Goal: Information Seeking & Learning: Learn about a topic

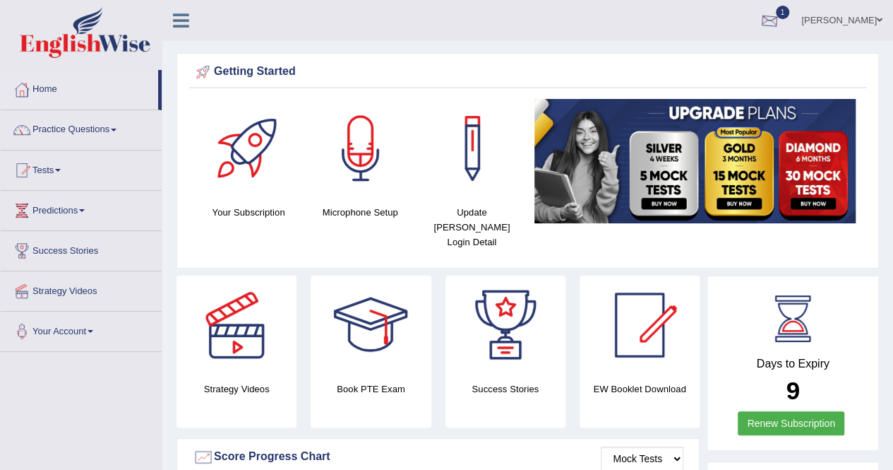
click at [776, 16] on span "1" at bounding box center [783, 12] width 14 height 13
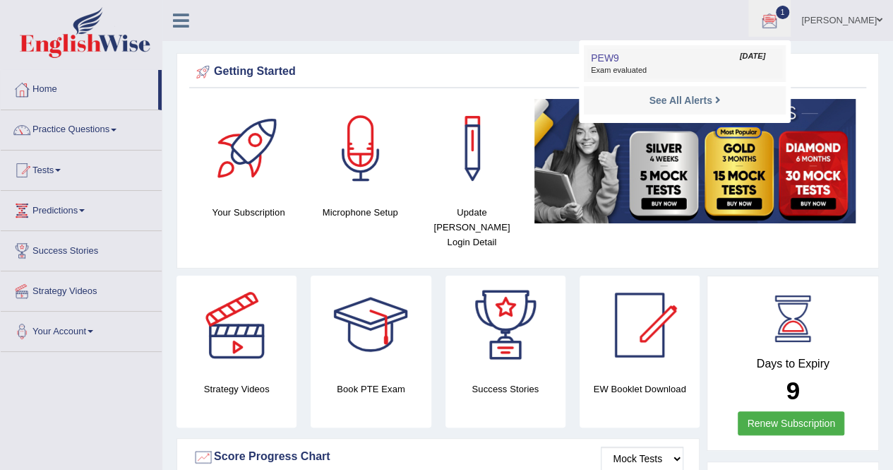
click at [677, 57] on link "PEW9 Sep 23, 2025 Exam evaluated" at bounding box center [685, 64] width 195 height 30
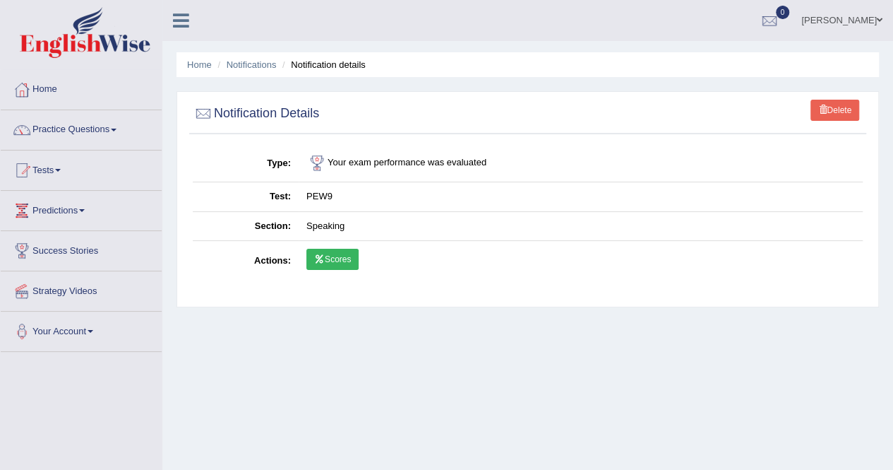
click at [749, 19] on link "0" at bounding box center [770, 18] width 42 height 37
click at [331, 258] on link "Scores" at bounding box center [333, 259] width 52 height 21
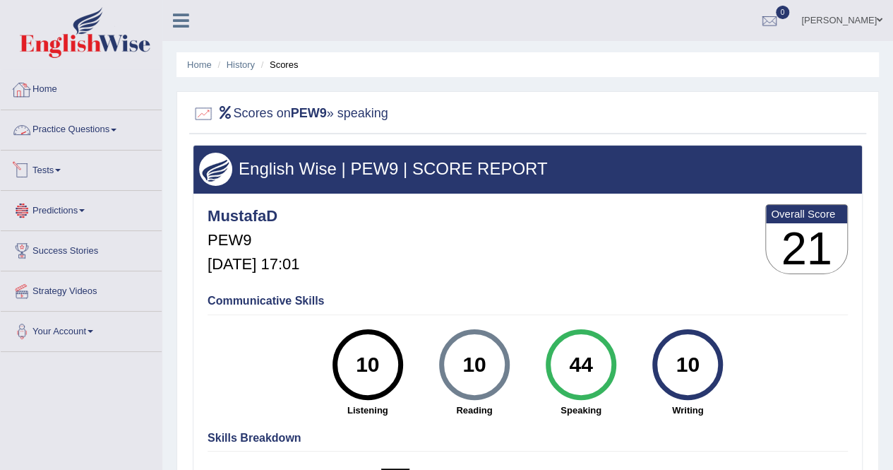
click at [37, 174] on link "Tests" at bounding box center [81, 167] width 161 height 35
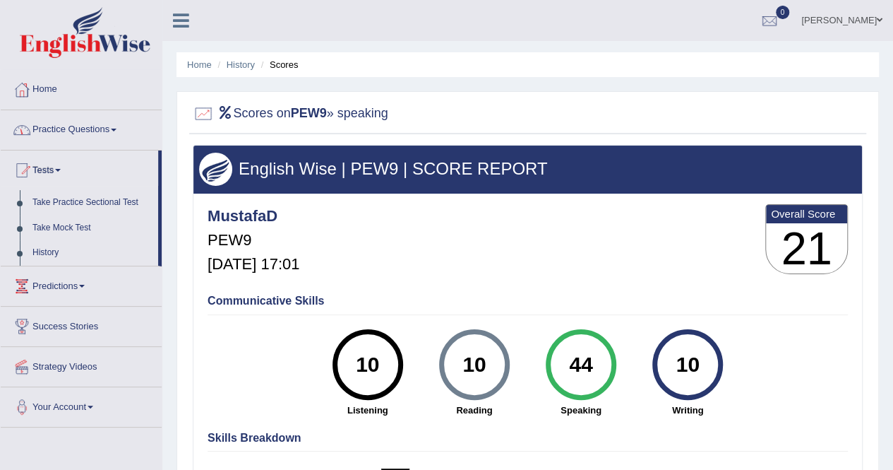
click at [76, 129] on link "Practice Questions" at bounding box center [81, 127] width 161 height 35
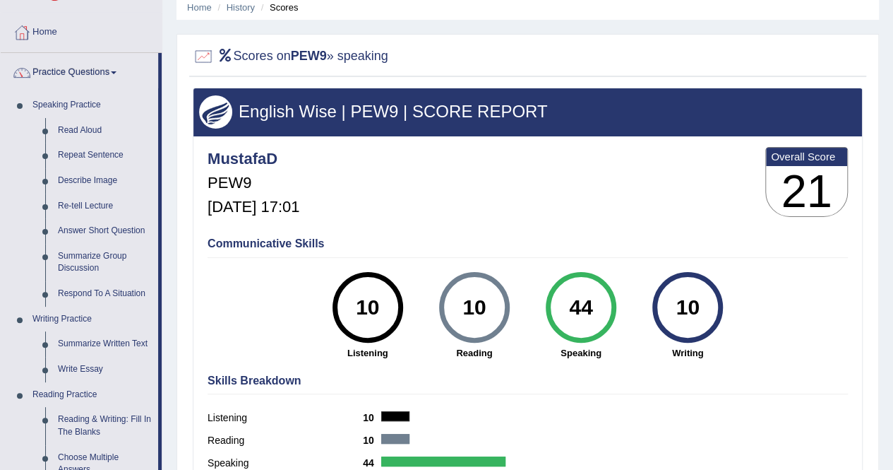
scroll to position [71, 0]
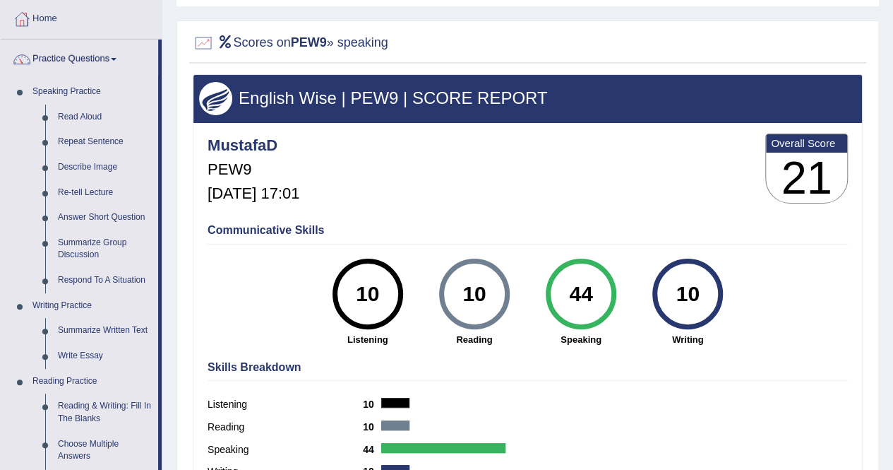
click at [82, 141] on link "Repeat Sentence" at bounding box center [105, 141] width 107 height 25
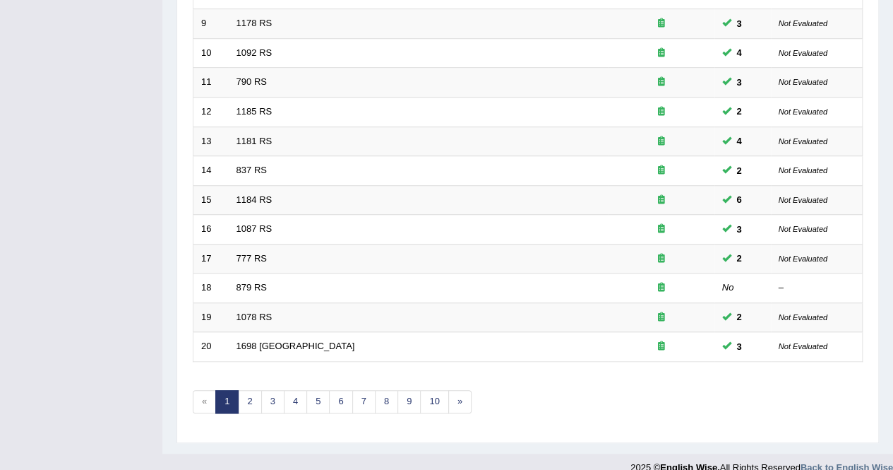
scroll to position [458, 0]
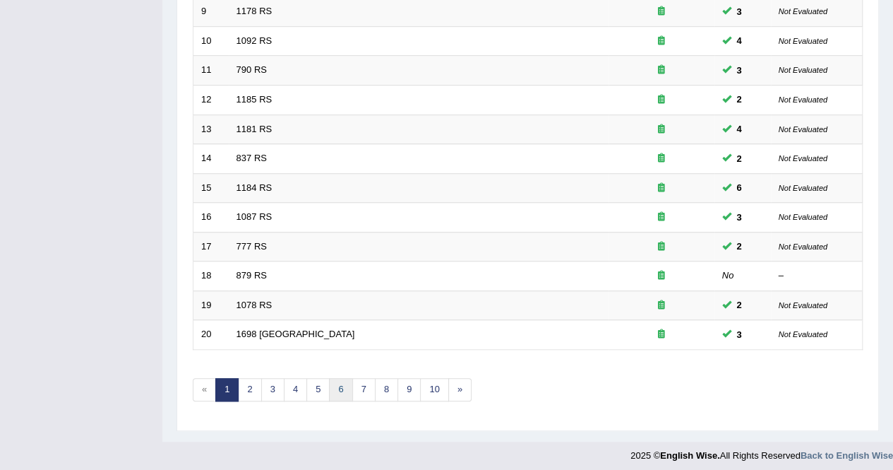
click at [337, 386] on link "6" at bounding box center [340, 389] width 23 height 23
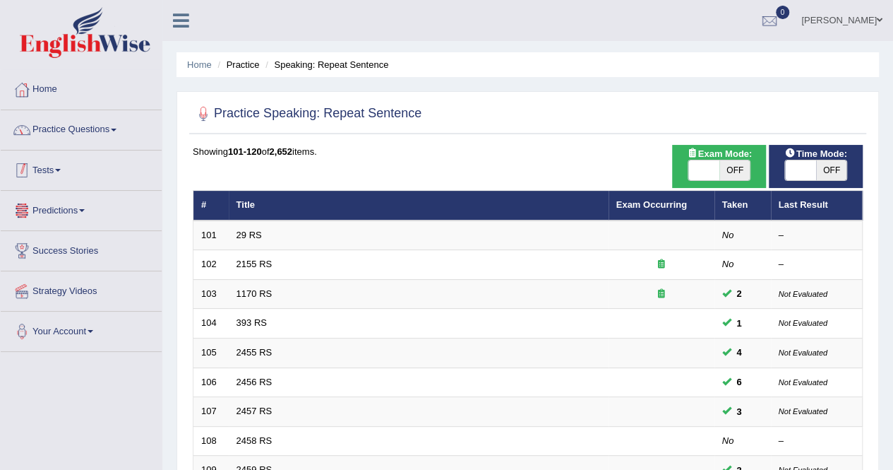
click at [71, 136] on link "Practice Questions" at bounding box center [81, 127] width 161 height 35
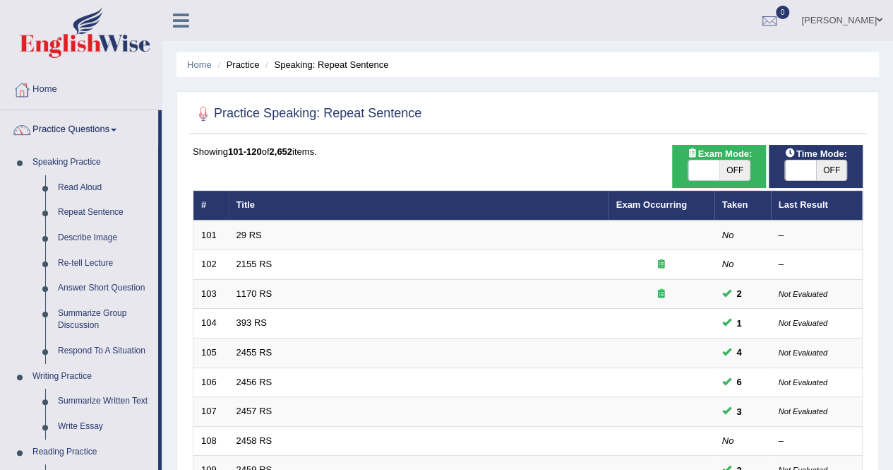
click at [101, 230] on link "Describe Image" at bounding box center [105, 237] width 107 height 25
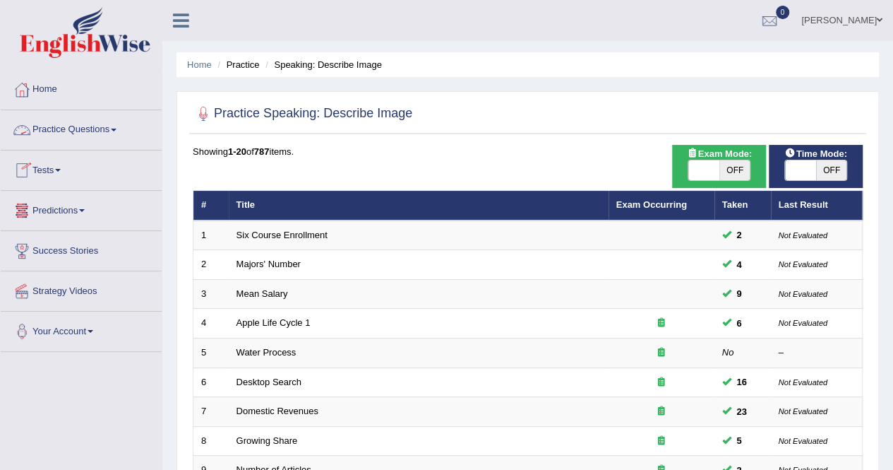
click at [64, 165] on link "Tests" at bounding box center [81, 167] width 161 height 35
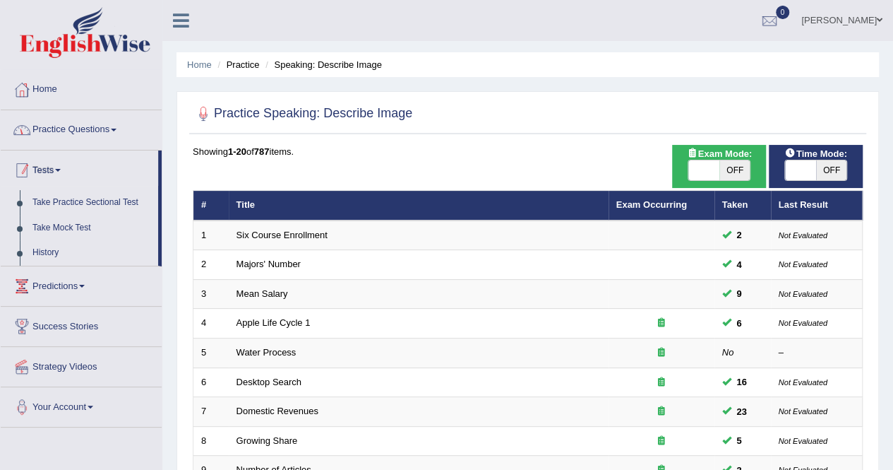
click at [88, 124] on link "Practice Questions" at bounding box center [81, 127] width 161 height 35
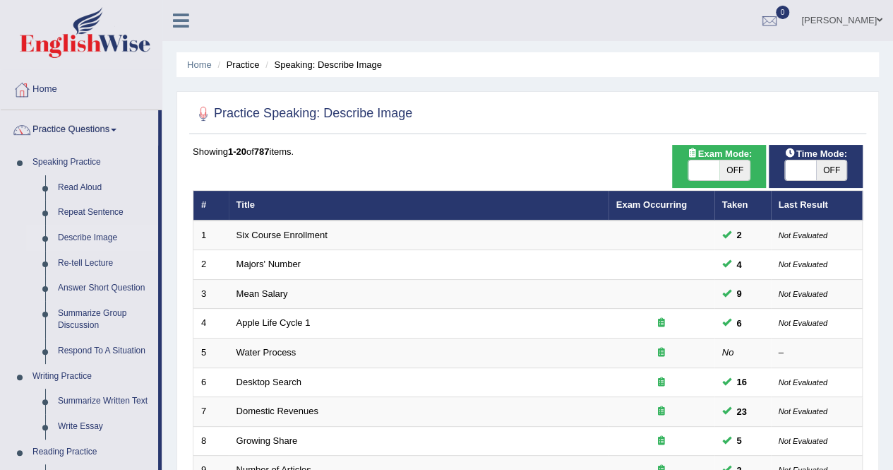
click at [99, 210] on link "Repeat Sentence" at bounding box center [105, 212] width 107 height 25
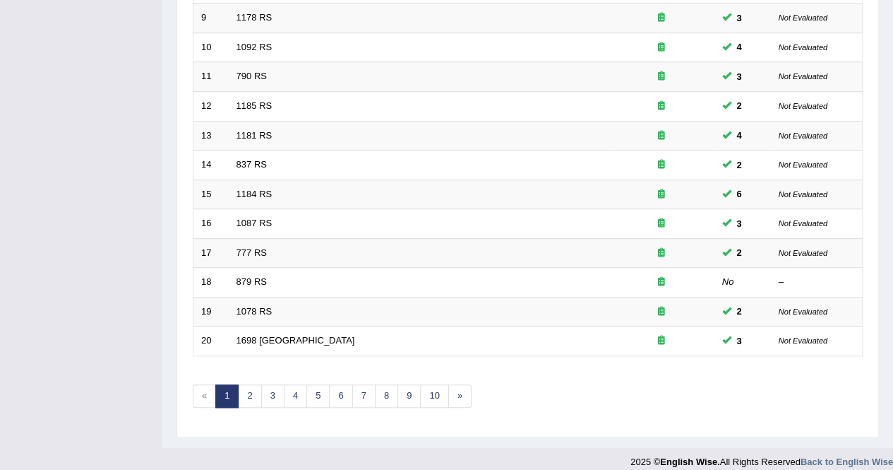
scroll to position [458, 0]
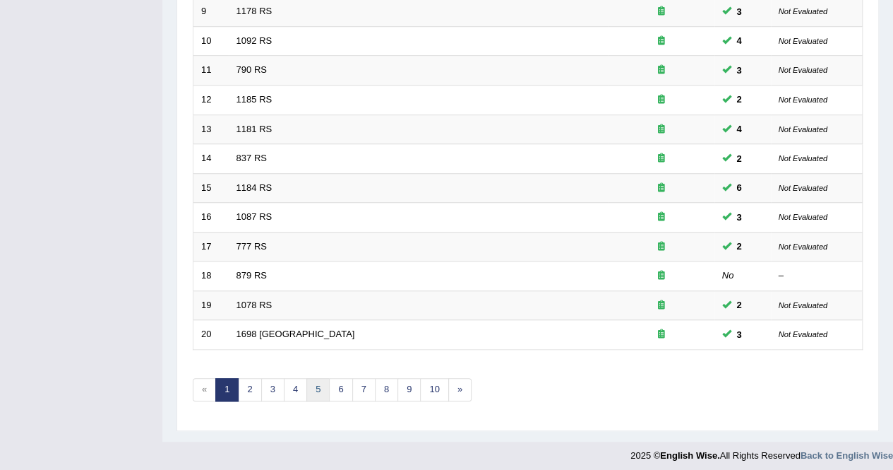
click at [316, 379] on link "5" at bounding box center [318, 389] width 23 height 23
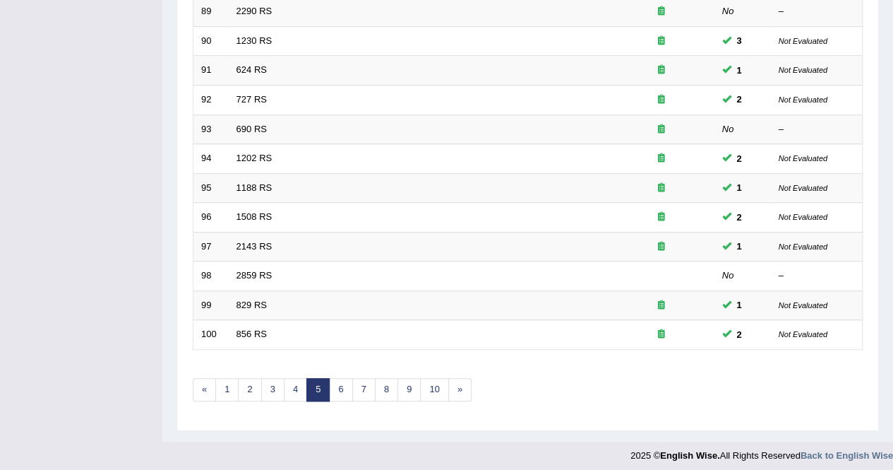
scroll to position [388, 0]
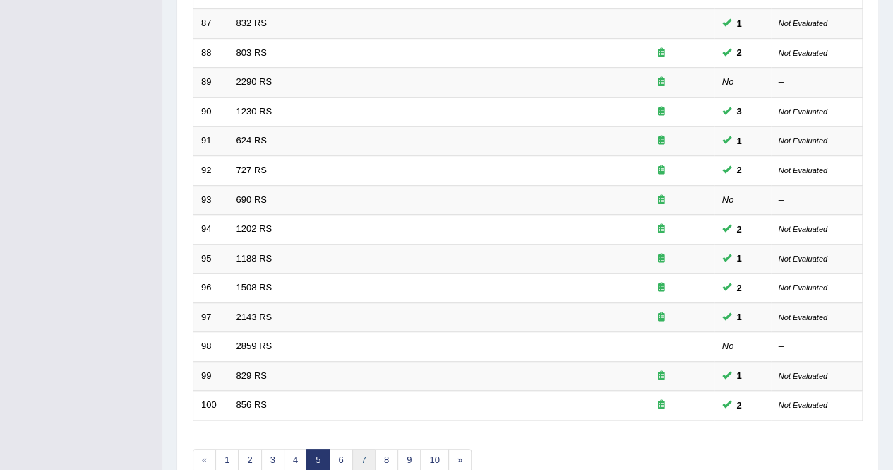
click at [352, 458] on link "7" at bounding box center [363, 459] width 23 height 23
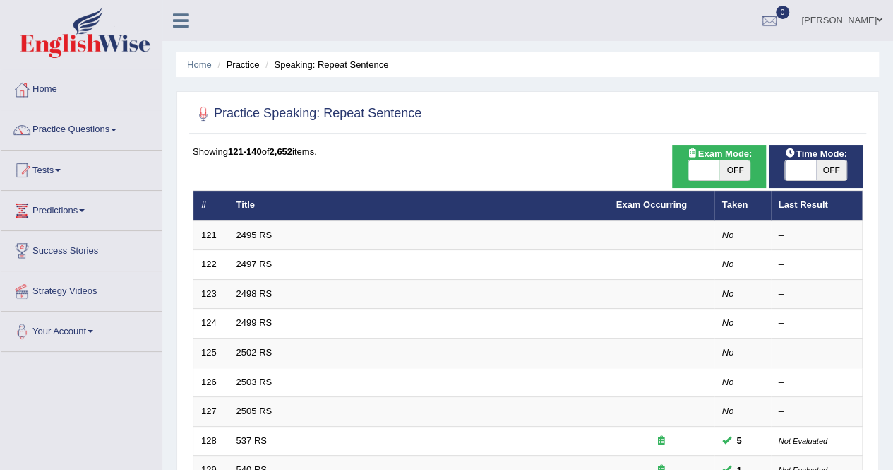
click at [268, 231] on link "2495 RS" at bounding box center [255, 235] width 36 height 11
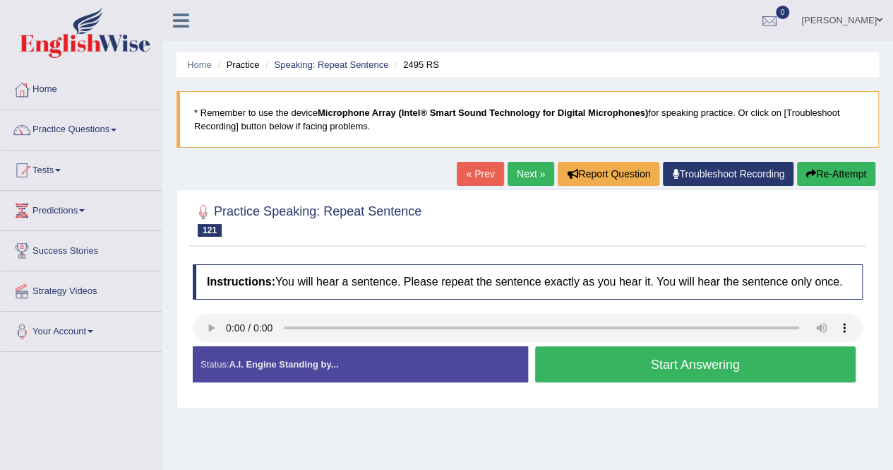
click at [535, 174] on link "Next »" at bounding box center [531, 174] width 47 height 24
click at [518, 167] on link "Next »" at bounding box center [531, 174] width 47 height 24
click at [602, 368] on button "Start Answering" at bounding box center [695, 364] width 321 height 36
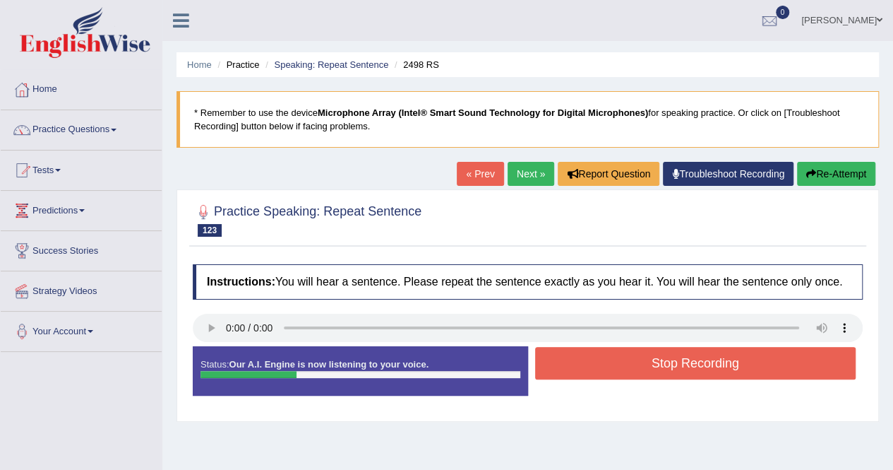
click at [602, 368] on button "Stop Recording" at bounding box center [695, 363] width 321 height 32
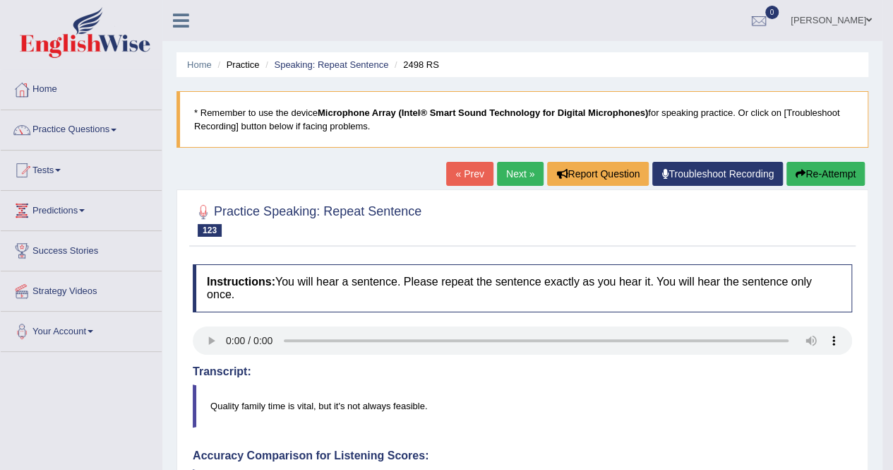
click at [796, 175] on icon "button" at bounding box center [801, 174] width 10 height 10
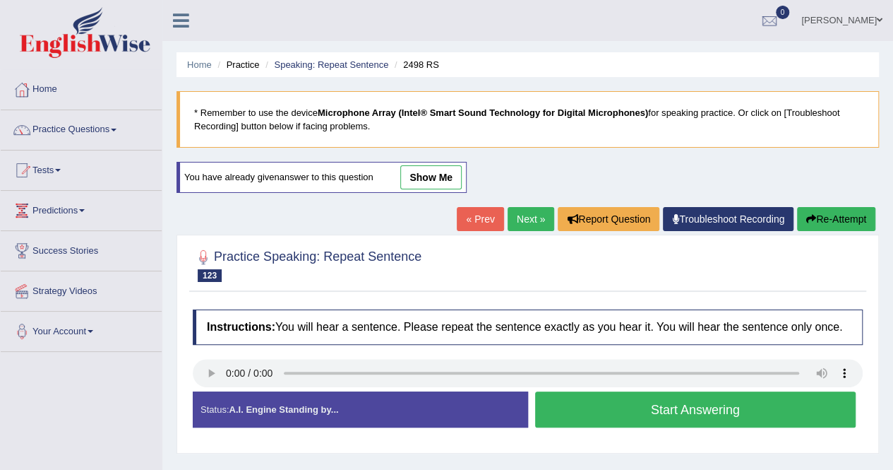
click at [631, 412] on button "Start Answering" at bounding box center [695, 409] width 321 height 36
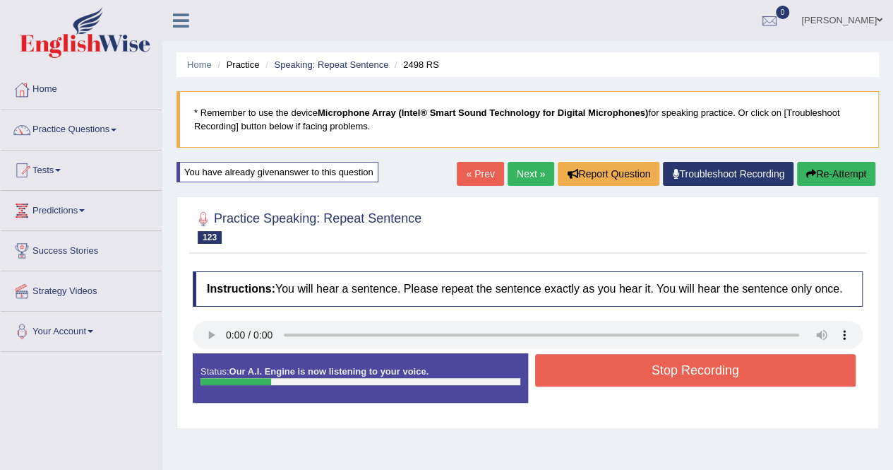
click at [631, 412] on div "Status: Our A.I. Engine is now listening to your voice. Start Answering Stop Re…" at bounding box center [528, 385] width 670 height 64
click at [628, 384] on button "Stop Recording" at bounding box center [695, 370] width 321 height 32
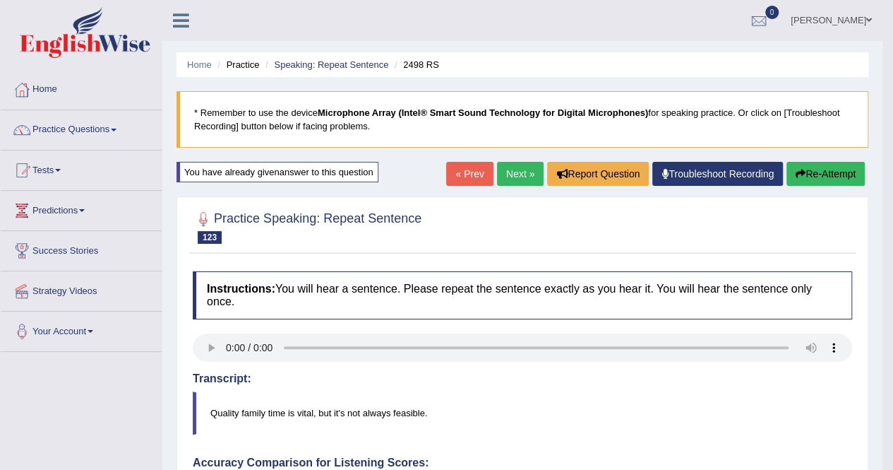
click at [574, 415] on blockquote "Quality family time is vital, but it's not always feasible." at bounding box center [523, 412] width 660 height 43
click at [526, 174] on link "Next »" at bounding box center [520, 174] width 47 height 24
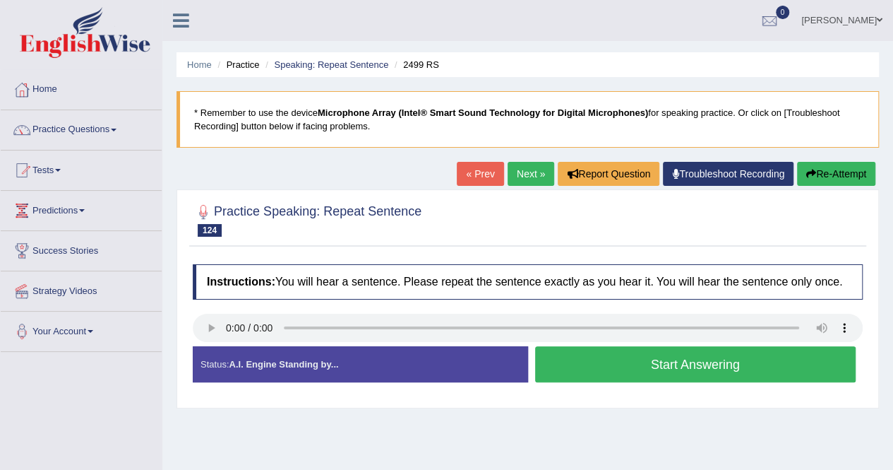
click at [561, 370] on button "Start Answering" at bounding box center [695, 364] width 321 height 36
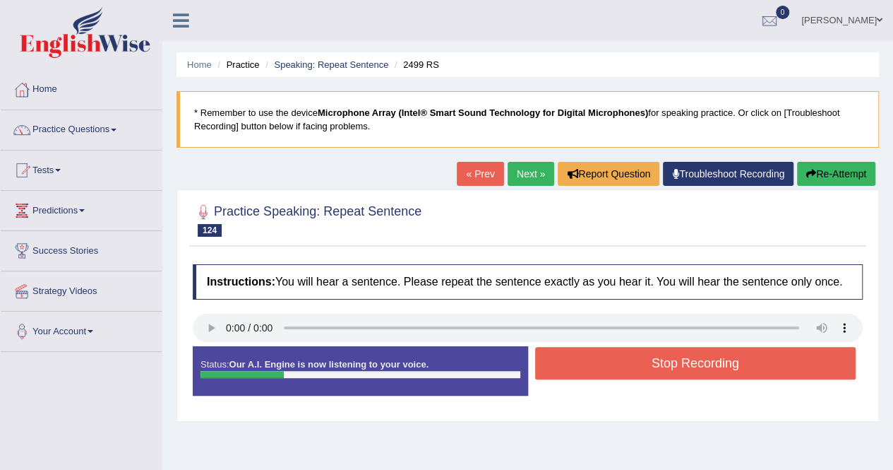
click at [561, 370] on button "Stop Recording" at bounding box center [695, 363] width 321 height 32
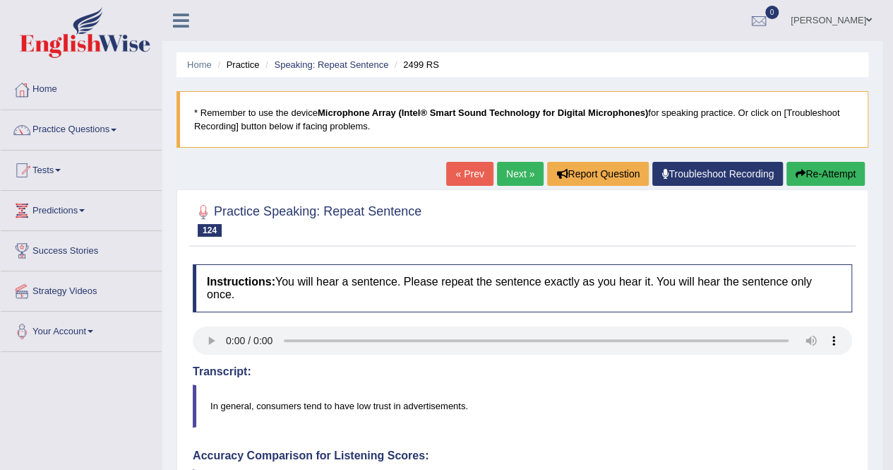
click at [525, 172] on link "Next »" at bounding box center [520, 174] width 47 height 24
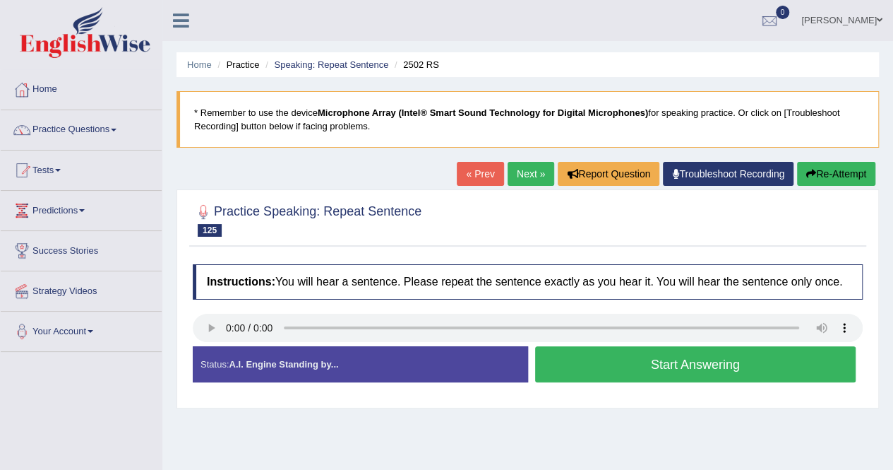
click at [534, 178] on link "Next »" at bounding box center [531, 174] width 47 height 24
click at [714, 382] on div "Start Answering" at bounding box center [695, 366] width 335 height 40
click at [713, 376] on button "Start Answering" at bounding box center [695, 364] width 321 height 36
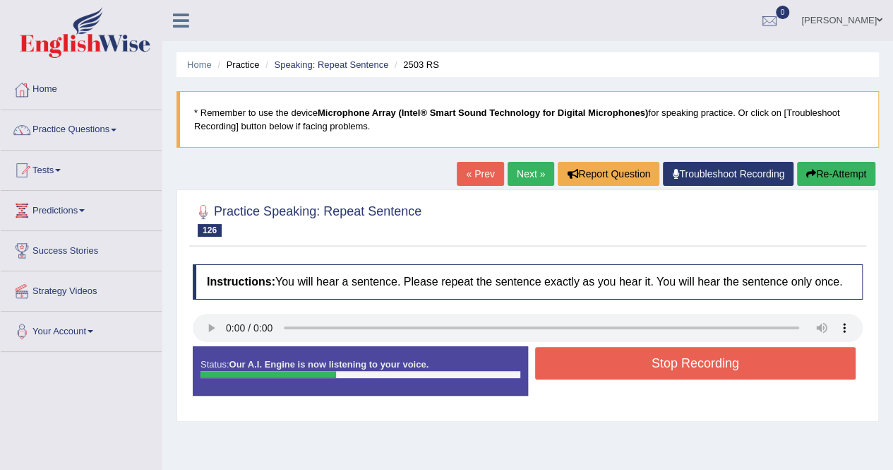
click at [725, 351] on button "Stop Recording" at bounding box center [695, 363] width 321 height 32
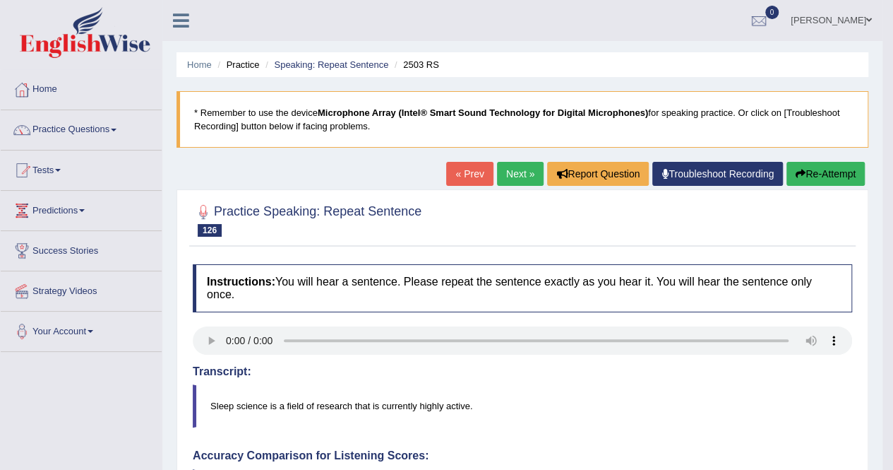
click at [818, 176] on button "Re-Attempt" at bounding box center [826, 174] width 78 height 24
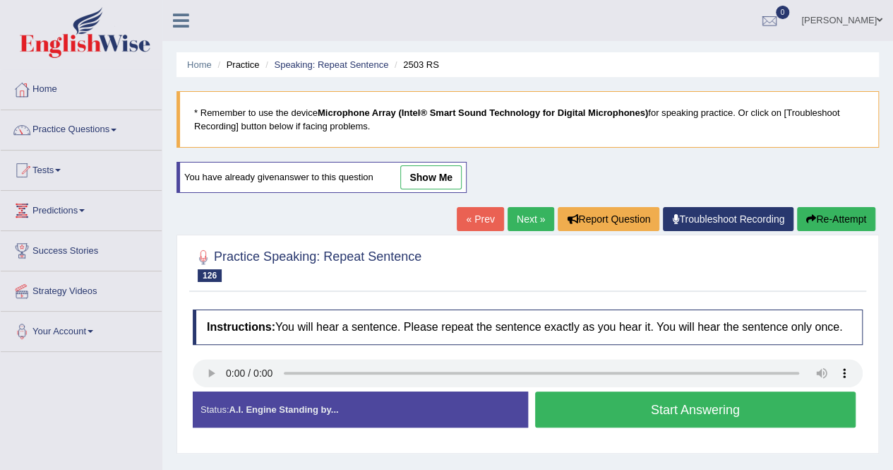
click at [744, 406] on button "Start Answering" at bounding box center [695, 409] width 321 height 36
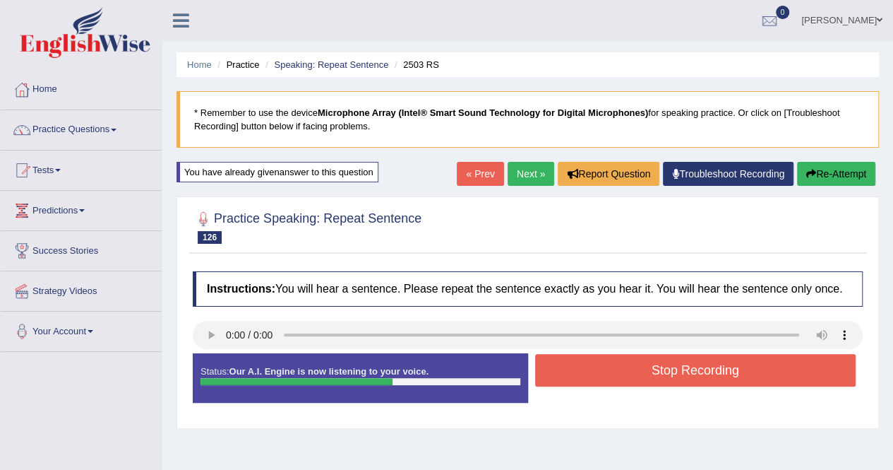
click at [758, 369] on button "Stop Recording" at bounding box center [695, 370] width 321 height 32
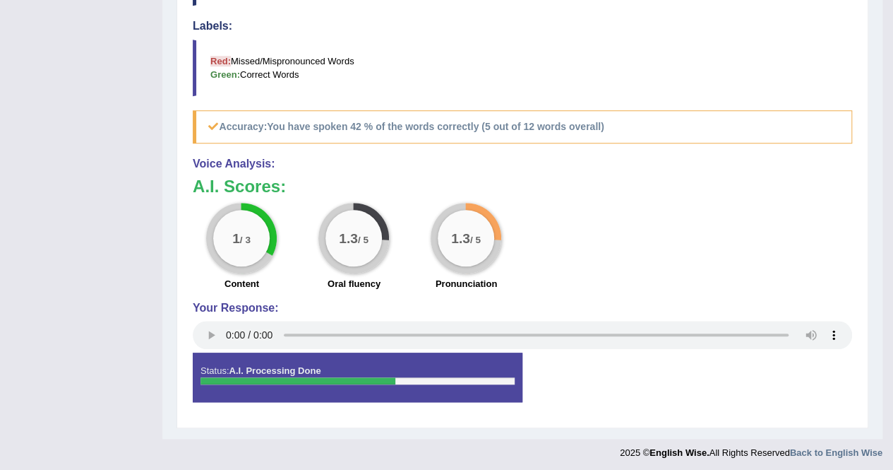
scroll to position [90, 0]
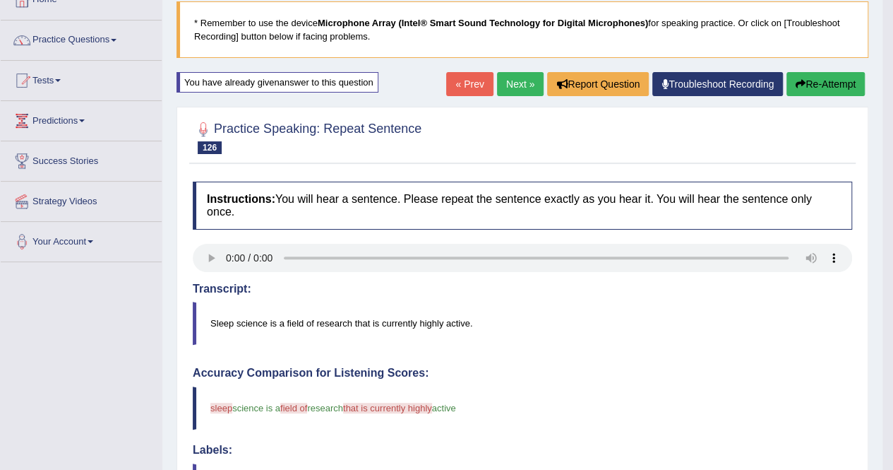
click at [527, 83] on link "Next »" at bounding box center [520, 84] width 47 height 24
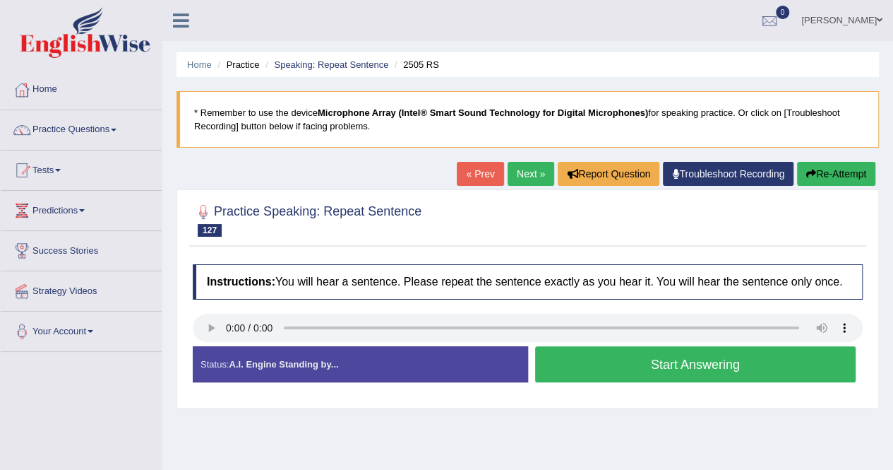
click at [528, 177] on link "Next »" at bounding box center [531, 174] width 47 height 24
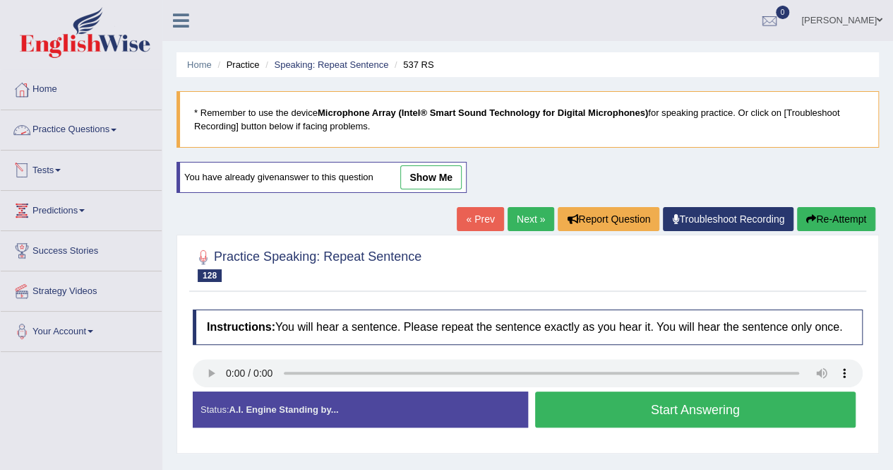
click at [77, 122] on link "Practice Questions" at bounding box center [81, 127] width 161 height 35
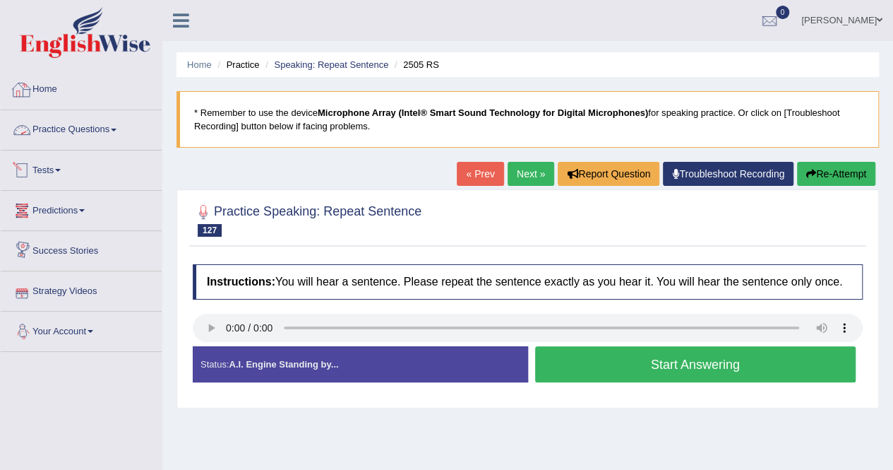
click at [100, 127] on link "Practice Questions" at bounding box center [81, 127] width 161 height 35
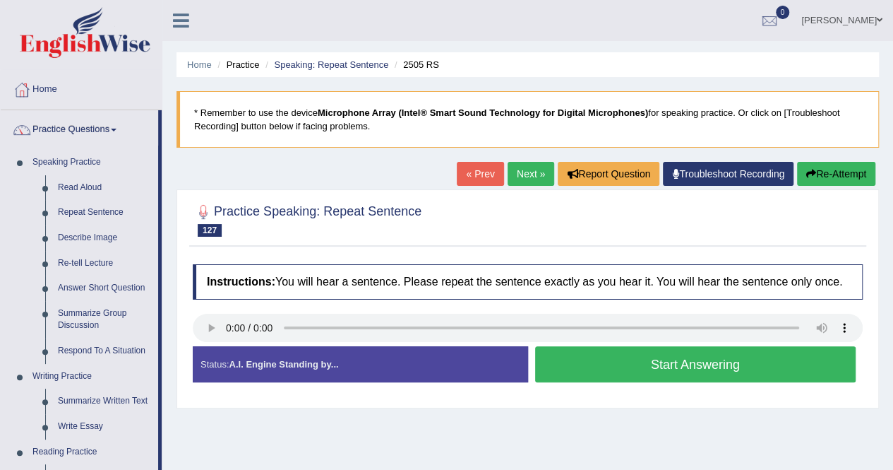
click at [93, 191] on link "Read Aloud" at bounding box center [105, 187] width 107 height 25
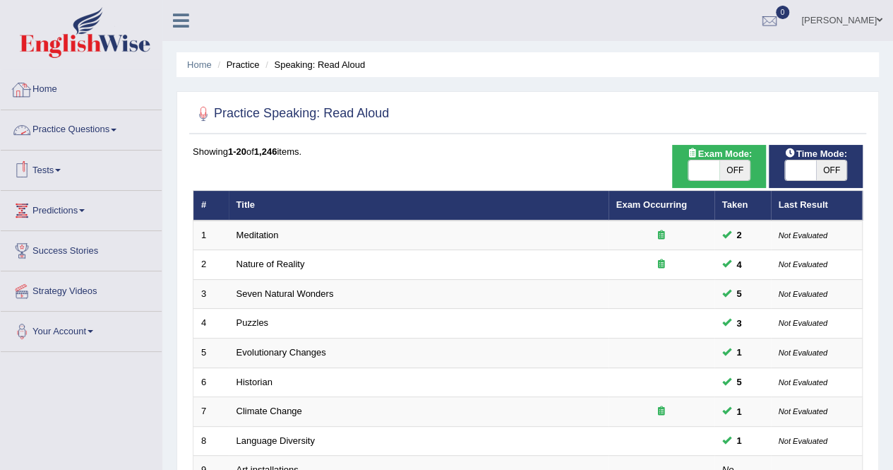
click at [59, 128] on link "Practice Questions" at bounding box center [81, 127] width 161 height 35
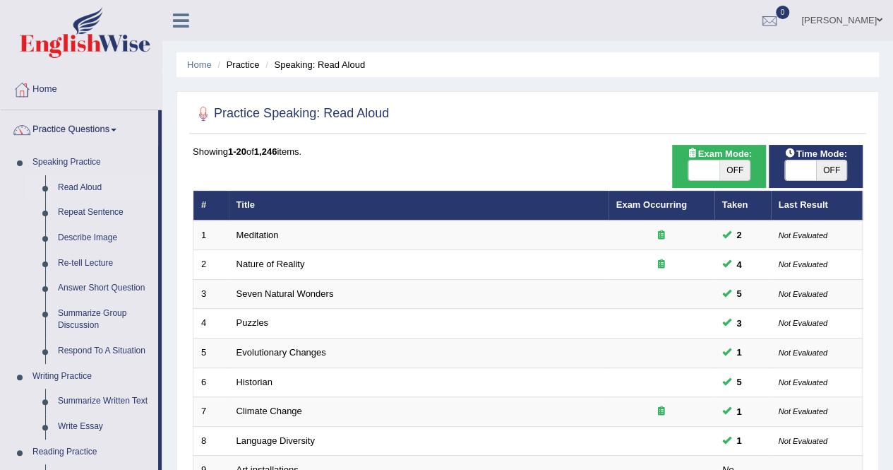
click at [98, 209] on link "Repeat Sentence" at bounding box center [105, 212] width 107 height 25
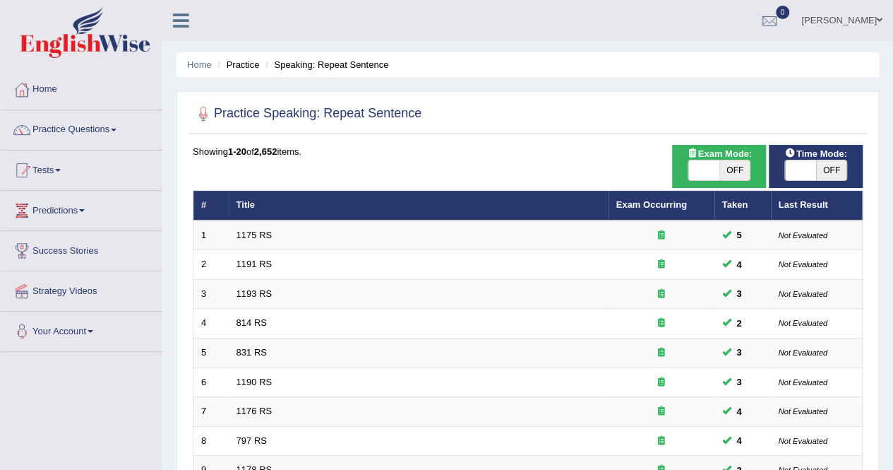
click at [230, 238] on td "1175 RS" at bounding box center [419, 235] width 380 height 30
click at [250, 235] on link "1175 RS" at bounding box center [255, 235] width 36 height 11
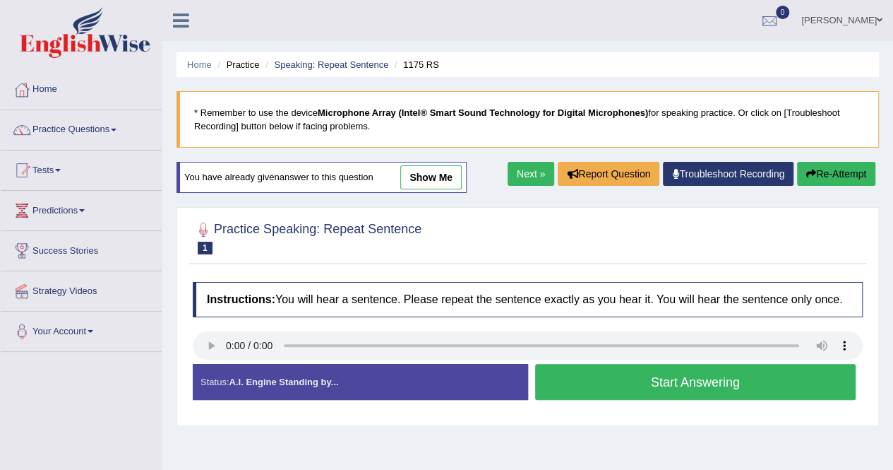
click at [626, 385] on button "Start Answering" at bounding box center [695, 382] width 321 height 36
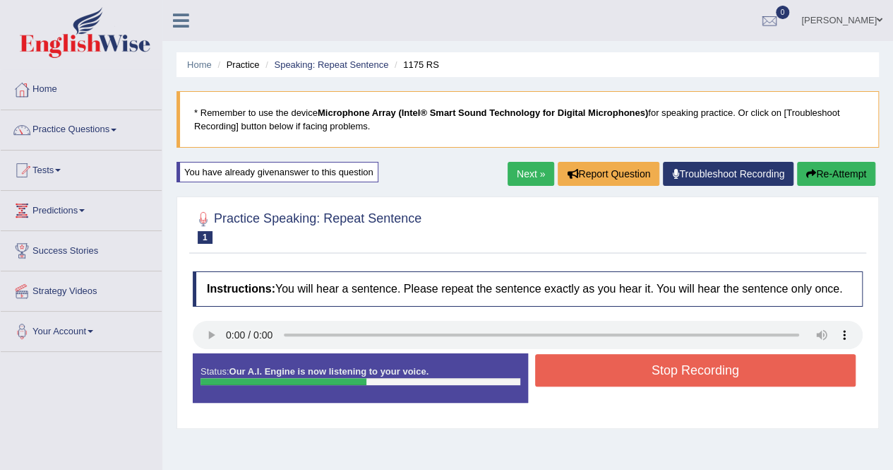
click at [619, 360] on button "Stop Recording" at bounding box center [695, 370] width 321 height 32
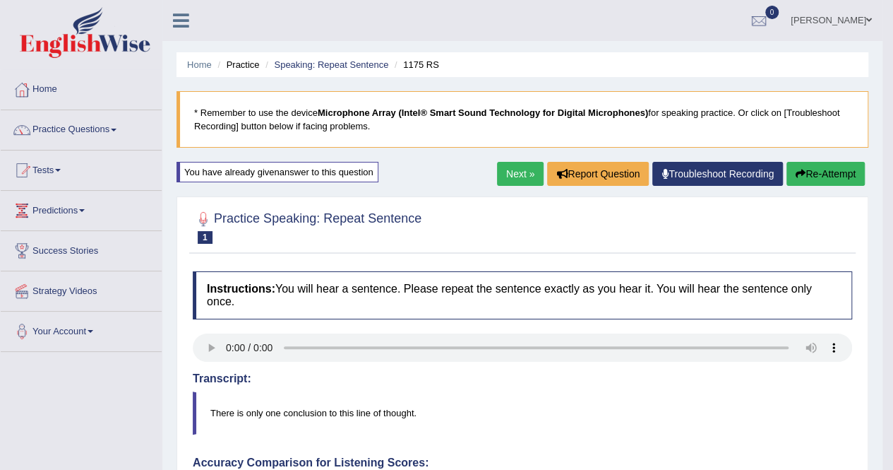
click at [515, 165] on link "Next »" at bounding box center [520, 174] width 47 height 24
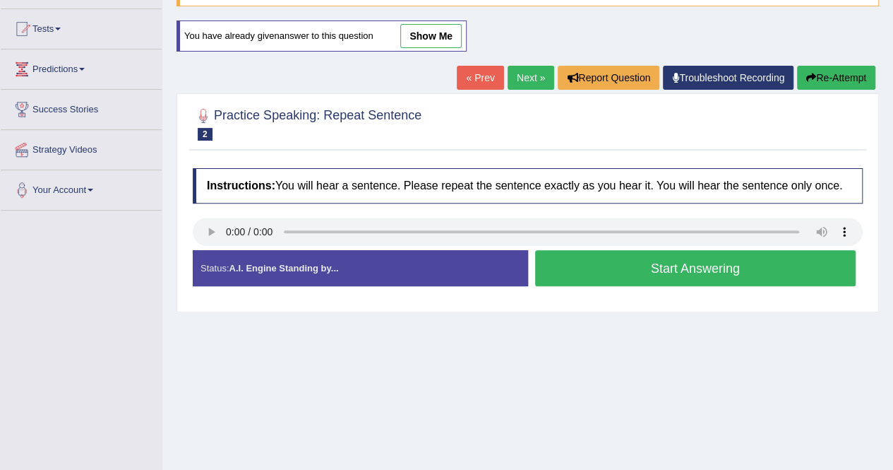
click at [524, 81] on link "Next »" at bounding box center [531, 78] width 47 height 24
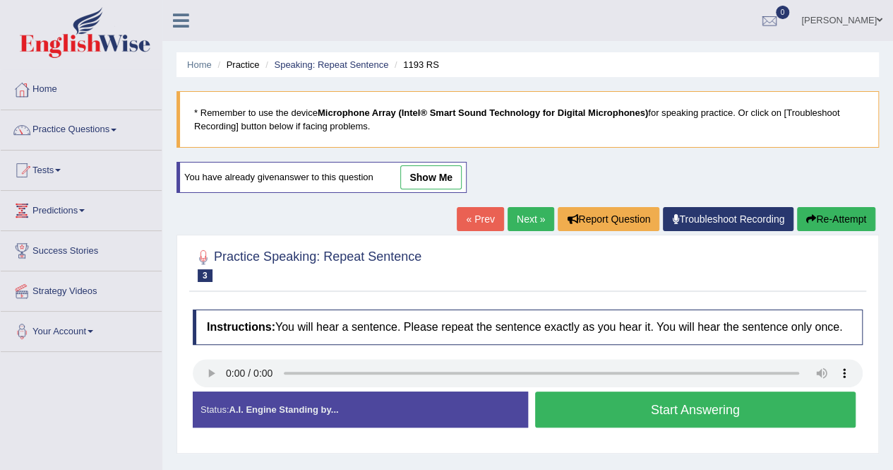
click at [655, 403] on button "Start Answering" at bounding box center [695, 409] width 321 height 36
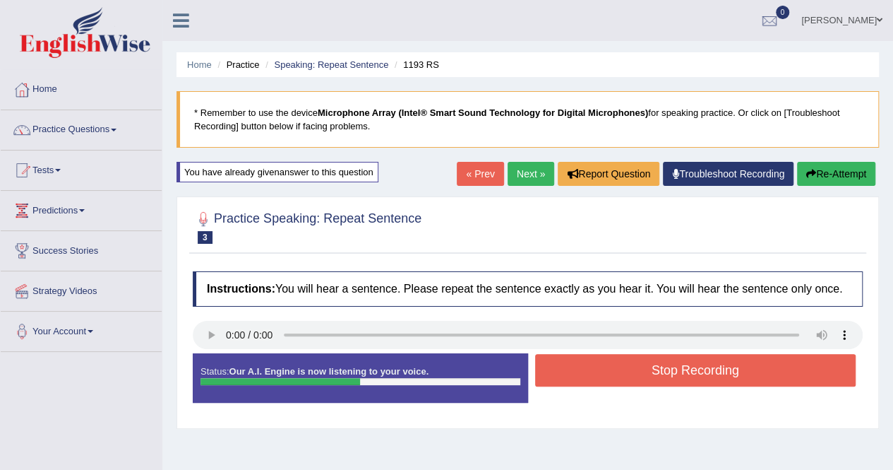
click at [681, 363] on button "Stop Recording" at bounding box center [695, 370] width 321 height 32
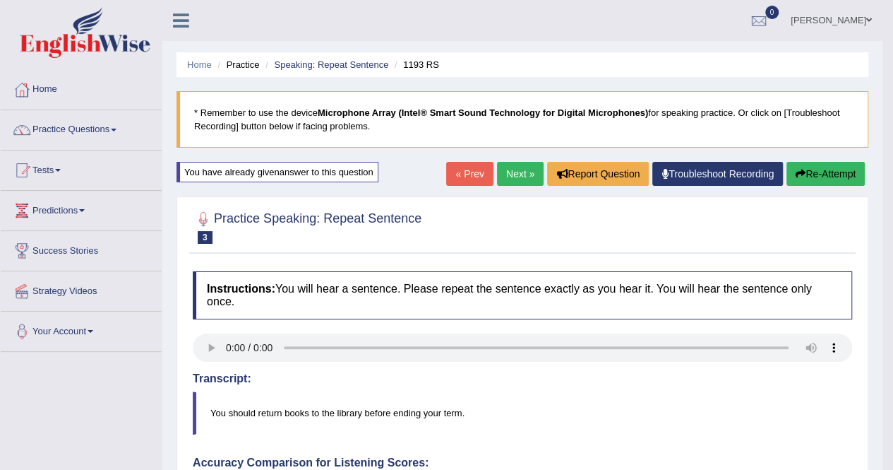
click at [842, 174] on button "Re-Attempt" at bounding box center [826, 174] width 78 height 24
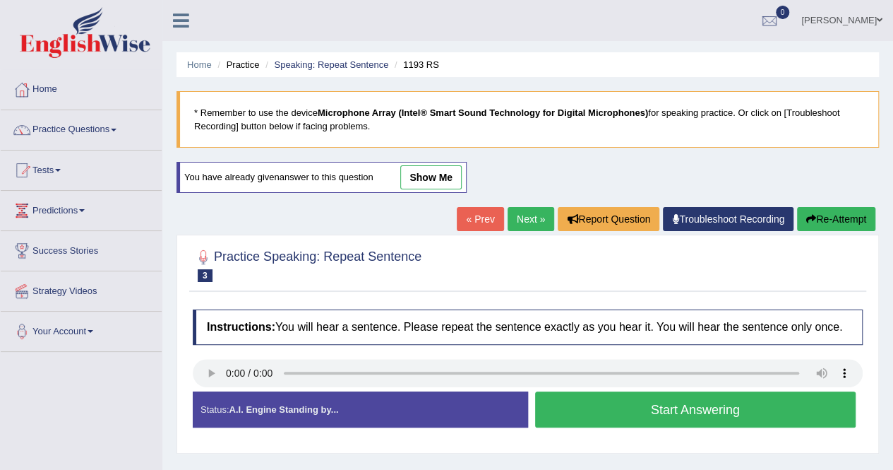
click at [612, 398] on button "Start Answering" at bounding box center [695, 409] width 321 height 36
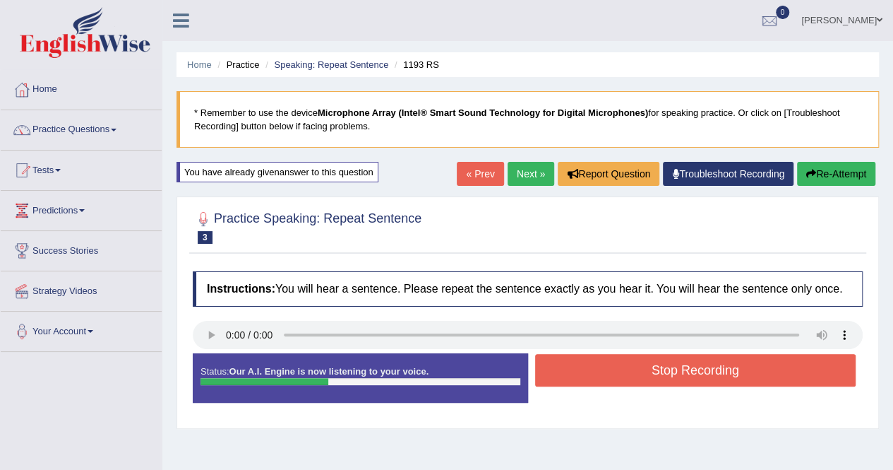
click at [655, 371] on button "Stop Recording" at bounding box center [695, 370] width 321 height 32
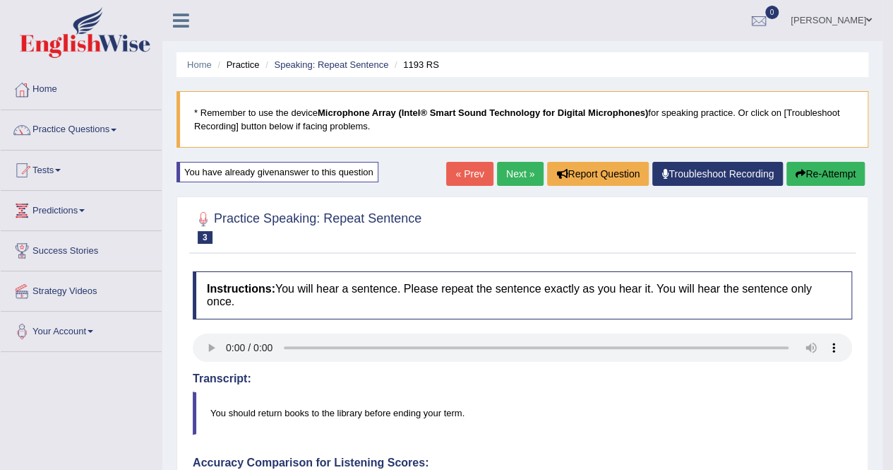
click at [800, 172] on icon "button" at bounding box center [801, 174] width 10 height 10
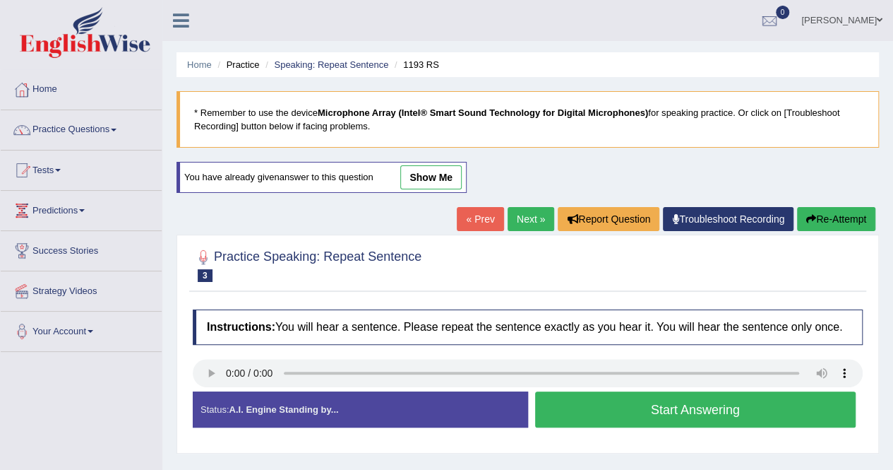
click at [597, 405] on button "Start Answering" at bounding box center [695, 409] width 321 height 36
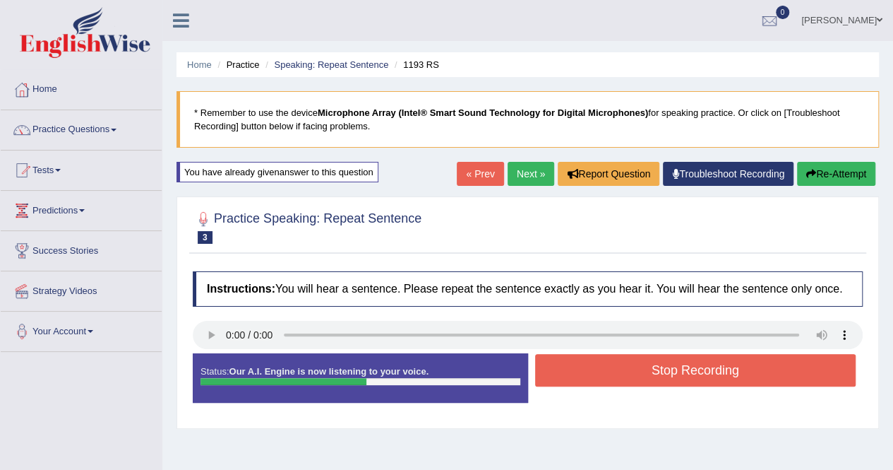
click at [680, 379] on button "Stop Recording" at bounding box center [695, 370] width 321 height 32
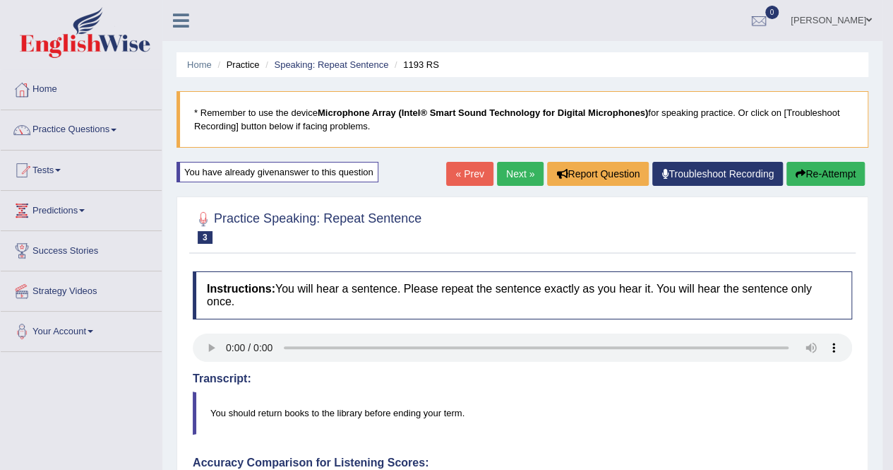
click at [523, 167] on link "Next »" at bounding box center [520, 174] width 47 height 24
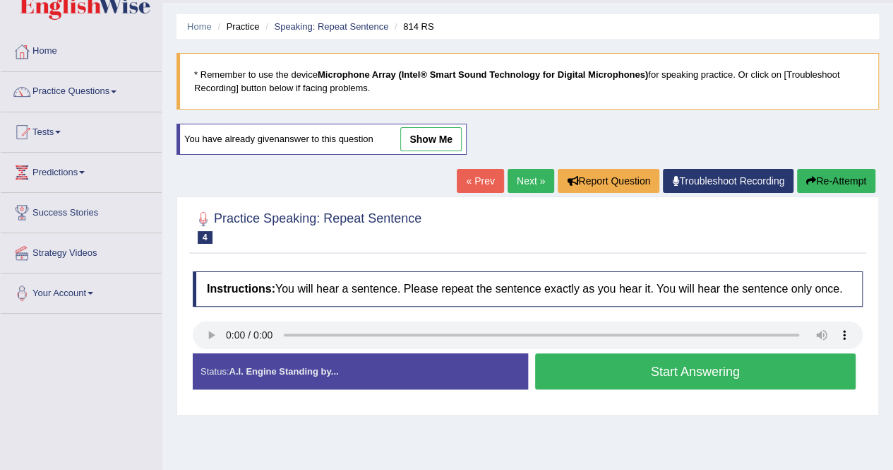
scroll to position [71, 0]
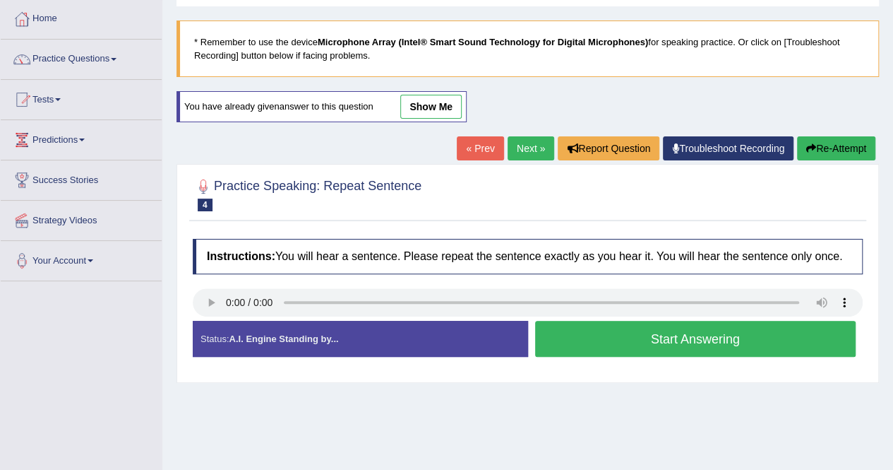
click at [528, 153] on link "Next »" at bounding box center [531, 148] width 47 height 24
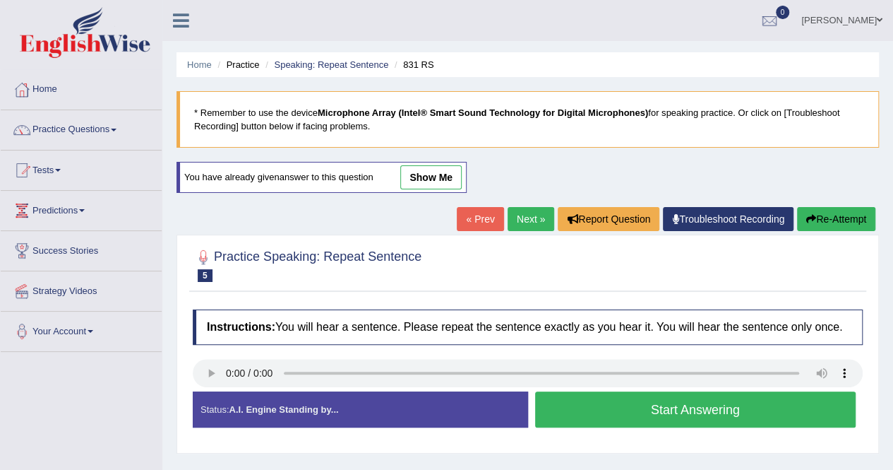
click at [595, 409] on button "Start Answering" at bounding box center [695, 409] width 321 height 36
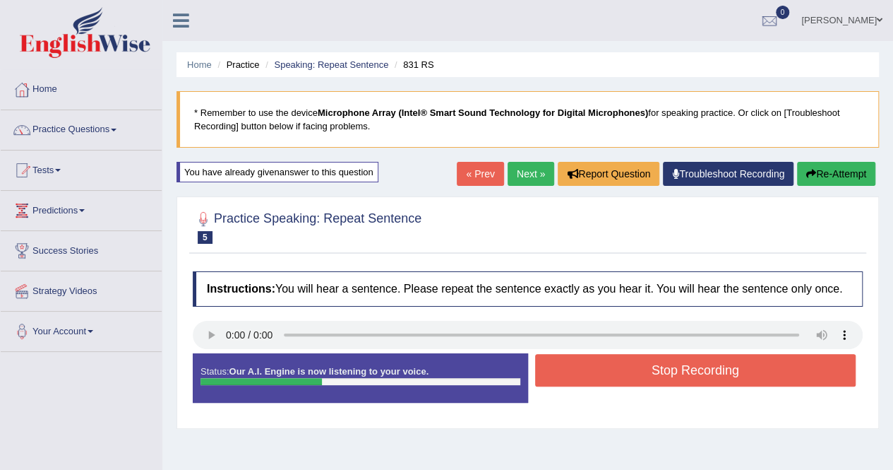
click at [638, 362] on button "Stop Recording" at bounding box center [695, 370] width 321 height 32
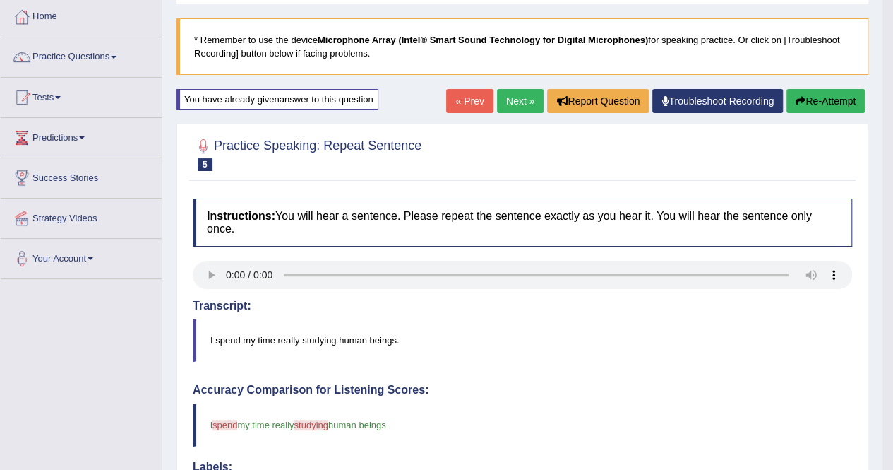
scroll to position [71, 0]
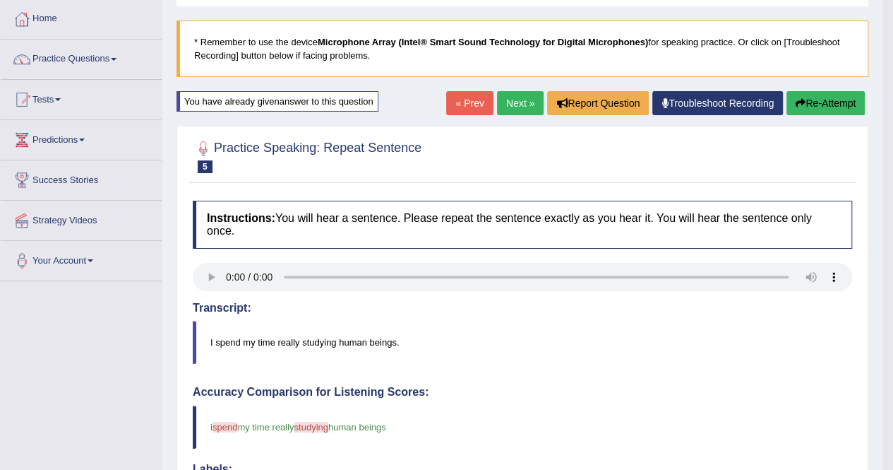
click at [501, 100] on link "Next »" at bounding box center [520, 103] width 47 height 24
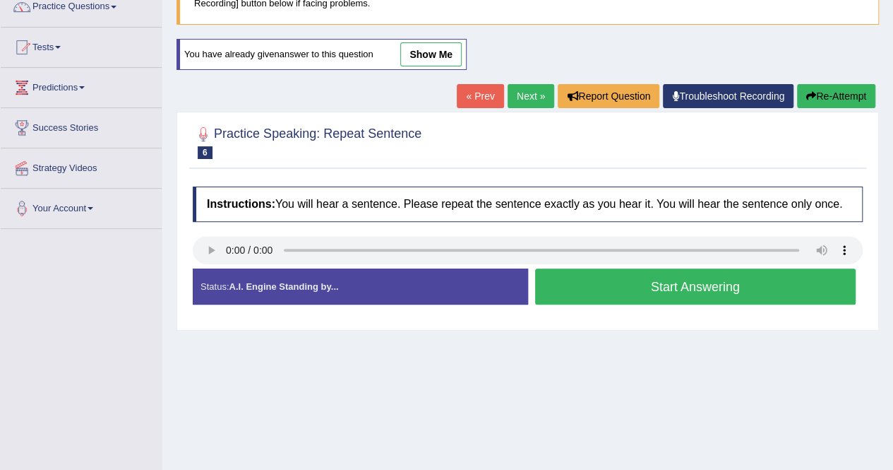
scroll to position [141, 0]
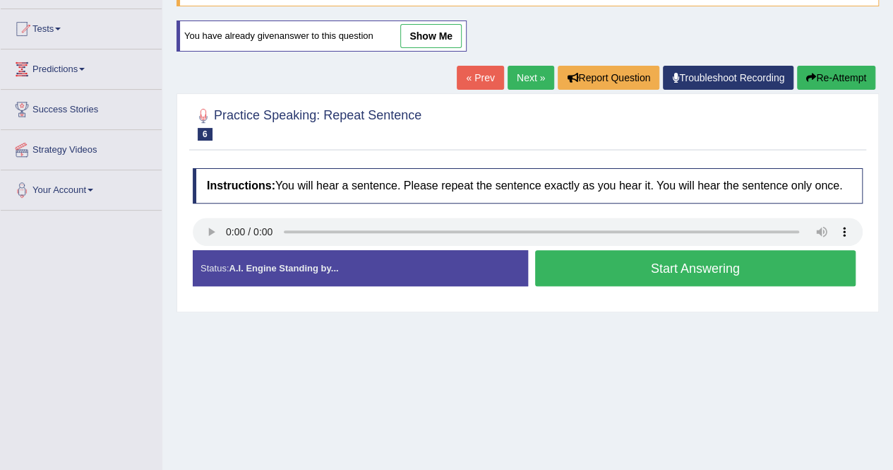
click at [520, 75] on link "Next »" at bounding box center [531, 78] width 47 height 24
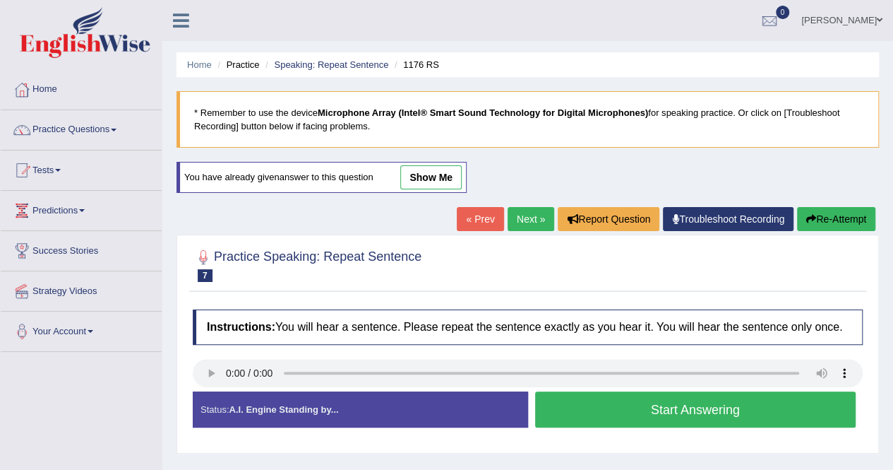
drag, startPoint x: 520, startPoint y: 206, endPoint x: 523, endPoint y: 213, distance: 7.6
click at [520, 207] on link "Next »" at bounding box center [531, 219] width 47 height 24
click at [569, 399] on button "Start Answering" at bounding box center [695, 409] width 321 height 36
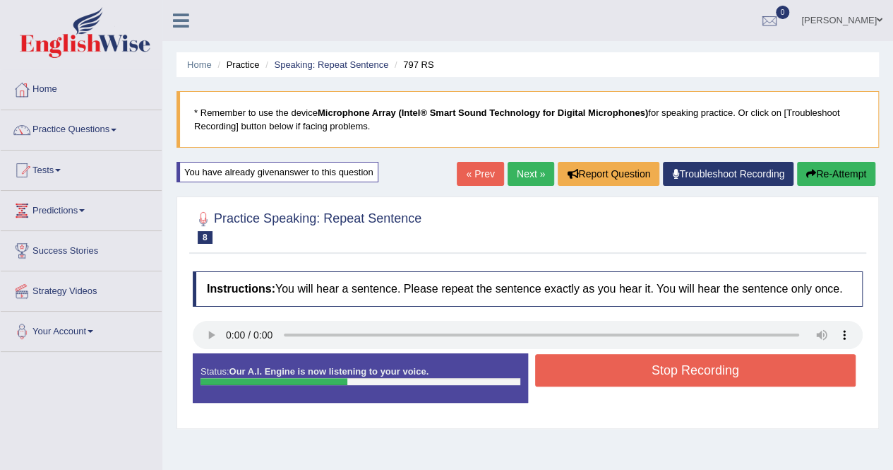
click at [630, 352] on div "Created with Highcharts 7.1.2 Great Too slow Too fast Time Speech pace meter: 0…" at bounding box center [699, 352] width 343 height 1
click at [634, 367] on button "Stop Recording" at bounding box center [695, 370] width 321 height 32
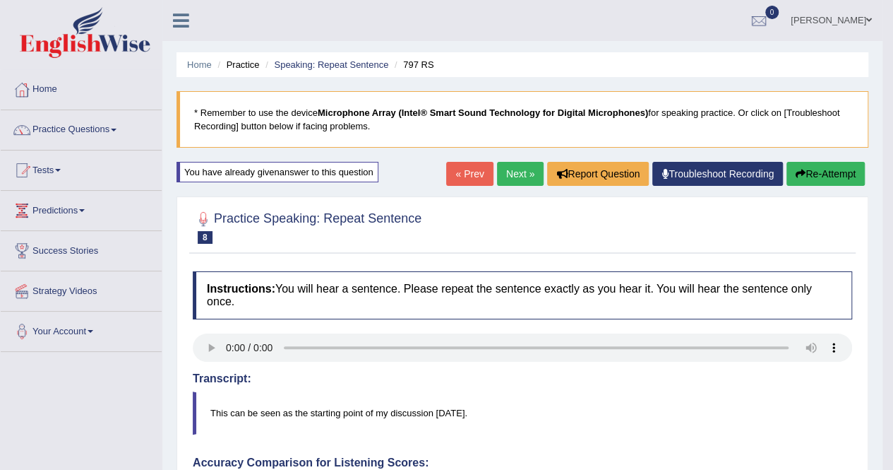
click at [819, 179] on button "Re-Attempt" at bounding box center [826, 174] width 78 height 24
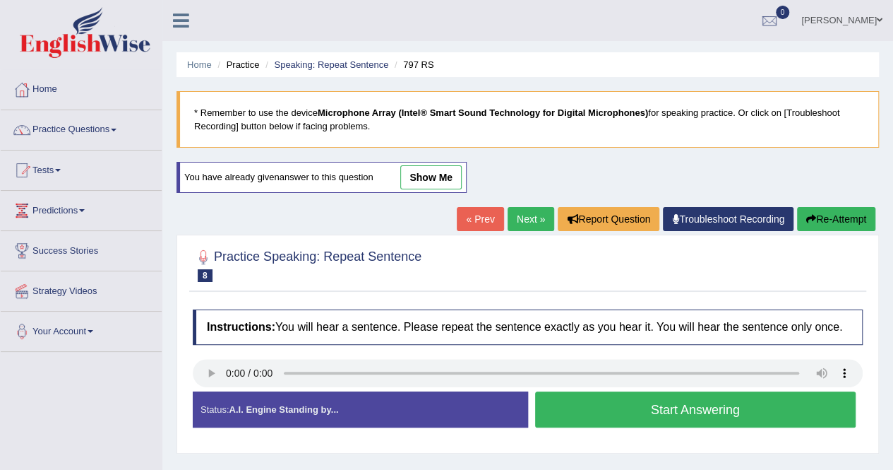
click at [766, 410] on button "Start Answering" at bounding box center [695, 409] width 321 height 36
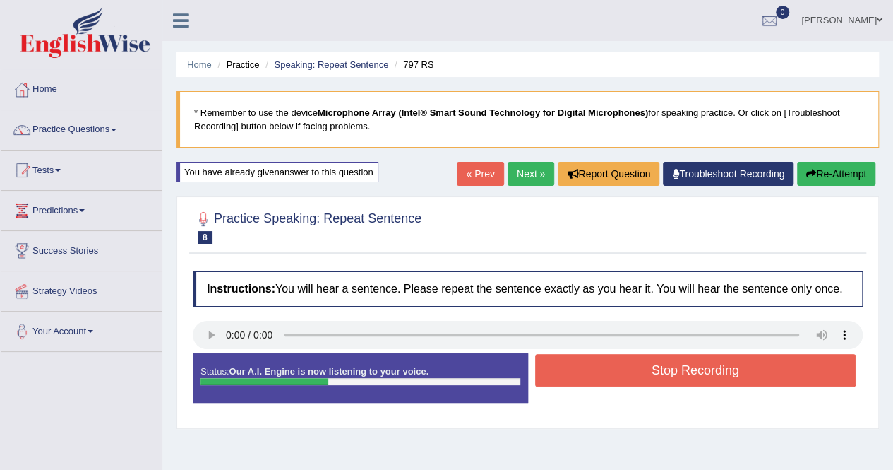
click at [753, 367] on button "Stop Recording" at bounding box center [695, 370] width 321 height 32
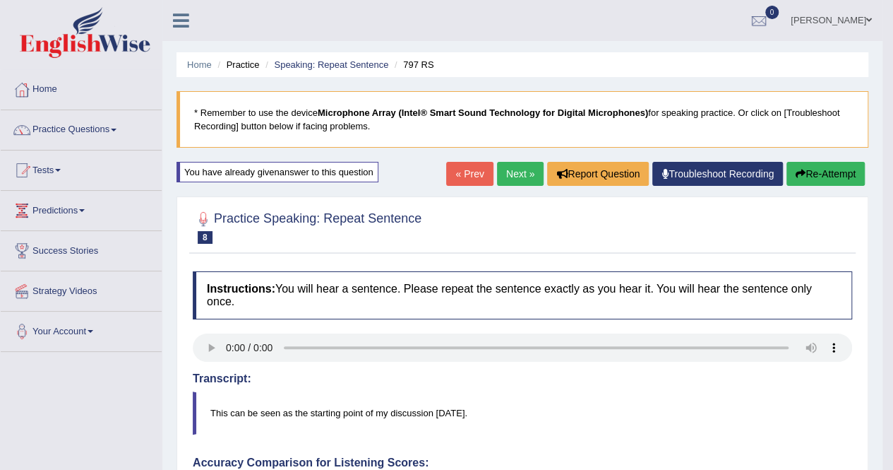
click at [506, 171] on link "Next »" at bounding box center [520, 174] width 47 height 24
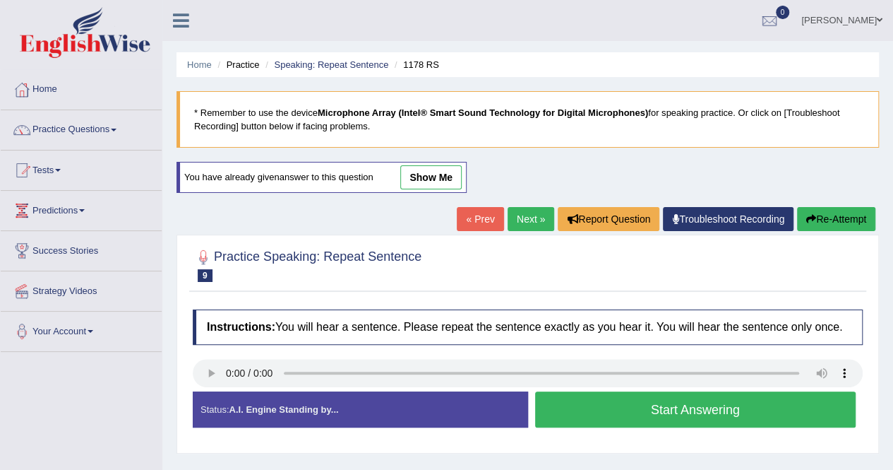
click at [605, 398] on button "Start Answering" at bounding box center [695, 409] width 321 height 36
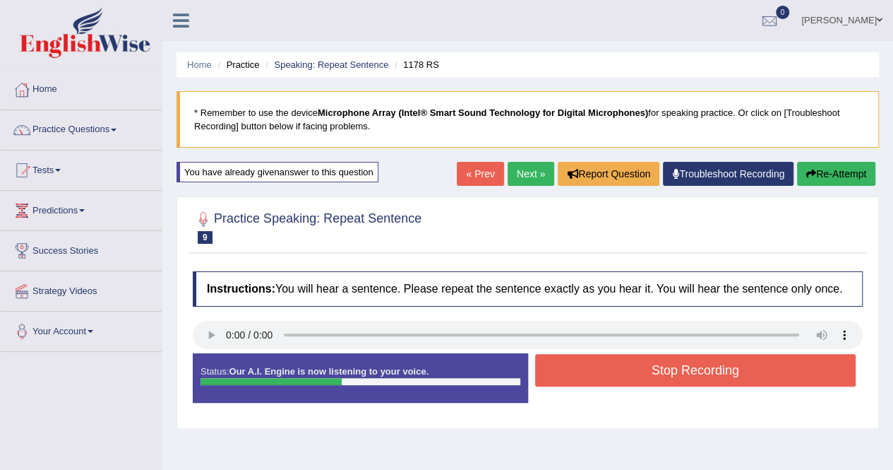
click at [605, 398] on div "Status: Our A.I. Engine is now listening to your voice. Start Answering Stop Re…" at bounding box center [528, 385] width 670 height 64
click at [614, 377] on button "Stop Recording" at bounding box center [695, 370] width 321 height 32
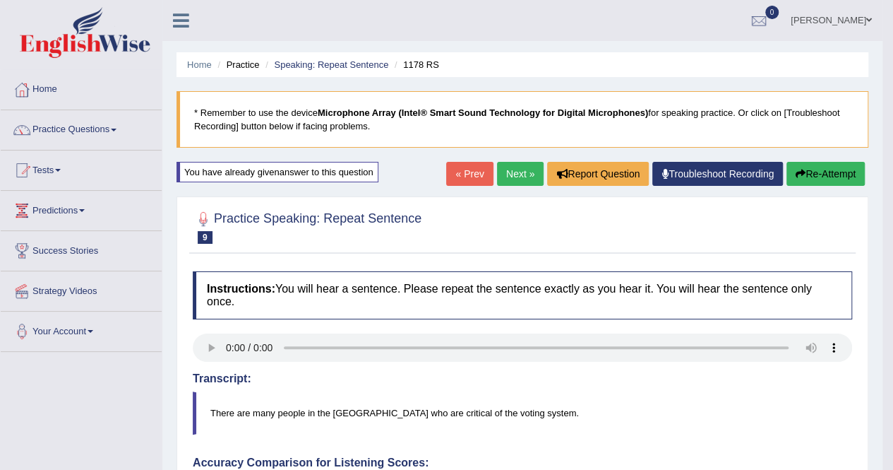
click at [517, 180] on link "Next »" at bounding box center [520, 174] width 47 height 24
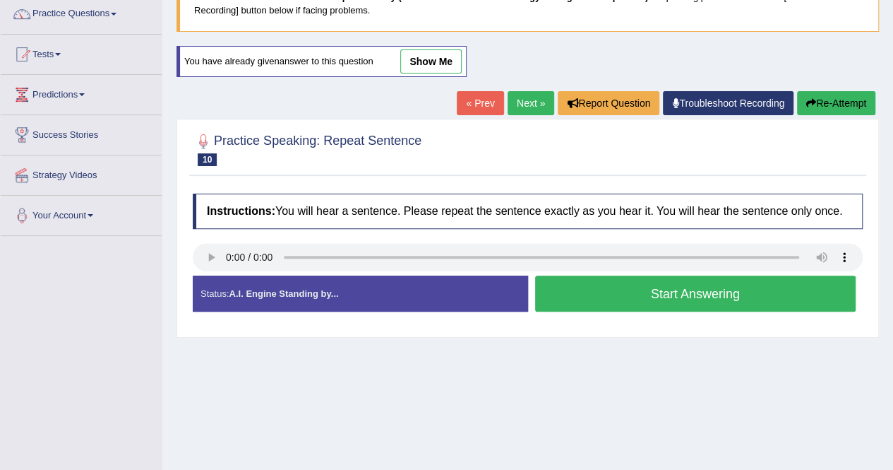
scroll to position [141, 0]
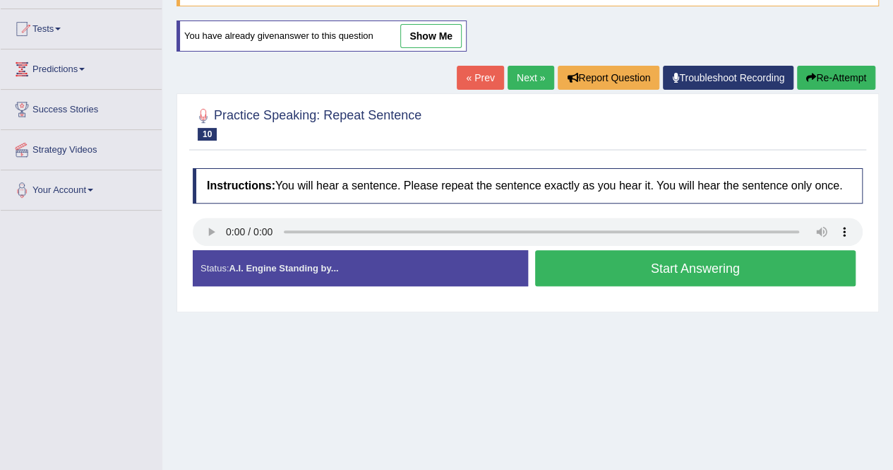
click at [674, 275] on button "Start Answering" at bounding box center [695, 268] width 321 height 36
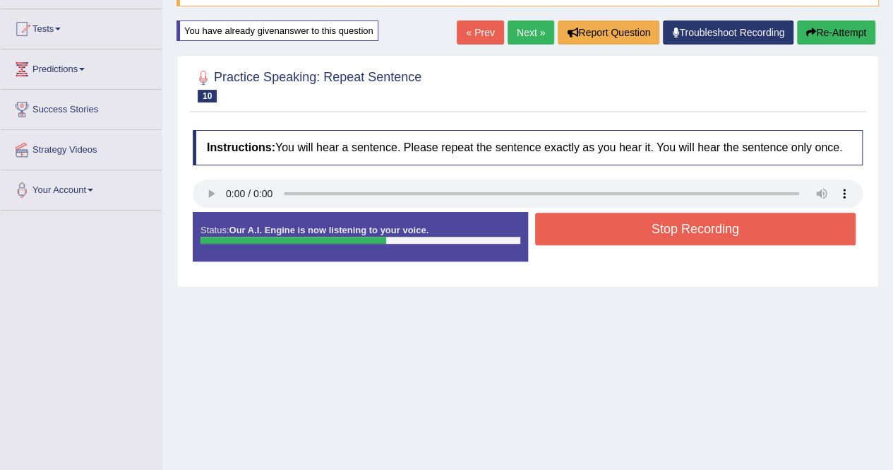
click at [722, 230] on button "Stop Recording" at bounding box center [695, 229] width 321 height 32
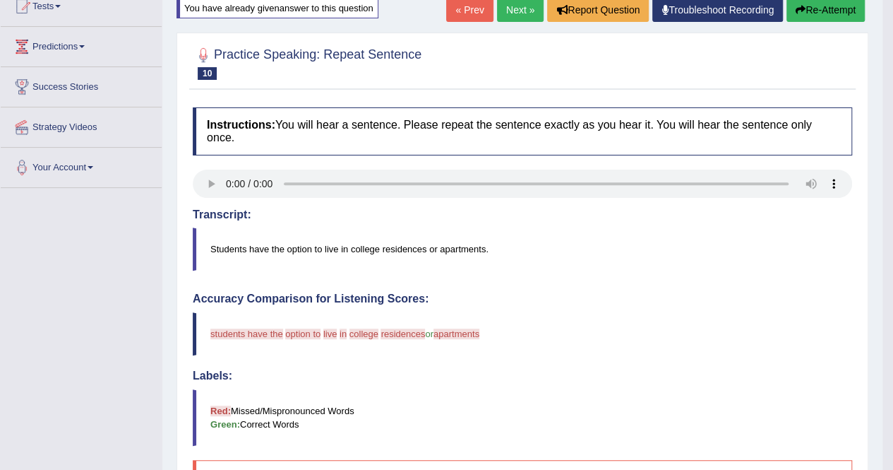
scroll to position [139, 0]
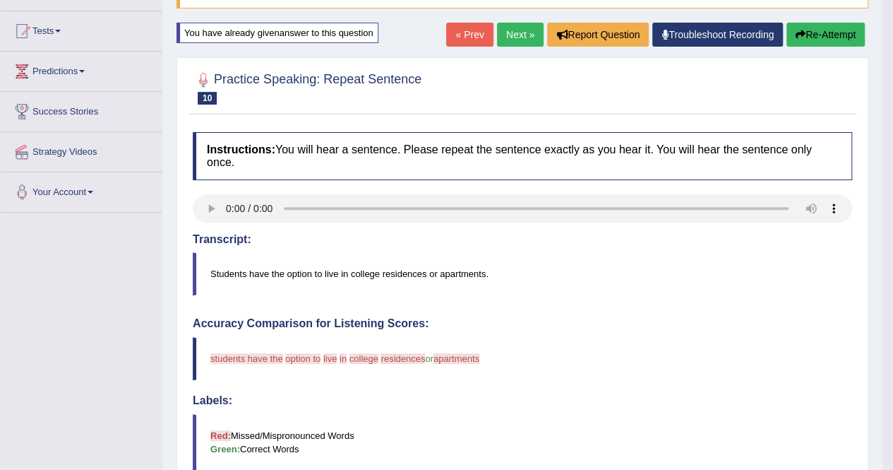
click at [816, 37] on button "Re-Attempt" at bounding box center [826, 35] width 78 height 24
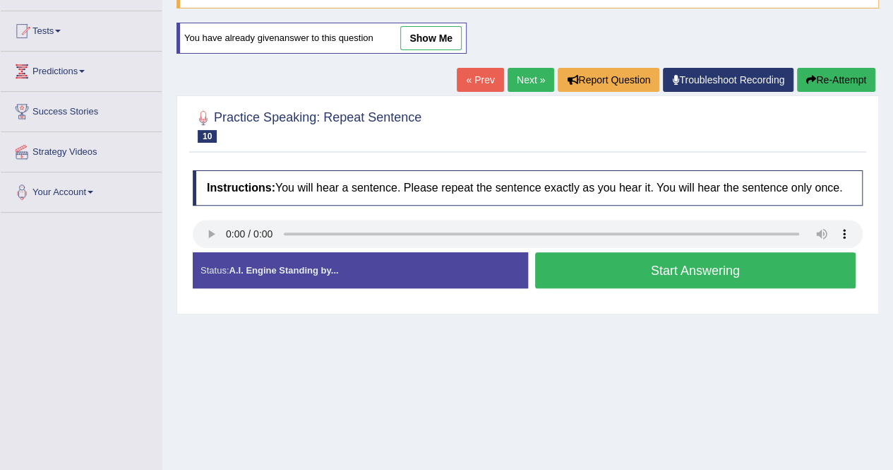
click at [581, 262] on button "Start Answering" at bounding box center [695, 270] width 321 height 36
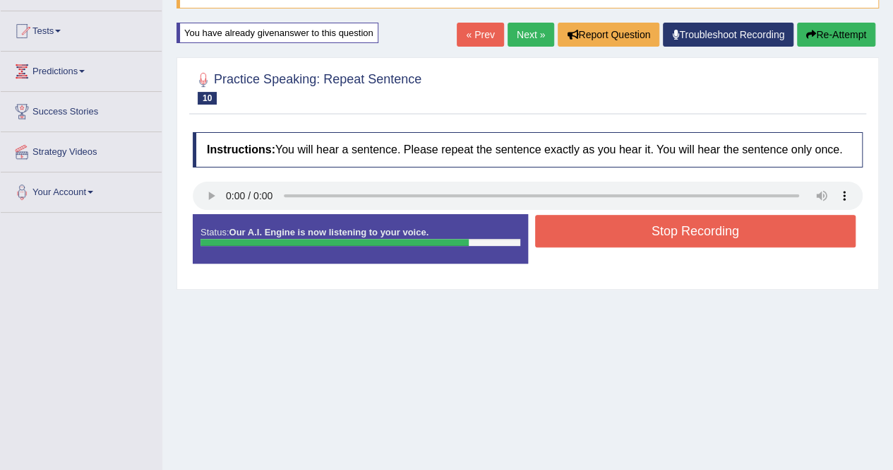
click at [610, 228] on button "Stop Recording" at bounding box center [695, 231] width 321 height 32
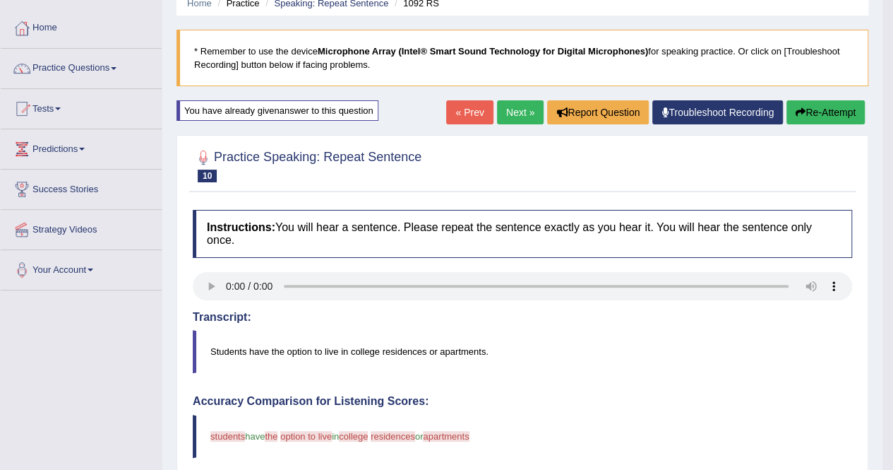
scroll to position [59, 0]
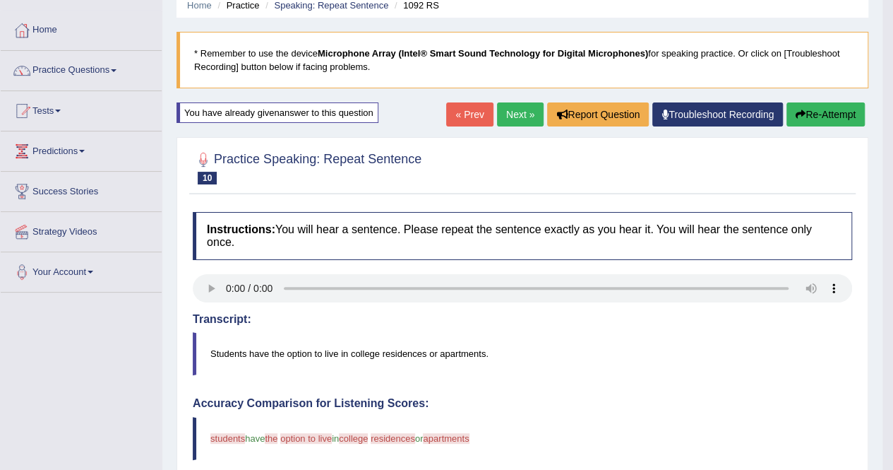
click at [796, 109] on icon "button" at bounding box center [801, 114] width 10 height 10
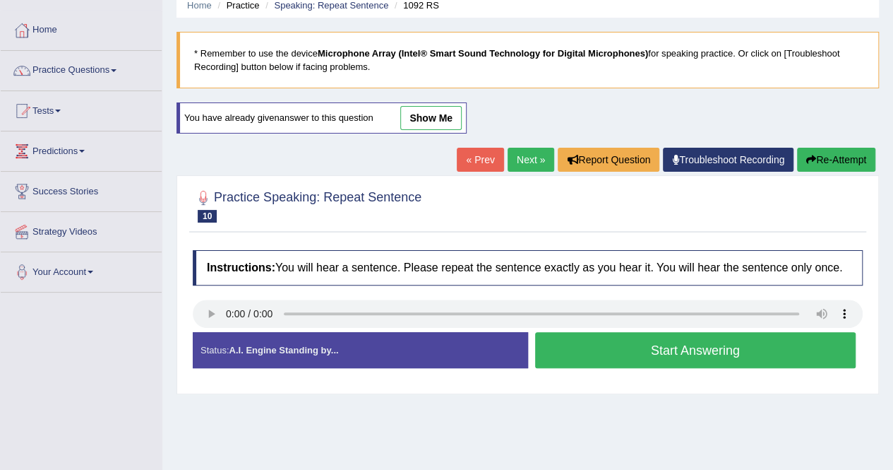
click at [575, 345] on button "Start Answering" at bounding box center [695, 350] width 321 height 36
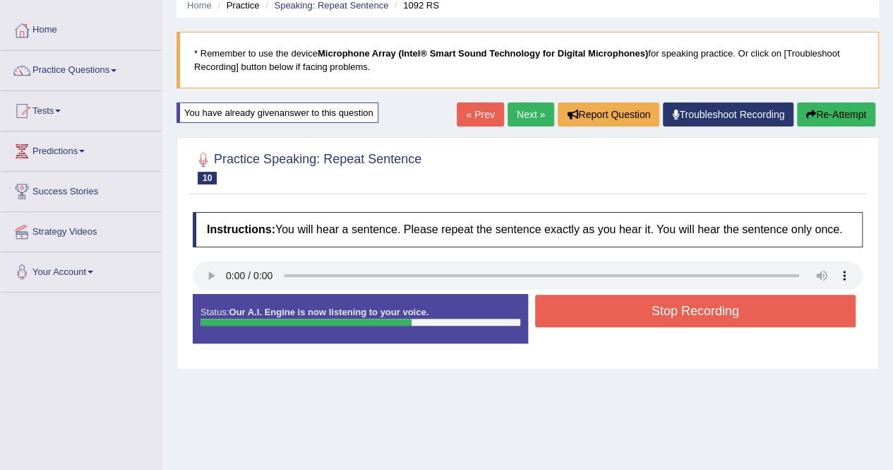
click at [615, 311] on button "Stop Recording" at bounding box center [695, 311] width 321 height 32
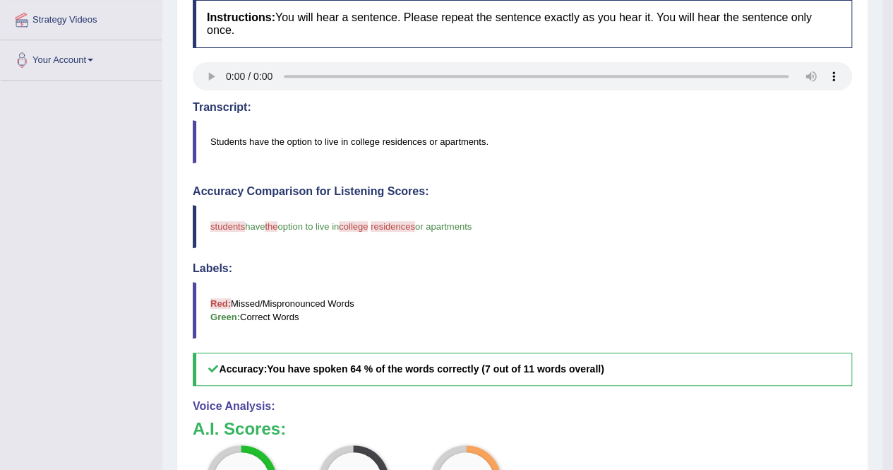
scroll to position [59, 0]
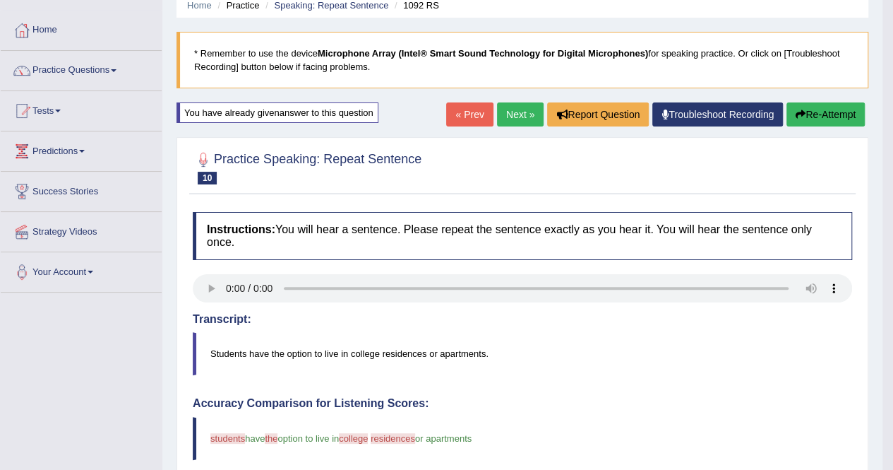
click at [523, 112] on link "Next »" at bounding box center [520, 114] width 47 height 24
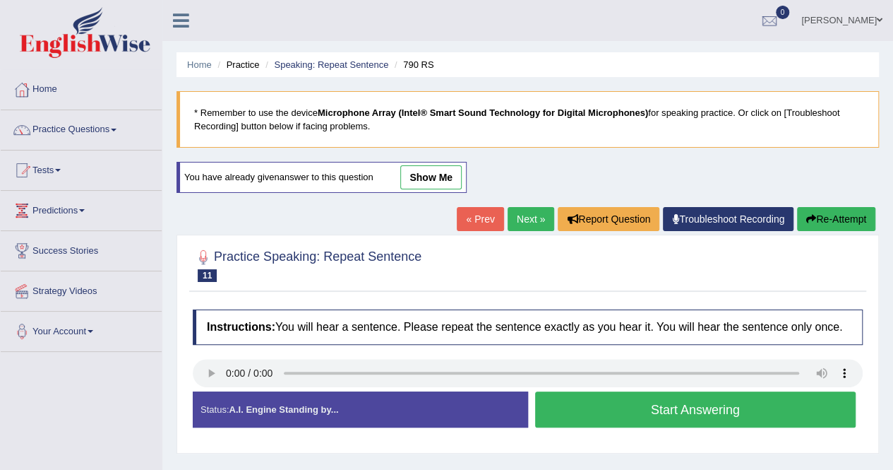
click at [660, 402] on button "Start Answering" at bounding box center [695, 409] width 321 height 36
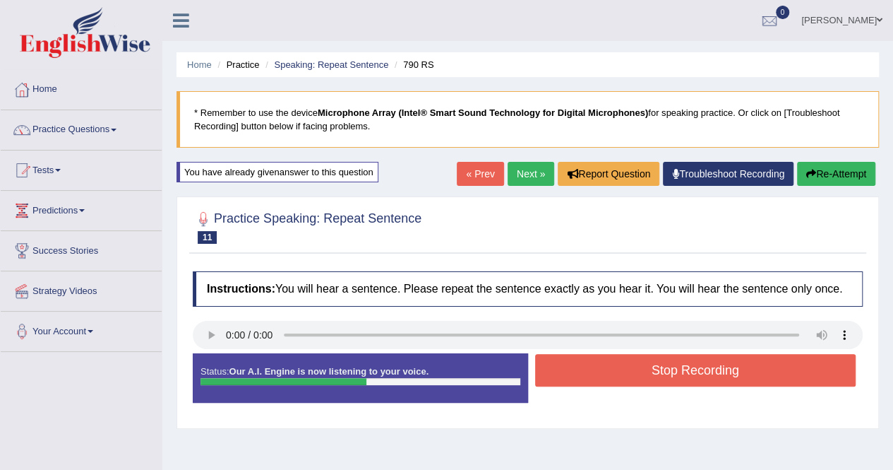
click at [669, 379] on button "Stop Recording" at bounding box center [695, 370] width 321 height 32
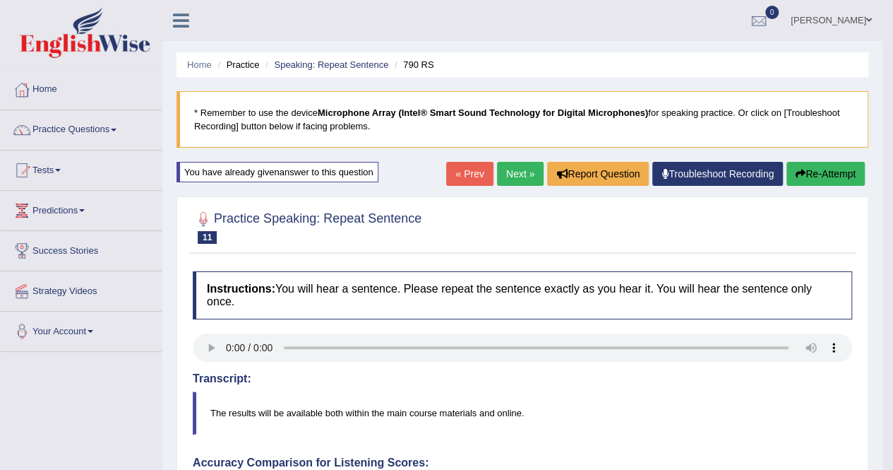
click at [804, 173] on button "Re-Attempt" at bounding box center [826, 174] width 78 height 24
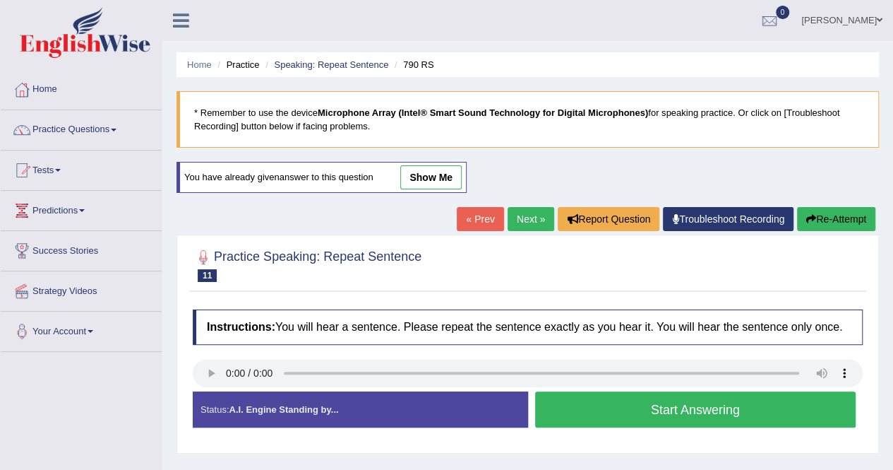
click at [665, 413] on button "Start Answering" at bounding box center [695, 409] width 321 height 36
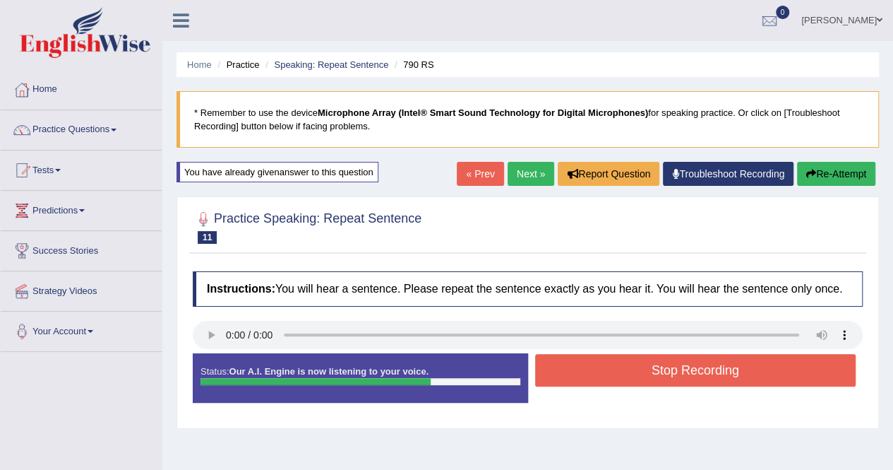
click at [671, 360] on button "Stop Recording" at bounding box center [695, 370] width 321 height 32
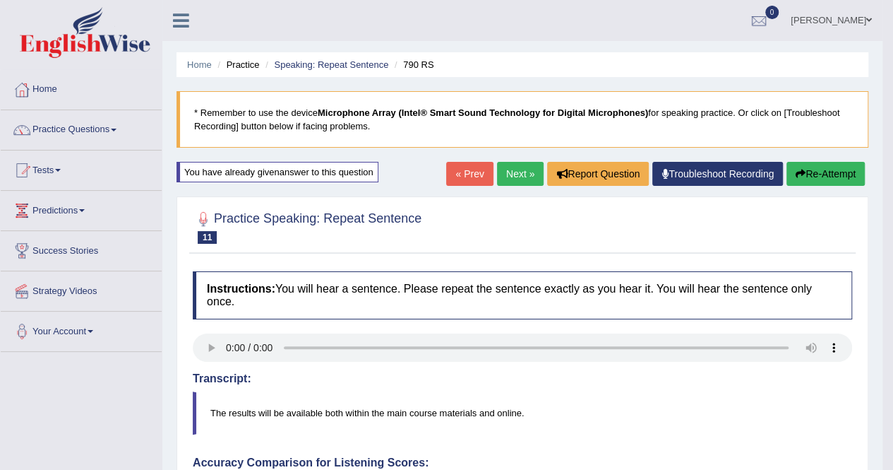
click at [804, 179] on button "Re-Attempt" at bounding box center [826, 174] width 78 height 24
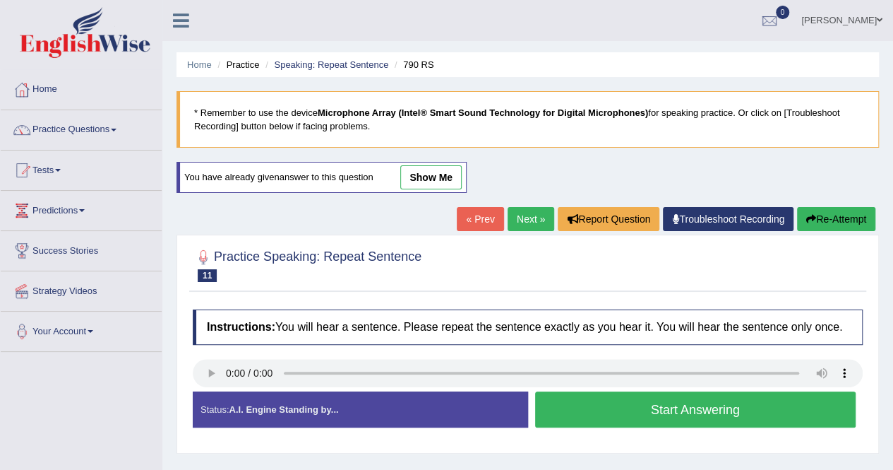
click at [647, 420] on button "Start Answering" at bounding box center [695, 409] width 321 height 36
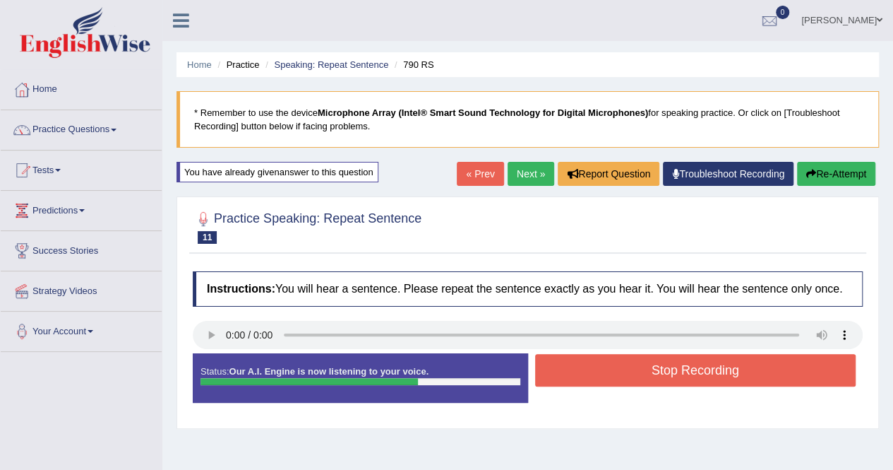
click at [705, 371] on button "Stop Recording" at bounding box center [695, 370] width 321 height 32
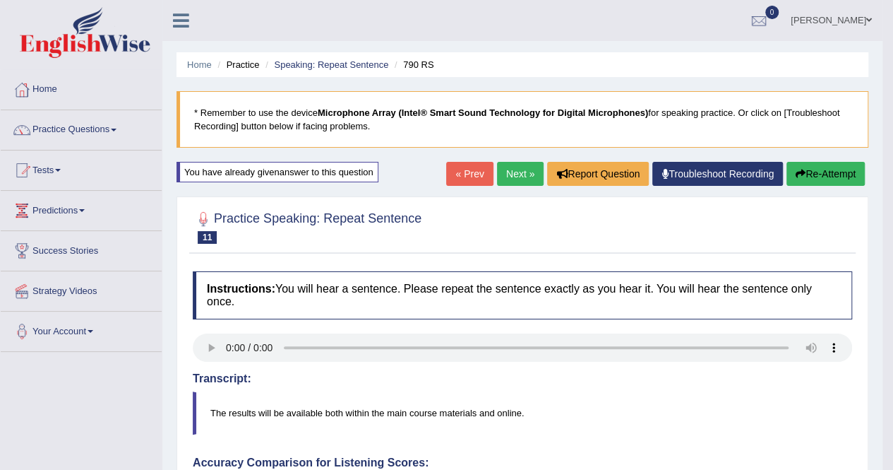
click at [513, 177] on link "Next »" at bounding box center [520, 174] width 47 height 24
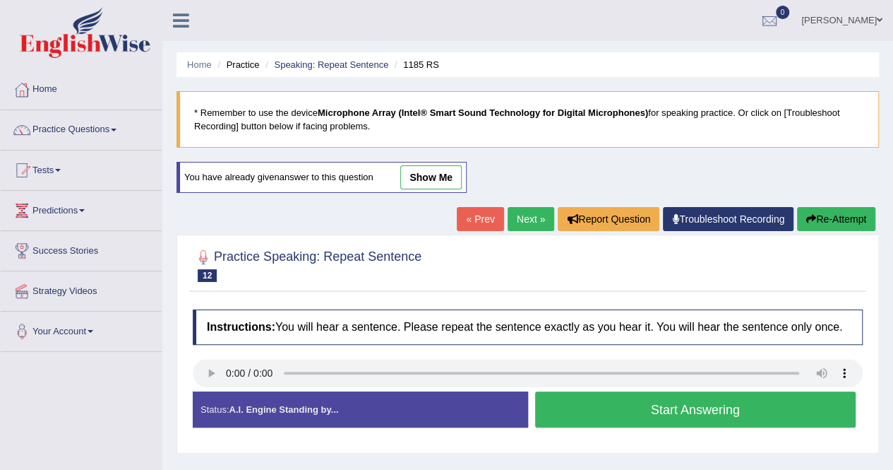
click at [643, 413] on button "Start Answering" at bounding box center [695, 409] width 321 height 36
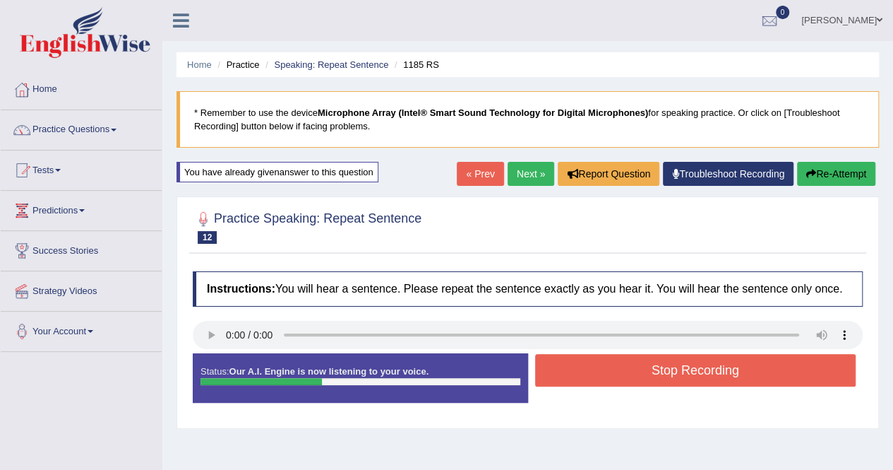
click at [639, 355] on button "Stop Recording" at bounding box center [695, 370] width 321 height 32
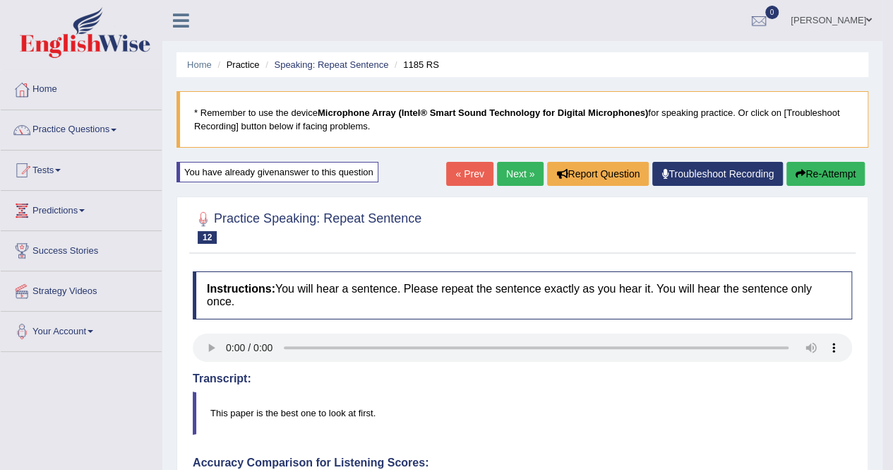
click at [803, 182] on button "Re-Attempt" at bounding box center [826, 174] width 78 height 24
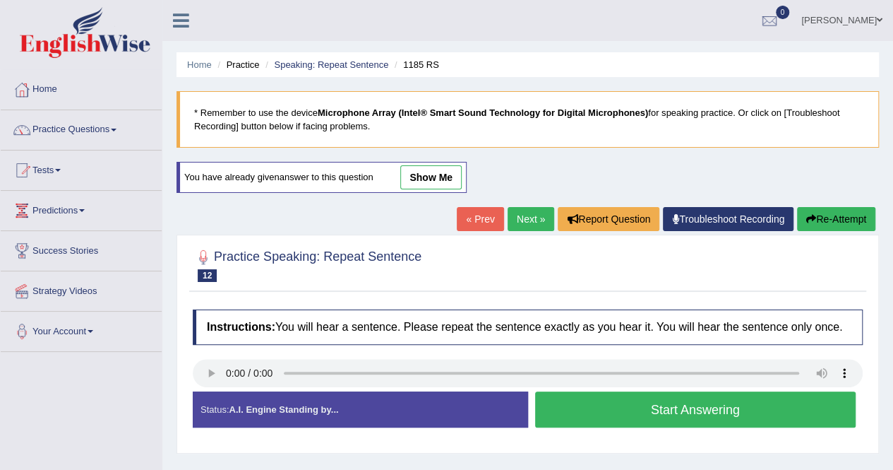
click at [673, 402] on button "Start Answering" at bounding box center [695, 409] width 321 height 36
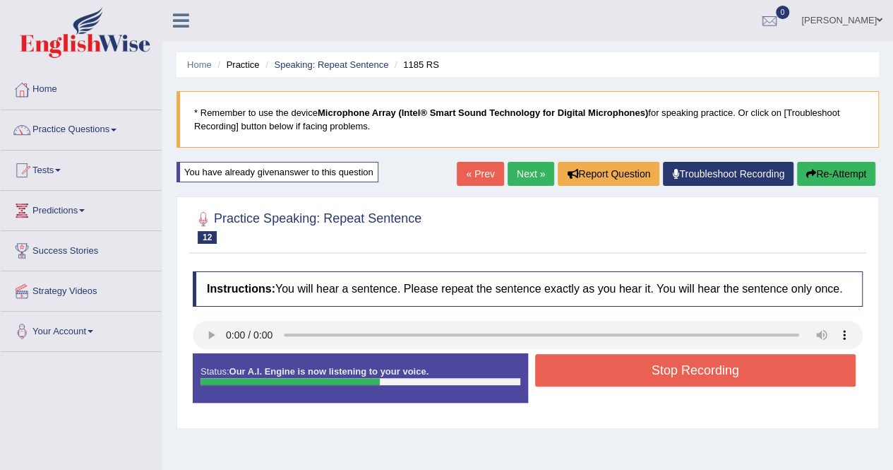
click at [654, 375] on button "Stop Recording" at bounding box center [695, 370] width 321 height 32
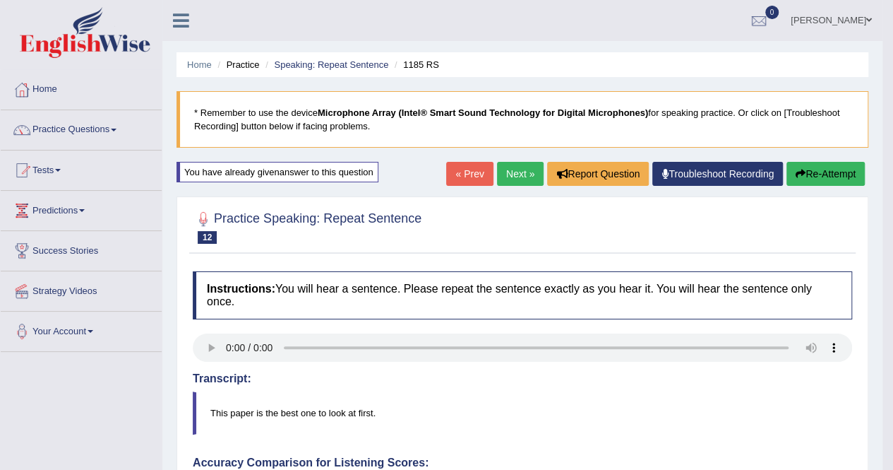
click at [516, 165] on link "Next »" at bounding box center [520, 174] width 47 height 24
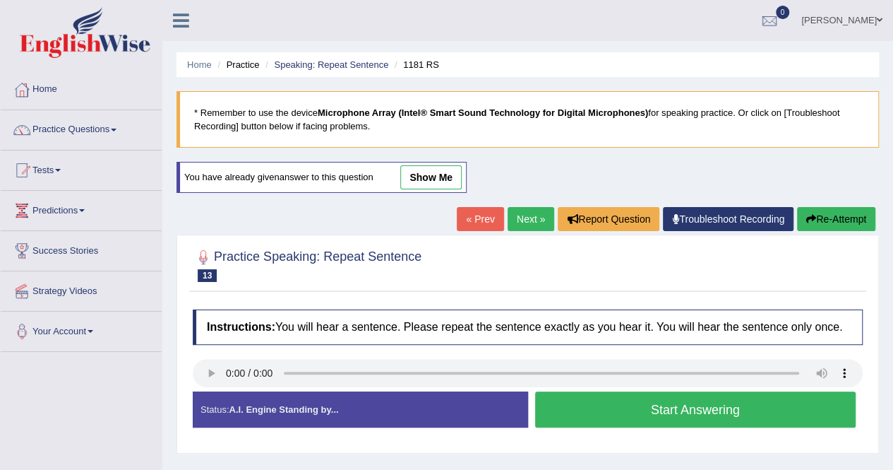
click at [638, 412] on button "Start Answering" at bounding box center [695, 409] width 321 height 36
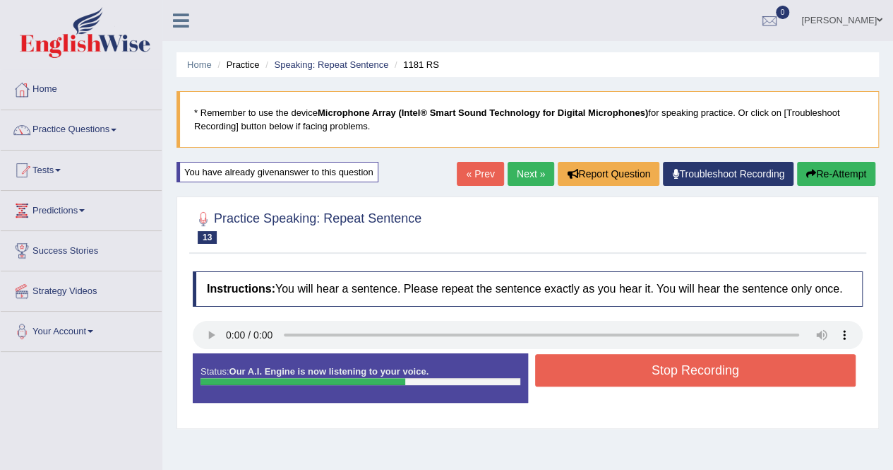
click at [696, 367] on button "Stop Recording" at bounding box center [695, 370] width 321 height 32
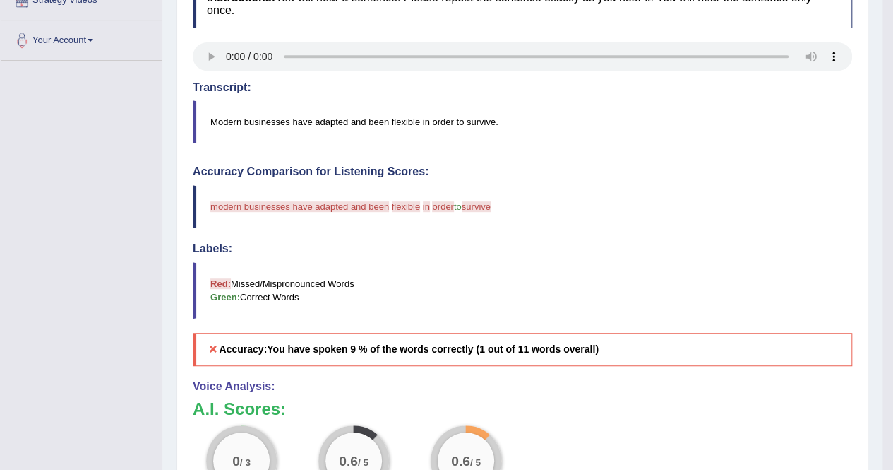
scroll to position [71, 0]
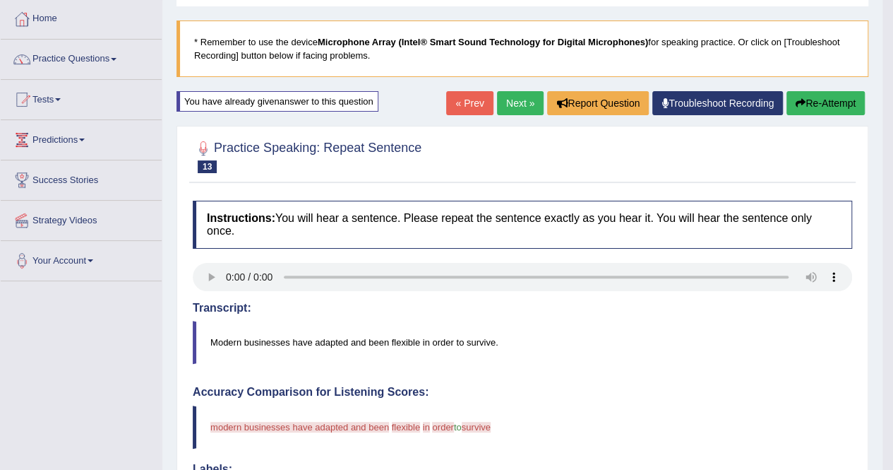
click at [833, 107] on button "Re-Attempt" at bounding box center [826, 103] width 78 height 24
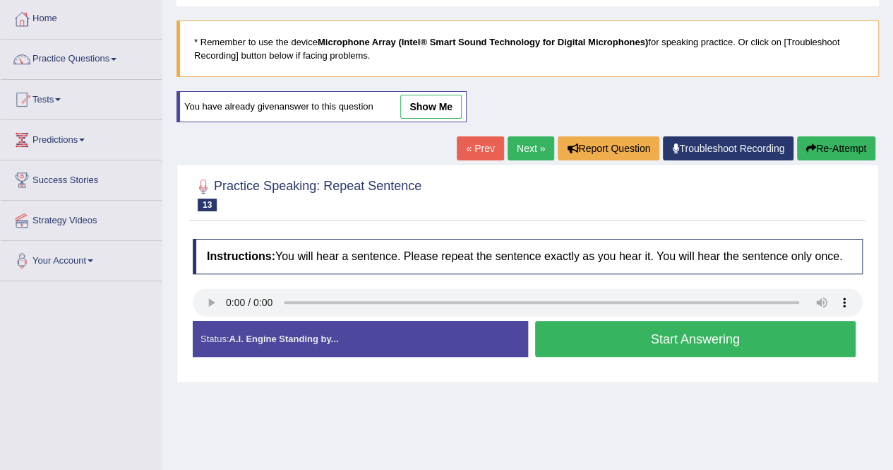
click at [524, 159] on div "« Prev Next » Report Question Troubleshoot Recording Re-Attempt" at bounding box center [668, 150] width 422 height 28
click at [527, 156] on link "Next »" at bounding box center [531, 148] width 47 height 24
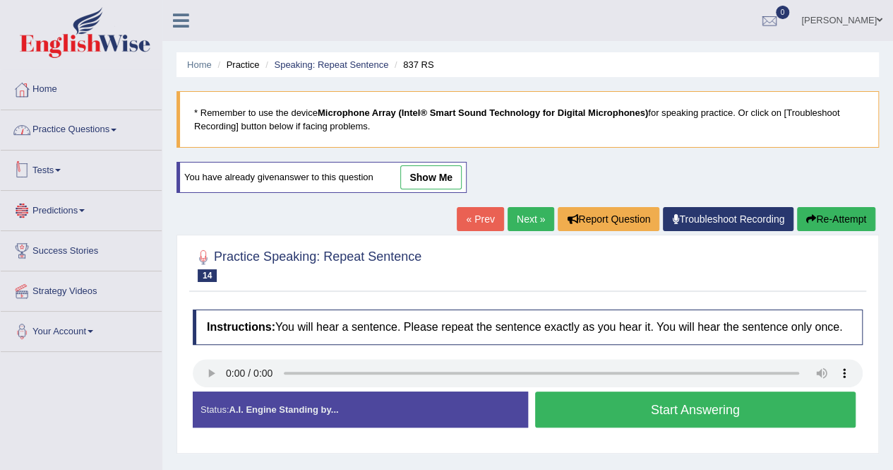
click at [100, 105] on li "Home" at bounding box center [81, 90] width 161 height 40
click at [99, 121] on link "Practice Questions" at bounding box center [81, 127] width 161 height 35
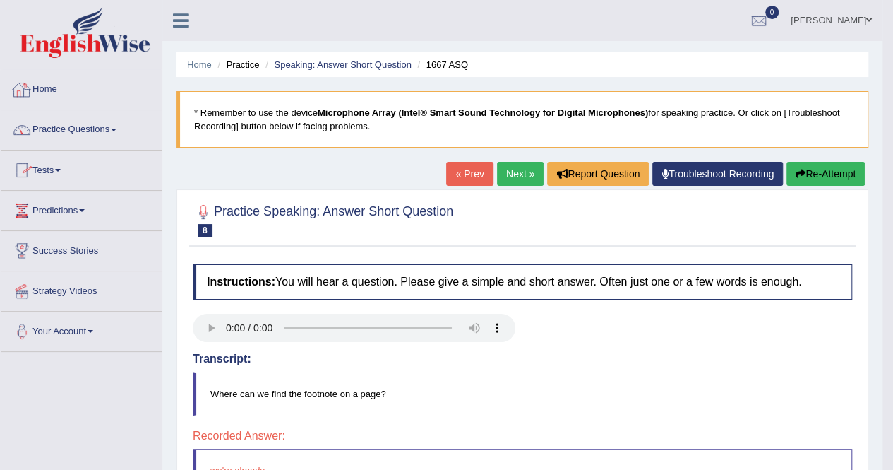
click at [52, 87] on link "Home" at bounding box center [81, 87] width 161 height 35
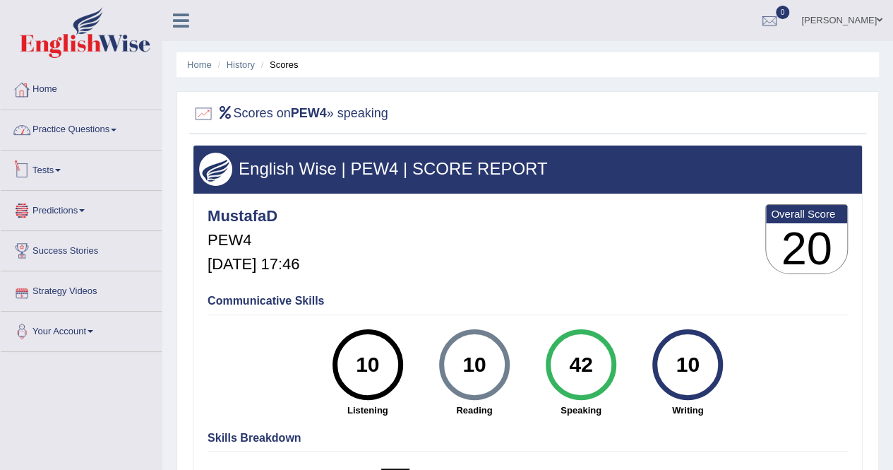
click at [52, 84] on link "Home" at bounding box center [81, 87] width 161 height 35
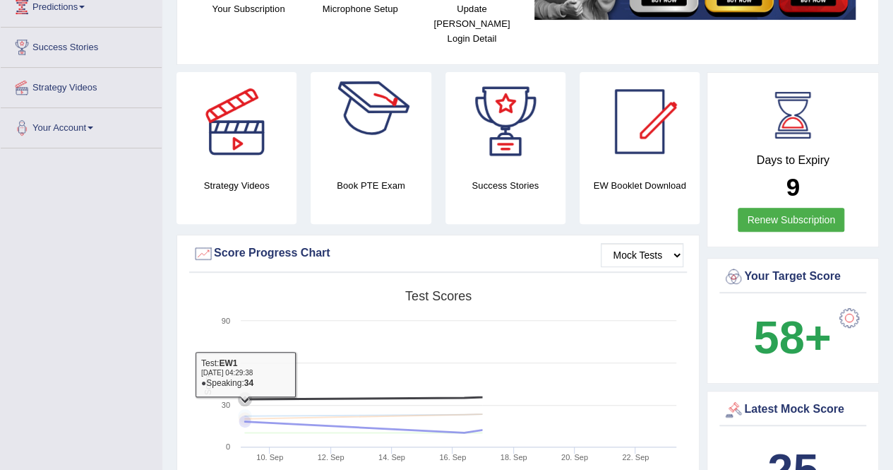
scroll to position [141, 0]
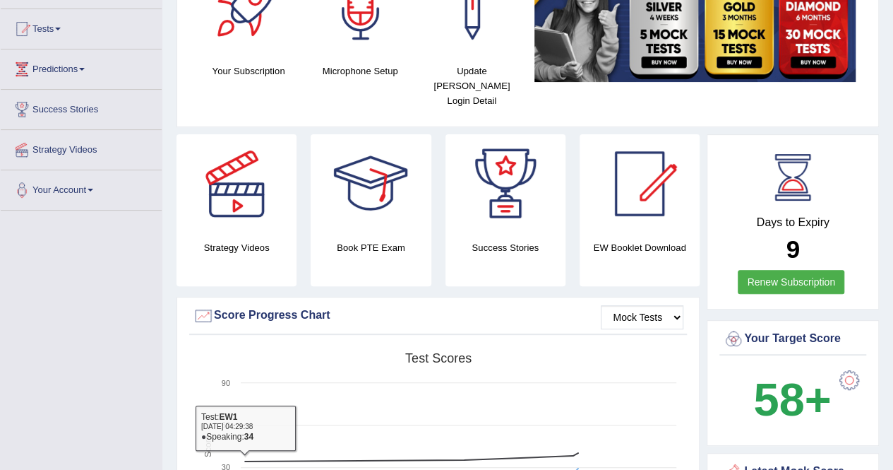
click at [371, 240] on h4 "Book PTE Exam" at bounding box center [371, 247] width 120 height 15
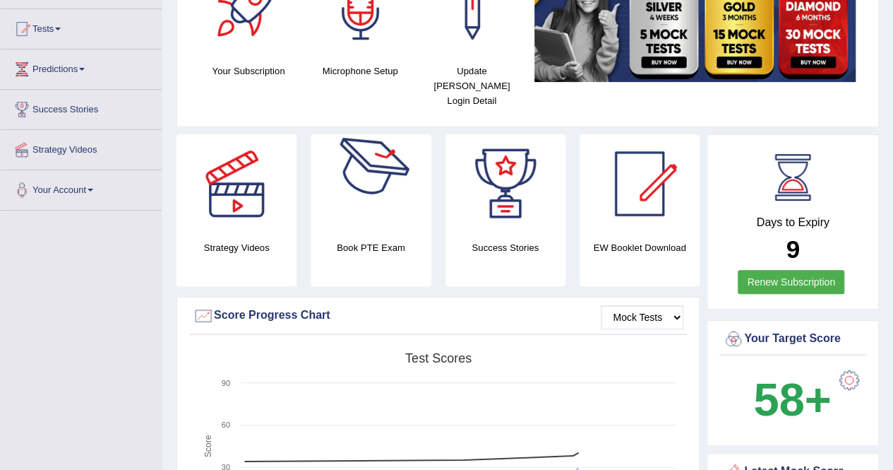
click at [352, 174] on div at bounding box center [370, 183] width 99 height 99
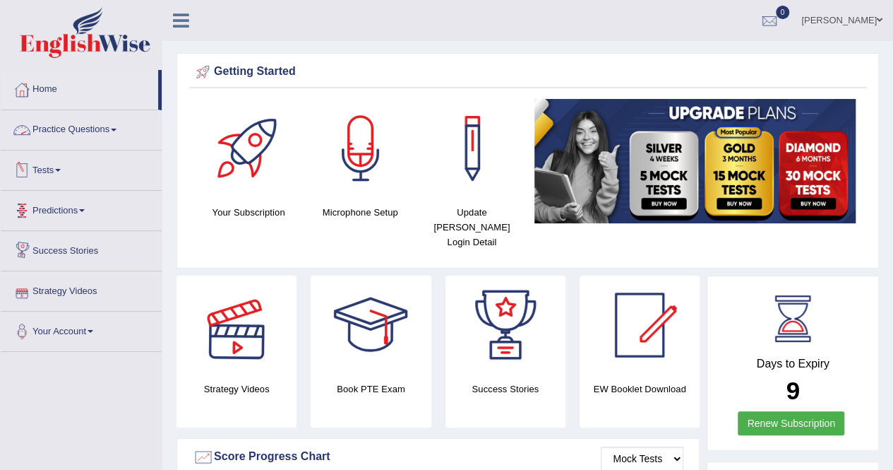
click at [75, 136] on link "Practice Questions" at bounding box center [81, 127] width 161 height 35
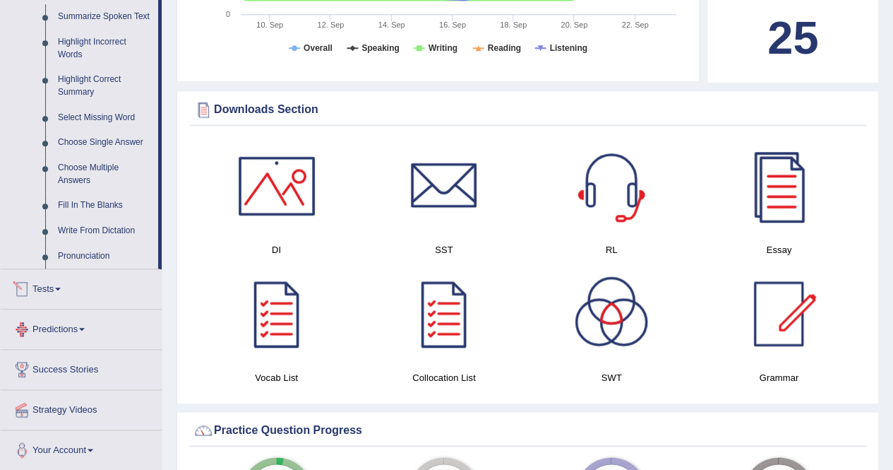
click at [72, 291] on link "Tests" at bounding box center [81, 286] width 161 height 35
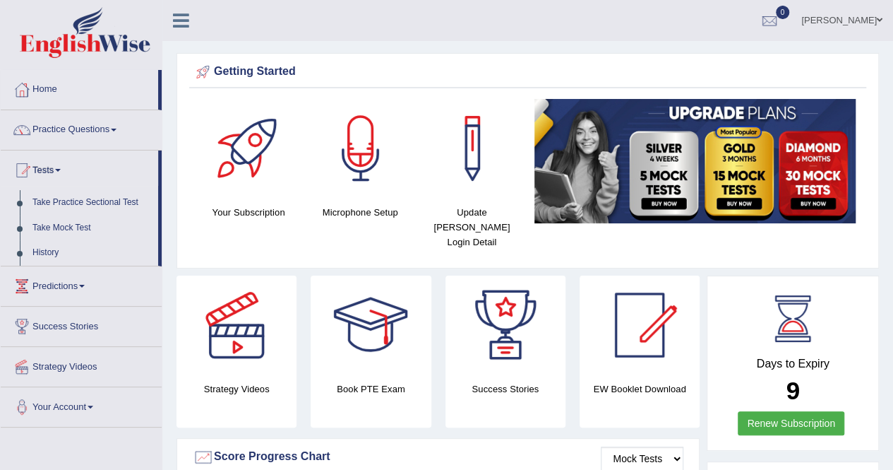
click at [79, 198] on link "Take Practice Sectional Test" at bounding box center [92, 202] width 132 height 25
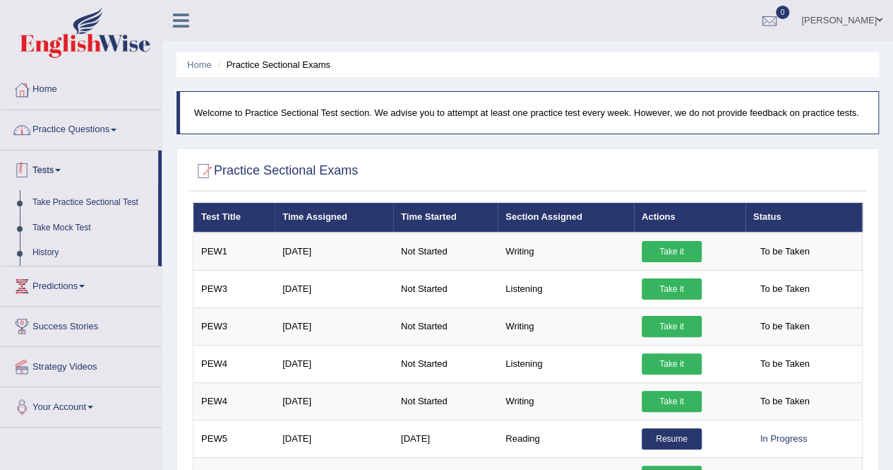
click at [85, 122] on link "Practice Questions" at bounding box center [81, 127] width 161 height 35
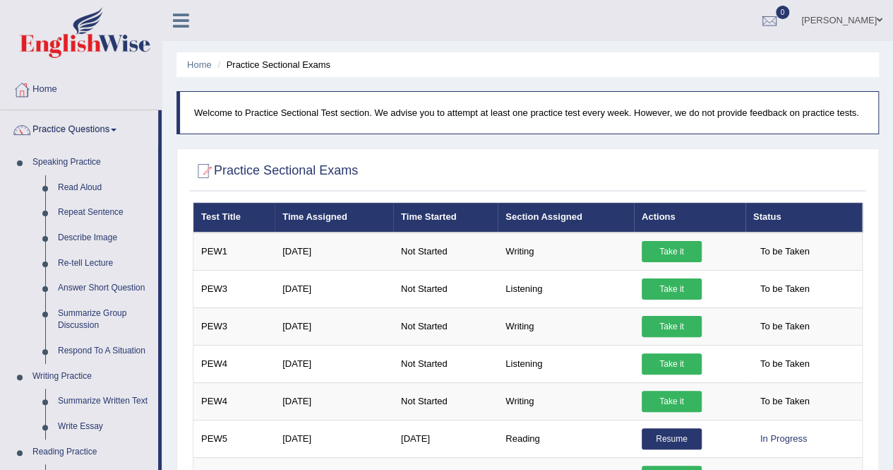
click at [88, 262] on link "Re-tell Lecture" at bounding box center [105, 263] width 107 height 25
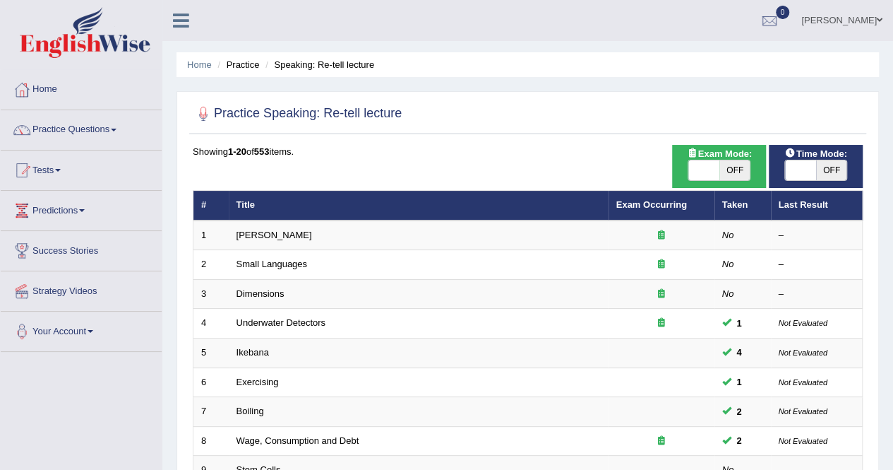
scroll to position [141, 0]
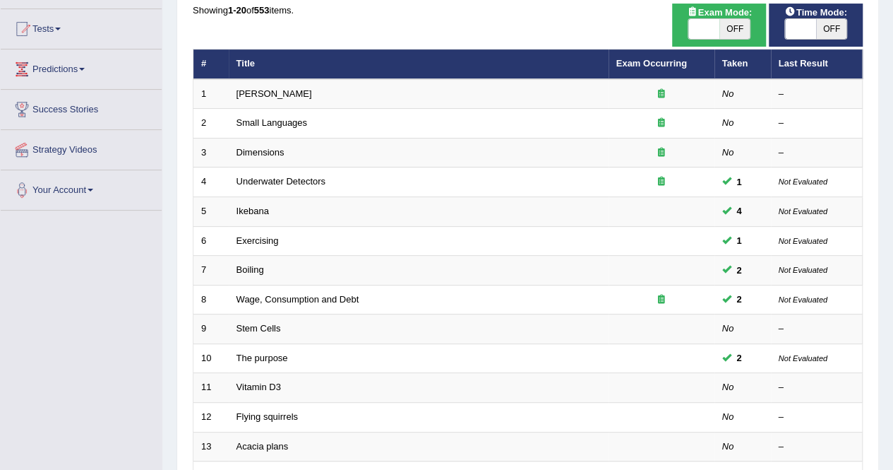
click at [260, 359] on link "The purpose" at bounding box center [263, 357] width 52 height 11
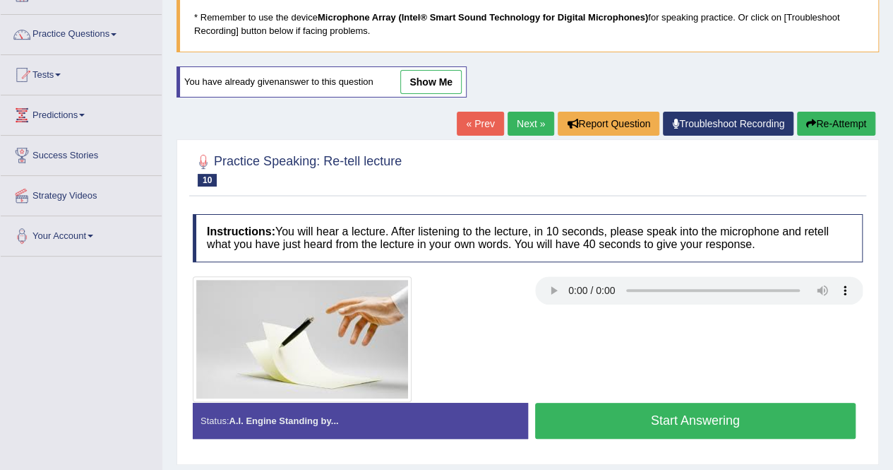
scroll to position [212, 0]
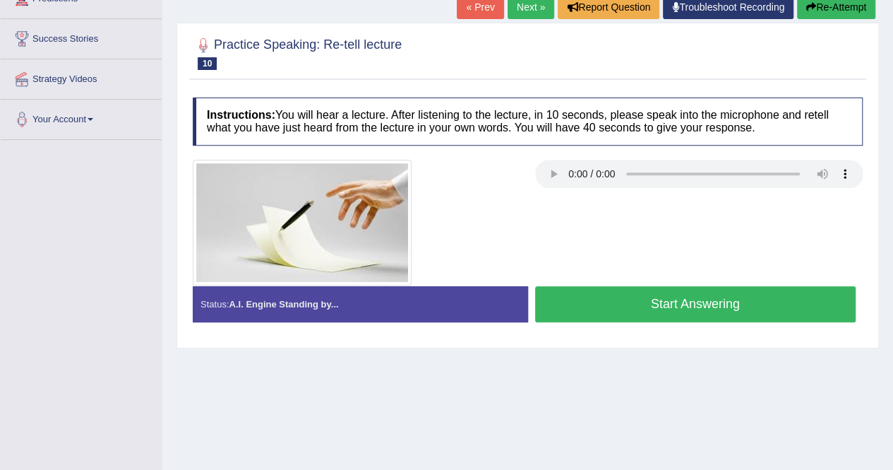
click at [559, 399] on div "Home Practice Speaking: Re-tell lecture The purpose * Remember to use the devic…" at bounding box center [527, 141] width 731 height 706
click at [678, 304] on button "Start Answering" at bounding box center [695, 304] width 321 height 36
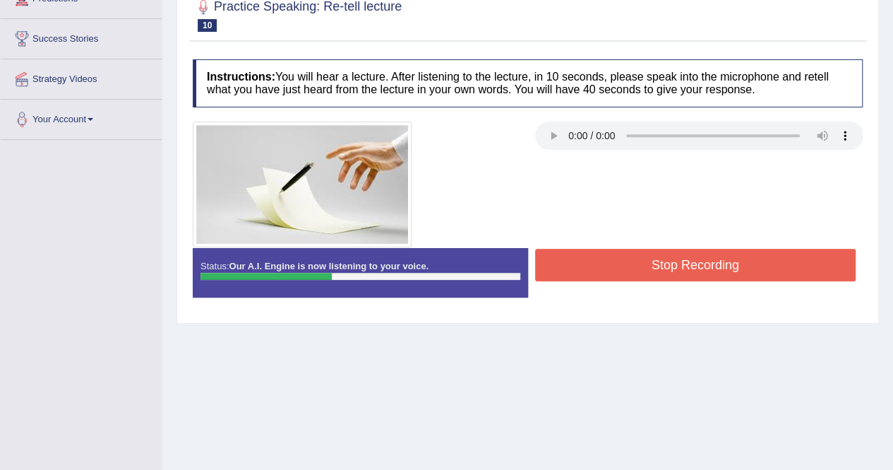
click at [638, 254] on button "Stop Recording" at bounding box center [695, 265] width 321 height 32
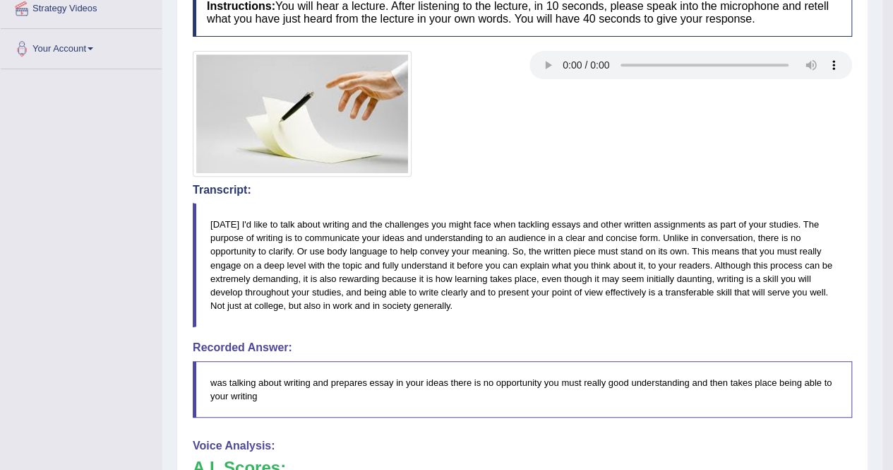
scroll to position [71, 0]
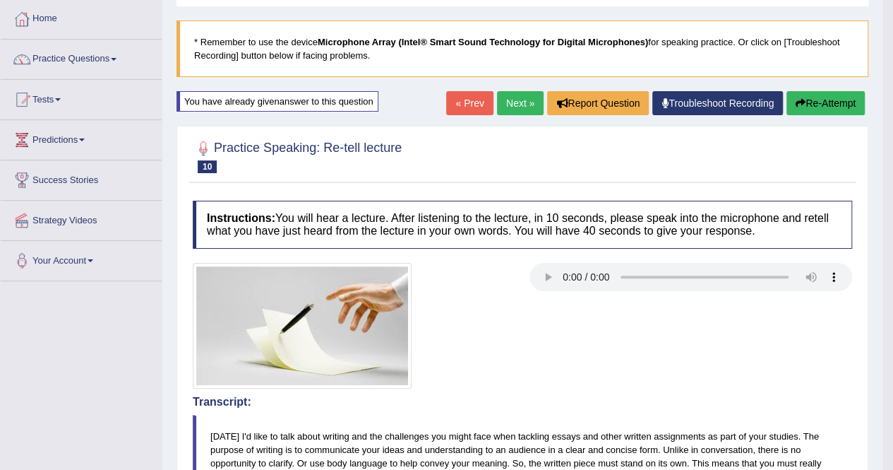
click at [523, 98] on link "Next »" at bounding box center [520, 103] width 47 height 24
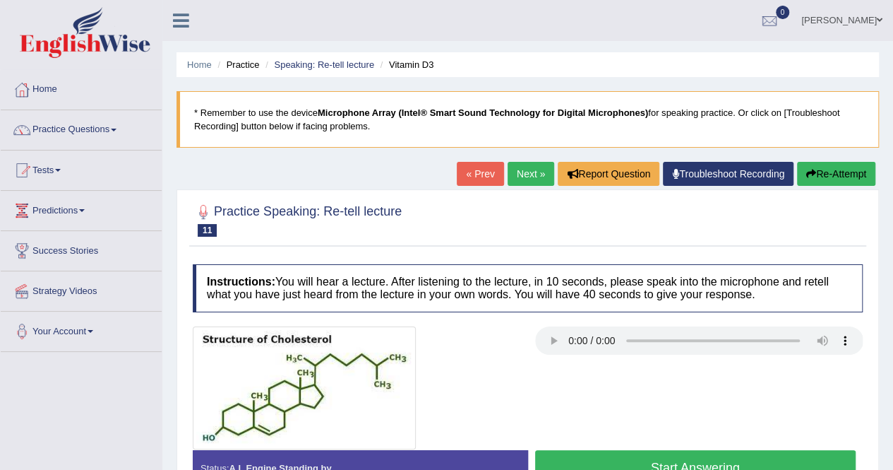
click at [619, 396] on div at bounding box center [528, 387] width 684 height 123
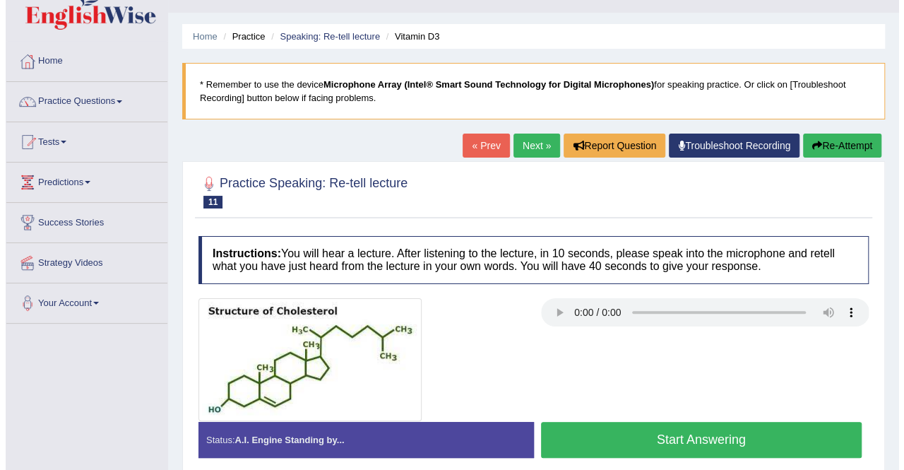
scroll to position [71, 0]
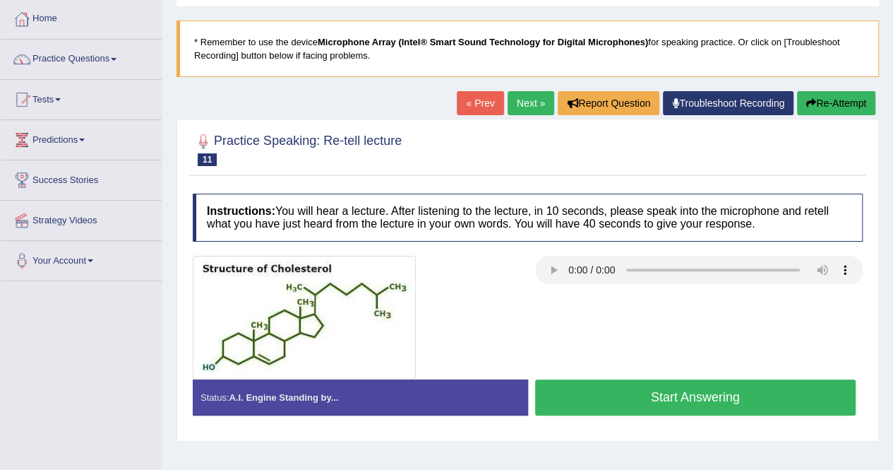
click at [667, 388] on button "Start Answering" at bounding box center [695, 397] width 321 height 36
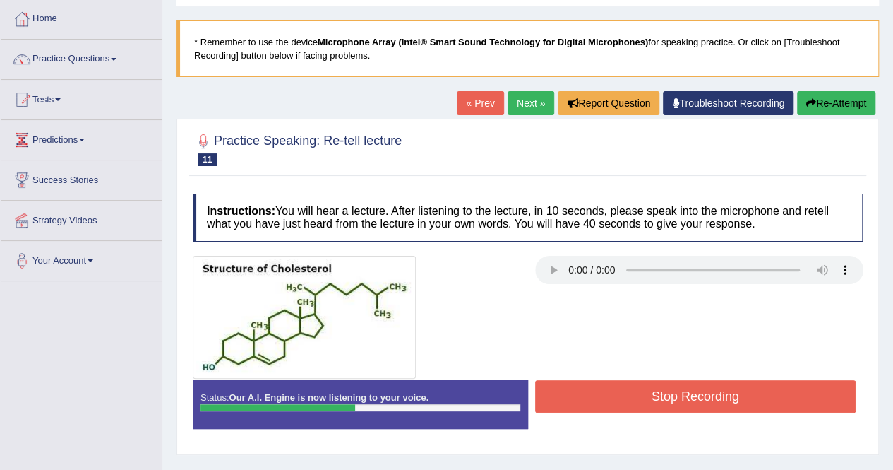
click at [673, 388] on button "Stop Recording" at bounding box center [695, 396] width 321 height 32
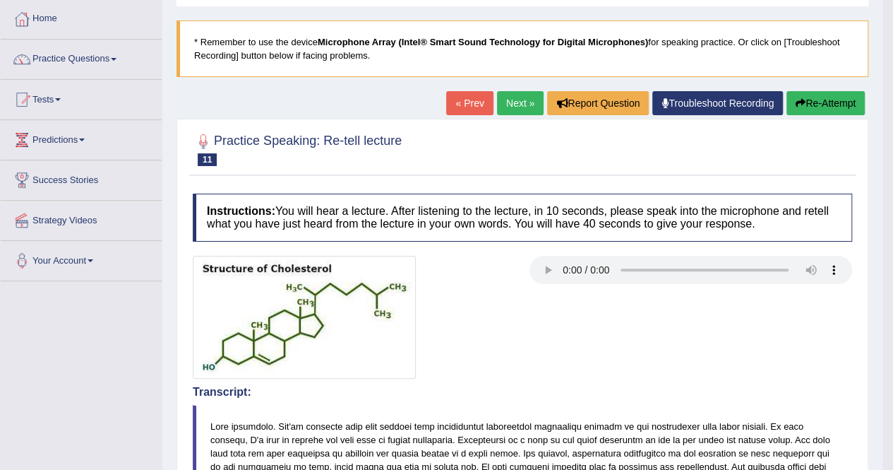
click at [524, 104] on link "Next »" at bounding box center [520, 103] width 47 height 24
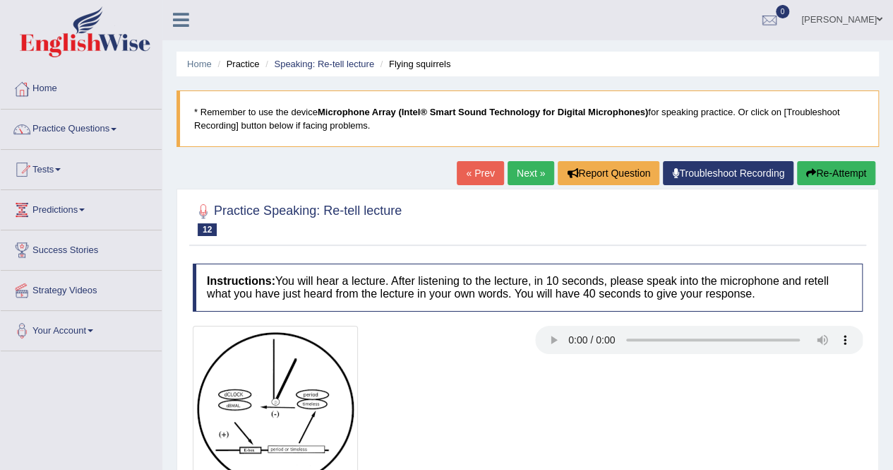
scroll to position [71, 0]
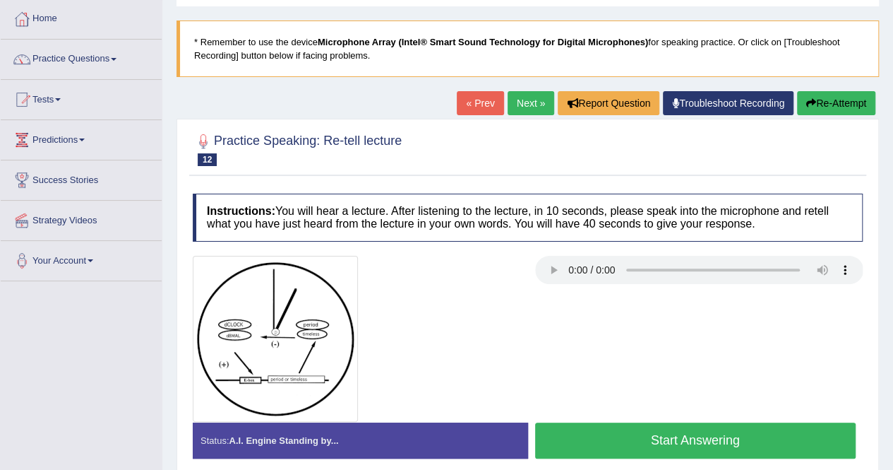
click at [530, 102] on link "Next »" at bounding box center [531, 103] width 47 height 24
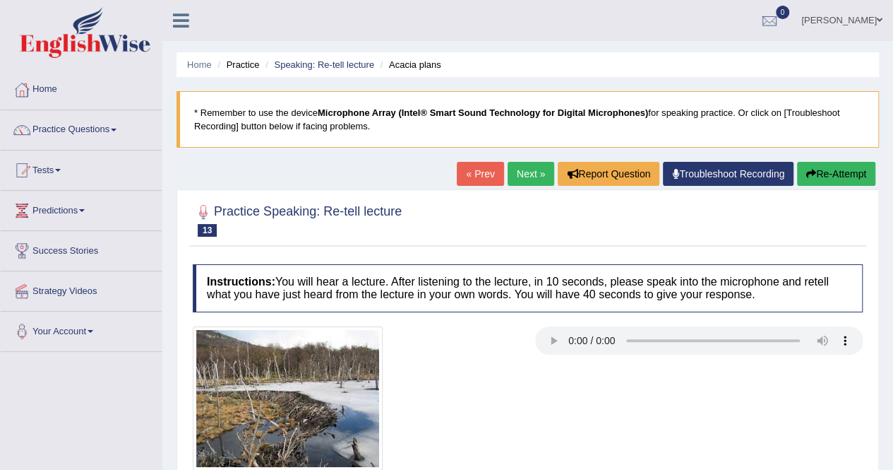
click at [535, 180] on link "Next »" at bounding box center [531, 174] width 47 height 24
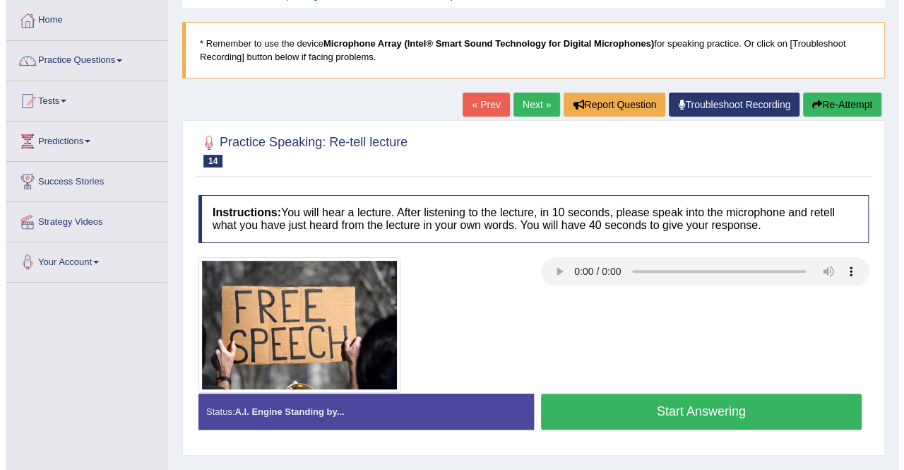
scroll to position [71, 0]
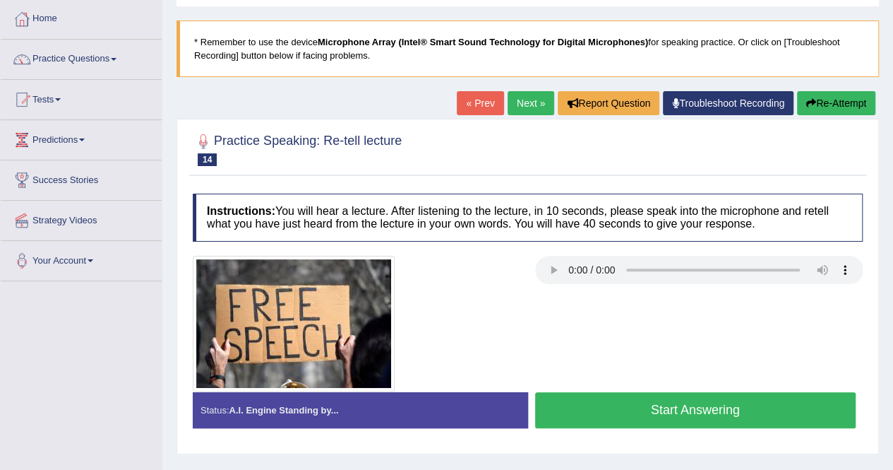
click at [737, 415] on button "Start Answering" at bounding box center [695, 410] width 321 height 36
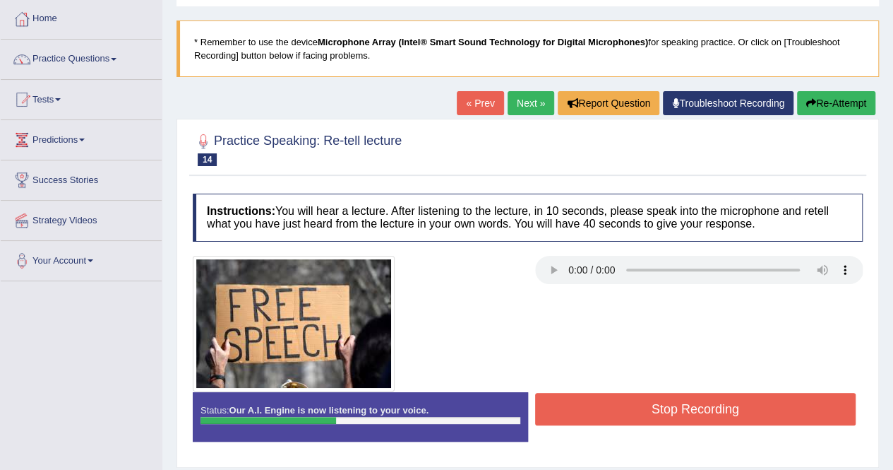
click at [634, 416] on button "Stop Recording" at bounding box center [695, 409] width 321 height 32
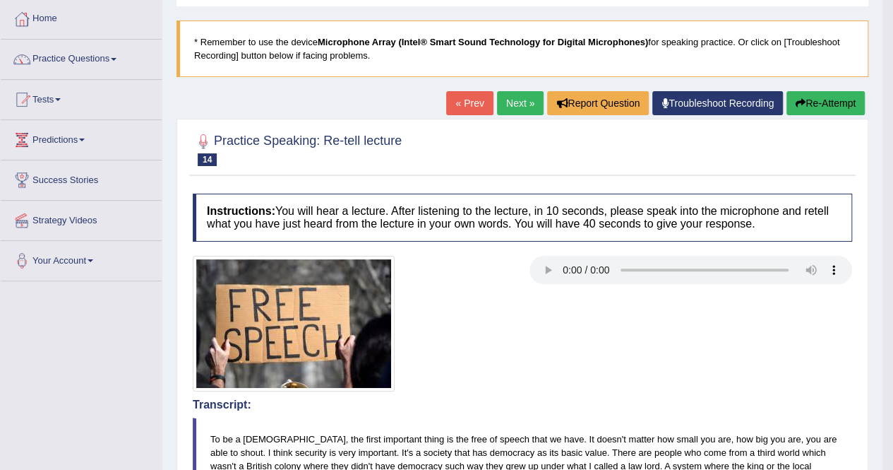
click at [525, 104] on link "Next »" at bounding box center [520, 103] width 47 height 24
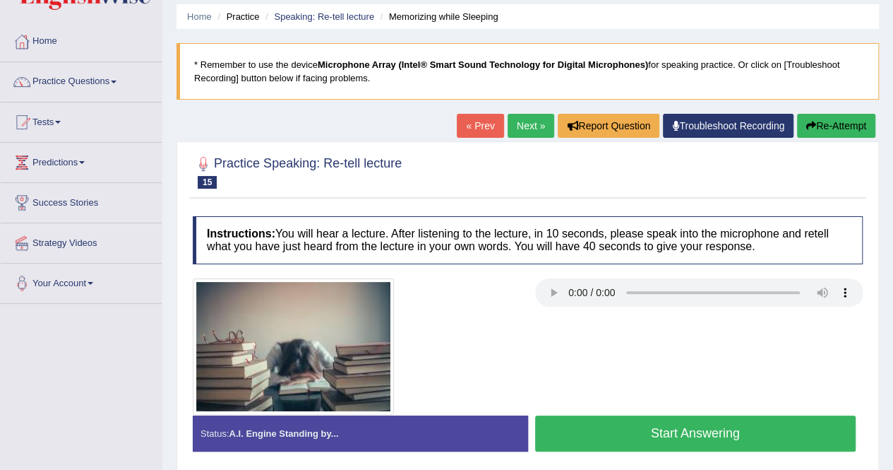
scroll to position [71, 0]
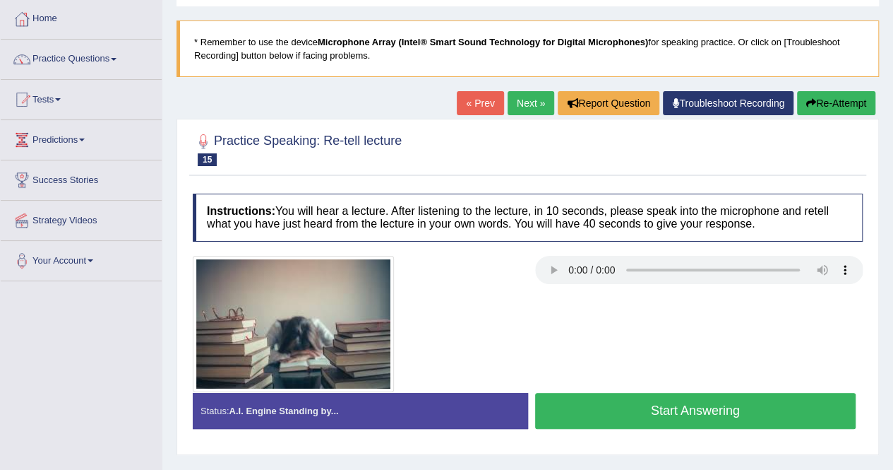
click at [660, 410] on button "Start Answering" at bounding box center [695, 411] width 321 height 36
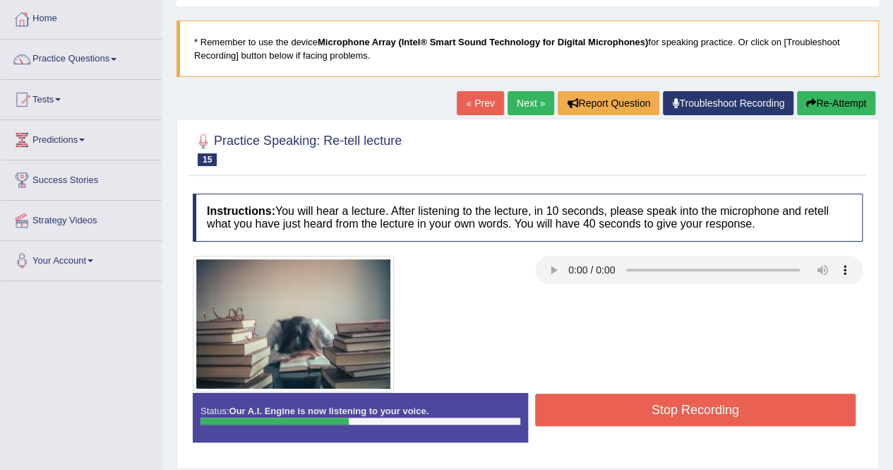
click at [660, 410] on button "Stop Recording" at bounding box center [695, 409] width 321 height 32
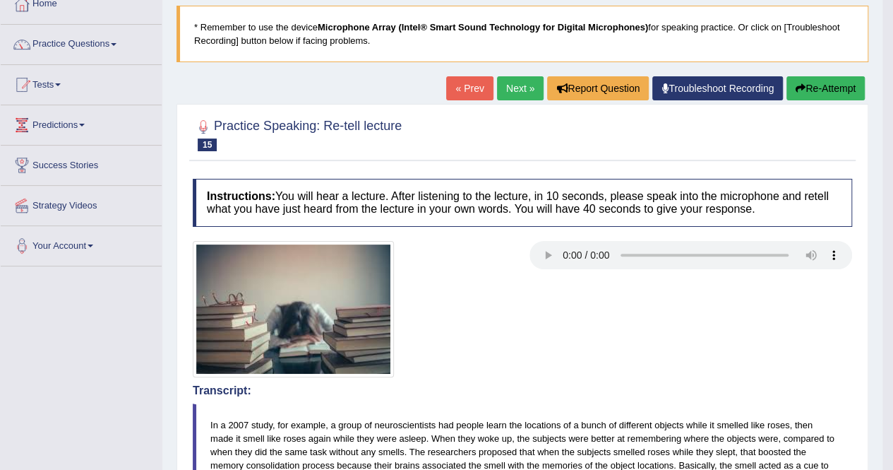
scroll to position [12, 0]
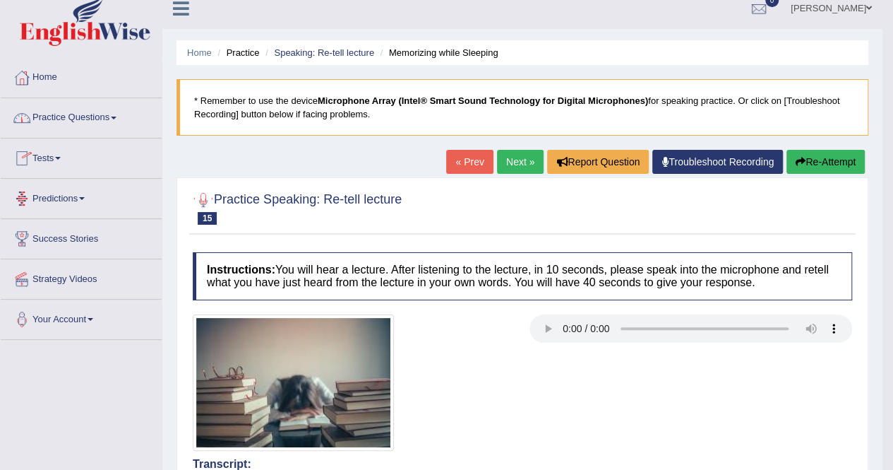
click at [87, 122] on link "Practice Questions" at bounding box center [81, 115] width 161 height 35
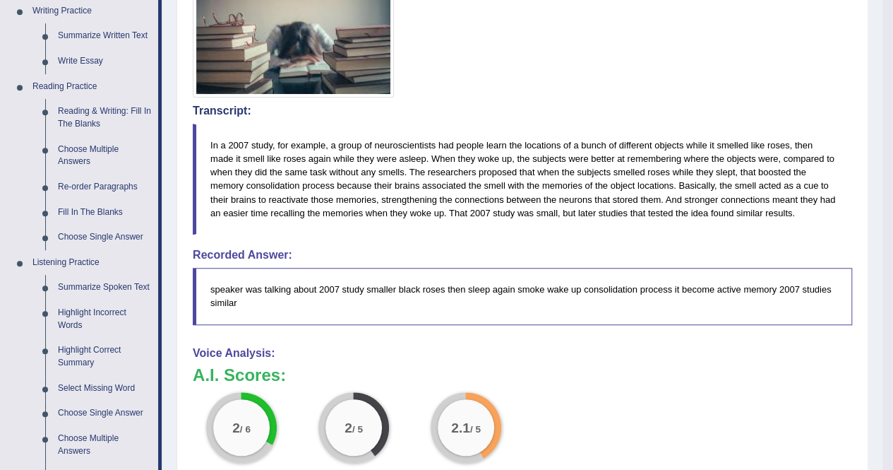
scroll to position [436, 0]
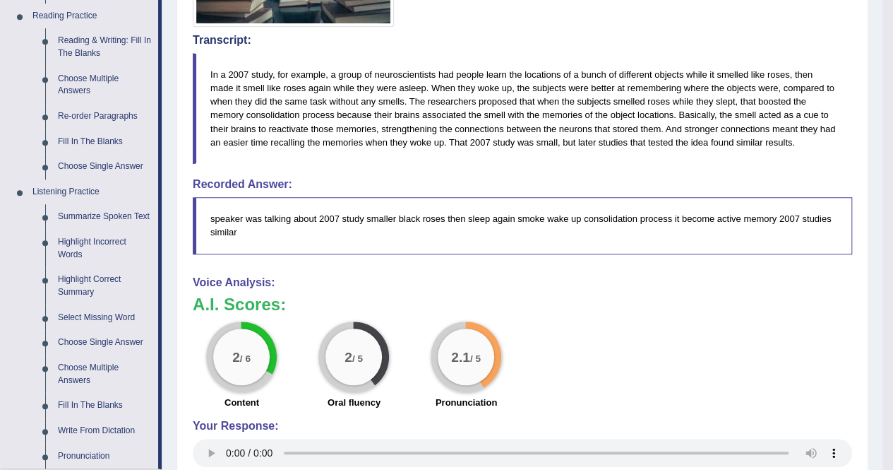
click at [90, 50] on link "Reading & Writing: Fill In The Blanks" at bounding box center [105, 46] width 107 height 37
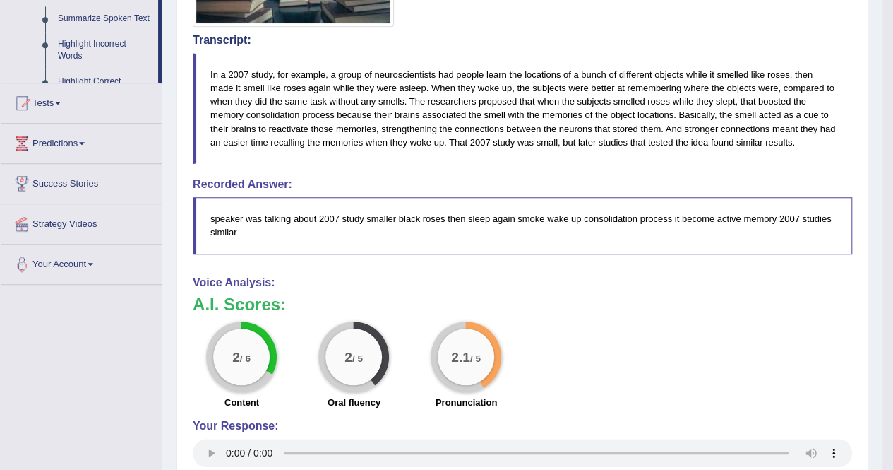
scroll to position [386, 0]
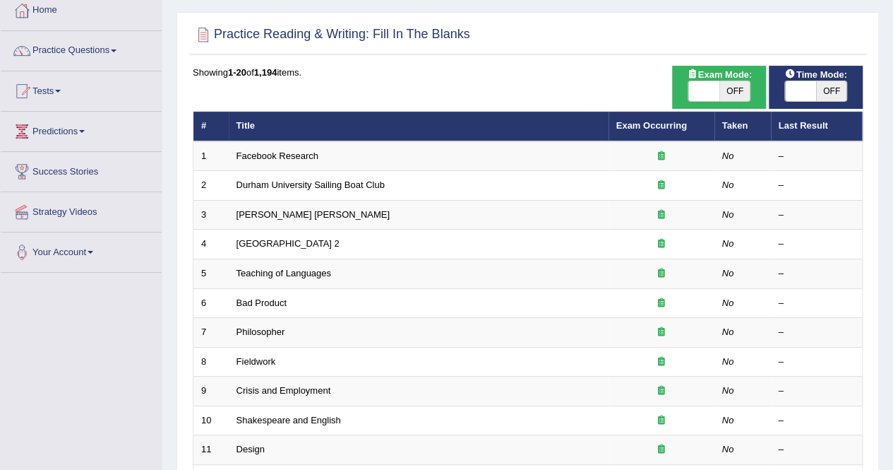
scroll to position [141, 0]
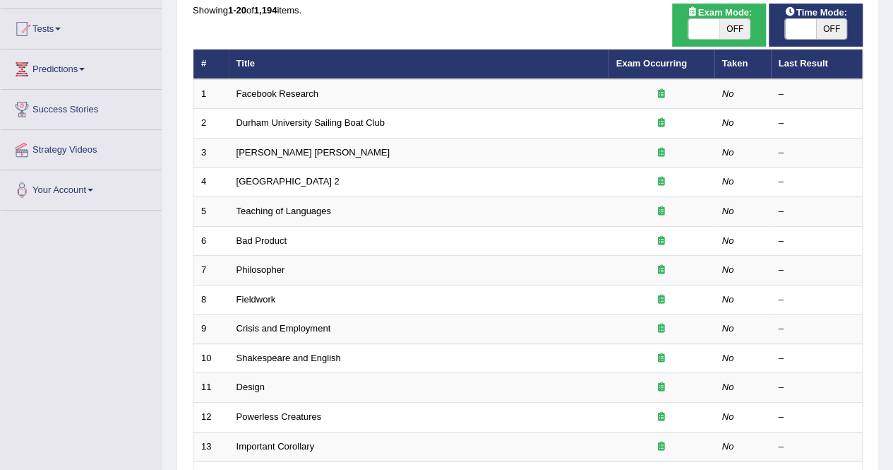
click at [243, 90] on link "Facebook Research" at bounding box center [278, 93] width 82 height 11
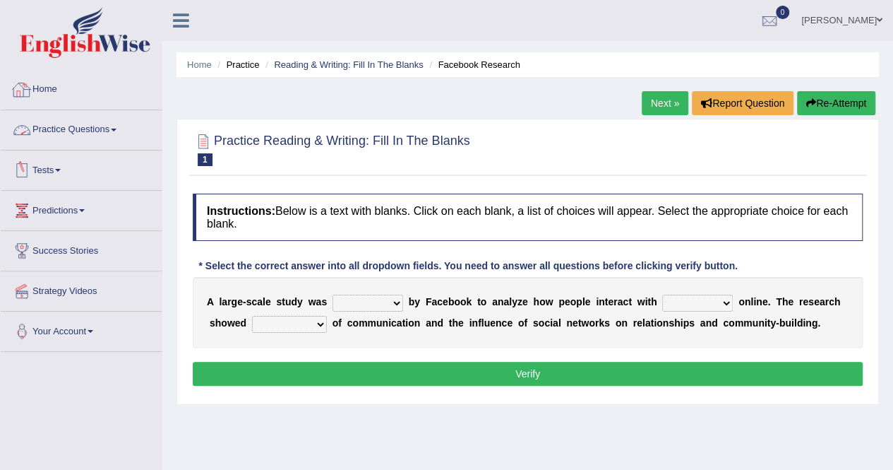
click at [78, 133] on link "Practice Questions" at bounding box center [81, 127] width 161 height 35
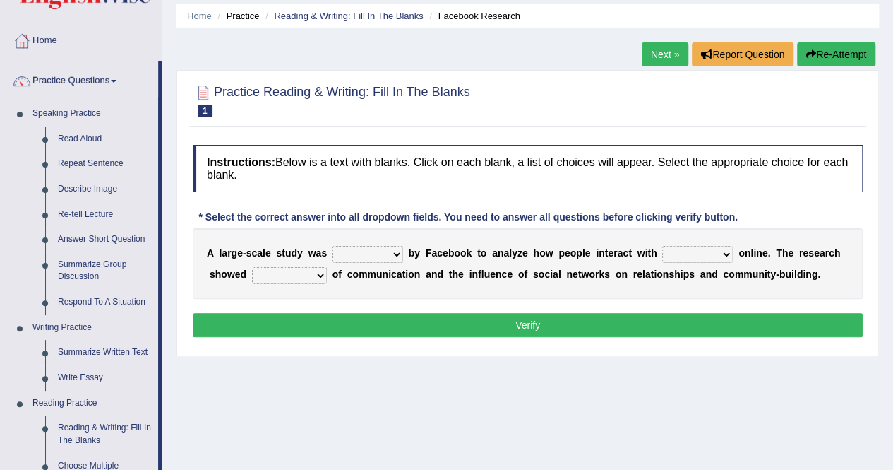
scroll to position [71, 0]
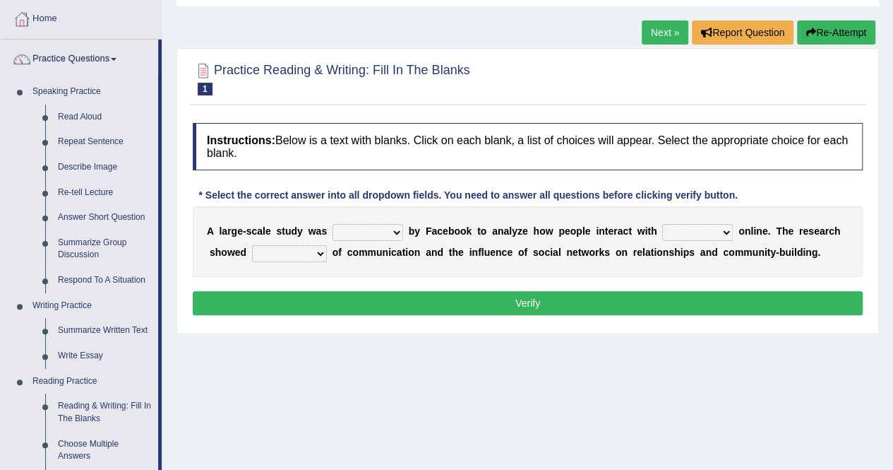
click at [81, 139] on link "Repeat Sentence" at bounding box center [105, 141] width 107 height 25
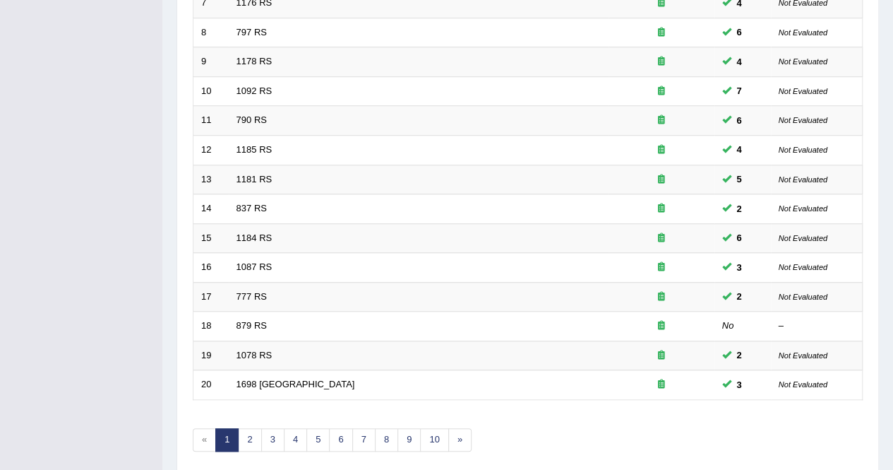
scroll to position [458, 0]
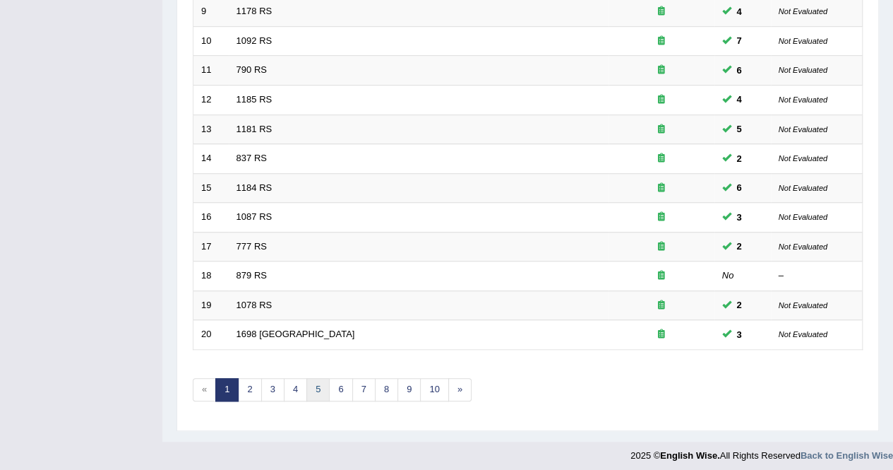
click at [314, 384] on link "5" at bounding box center [318, 389] width 23 height 23
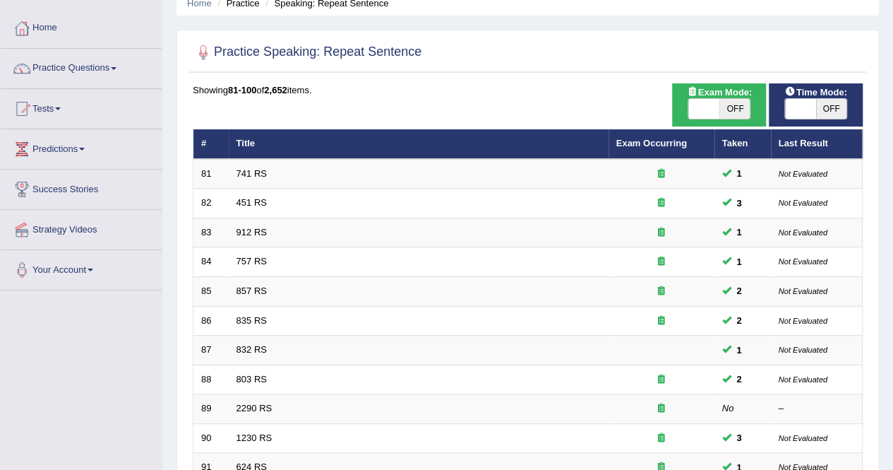
scroll to position [212, 0]
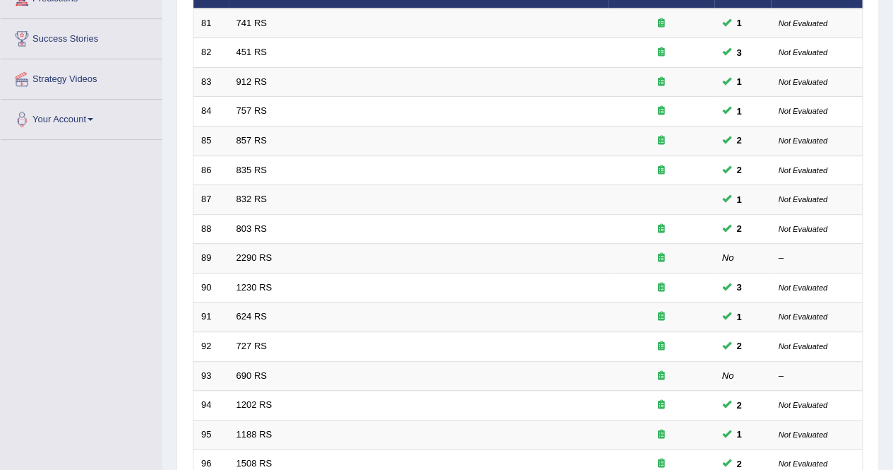
click at [239, 197] on link "832 RS" at bounding box center [252, 199] width 30 height 11
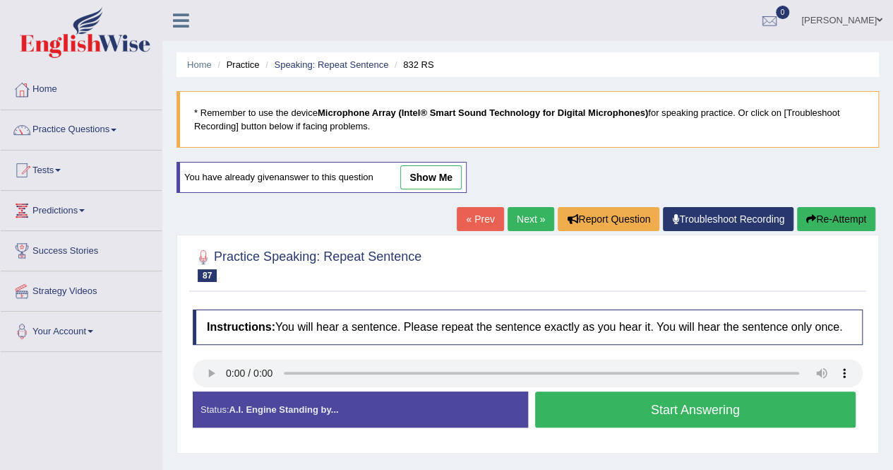
click at [533, 218] on link "Next »" at bounding box center [531, 219] width 47 height 24
click at [530, 219] on link "Next »" at bounding box center [531, 219] width 47 height 24
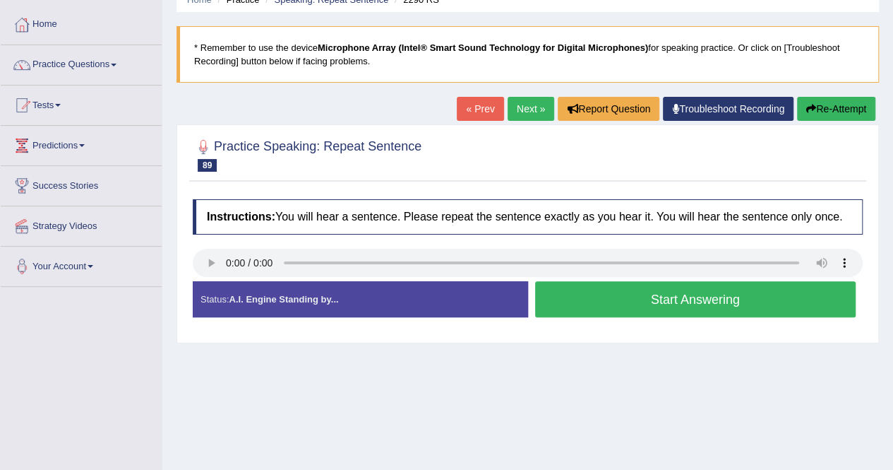
scroll to position [59, 0]
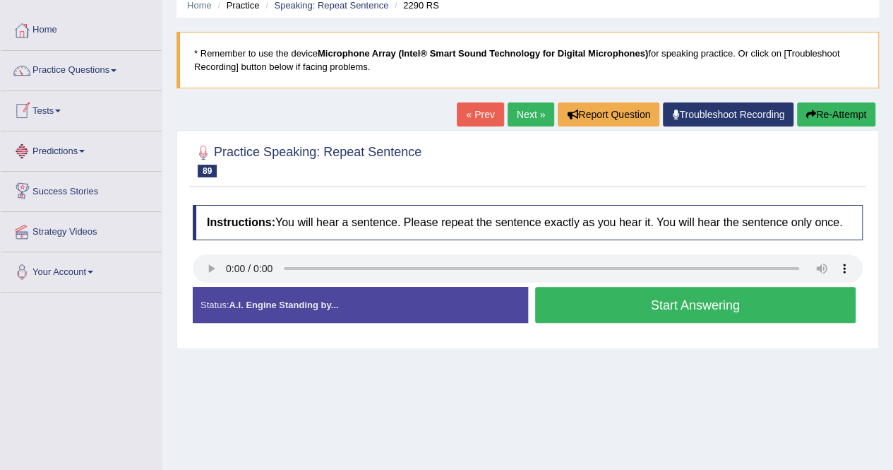
click at [516, 105] on link "Next »" at bounding box center [531, 114] width 47 height 24
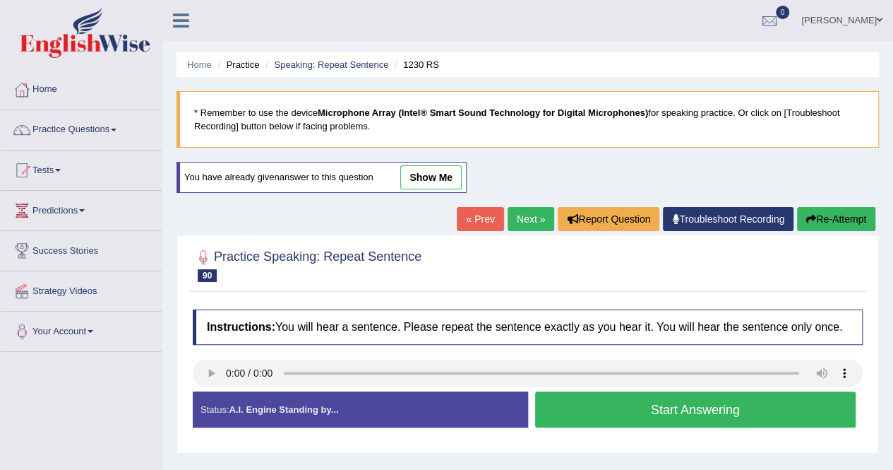
click at [525, 218] on link "Next »" at bounding box center [531, 219] width 47 height 24
click at [534, 214] on link "Next »" at bounding box center [531, 219] width 47 height 24
click at [531, 222] on link "Next »" at bounding box center [531, 219] width 47 height 24
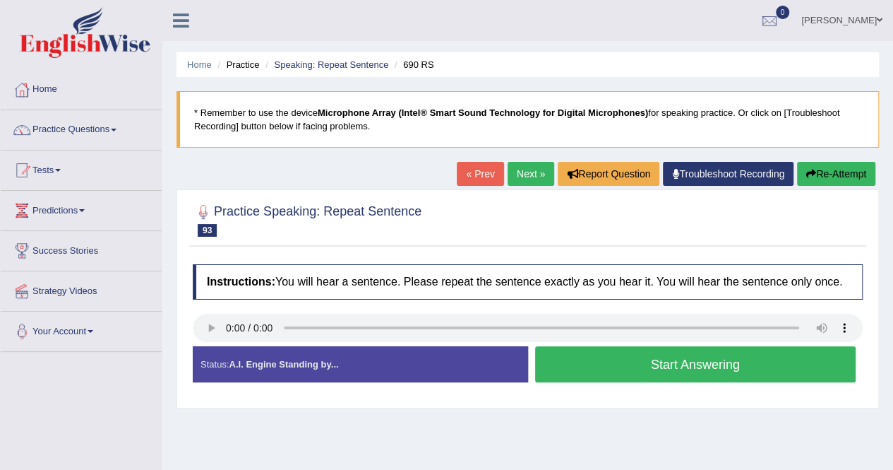
click at [525, 169] on link "Next »" at bounding box center [531, 174] width 47 height 24
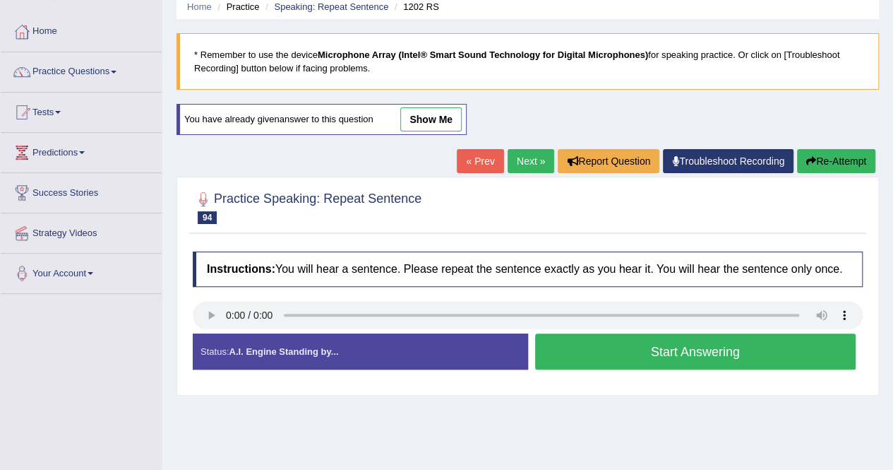
scroll to position [71, 0]
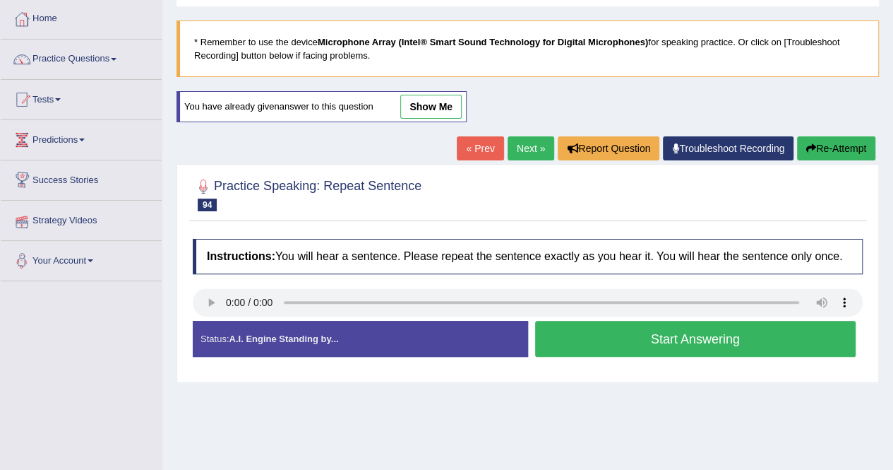
click at [511, 143] on link "Next »" at bounding box center [531, 148] width 47 height 24
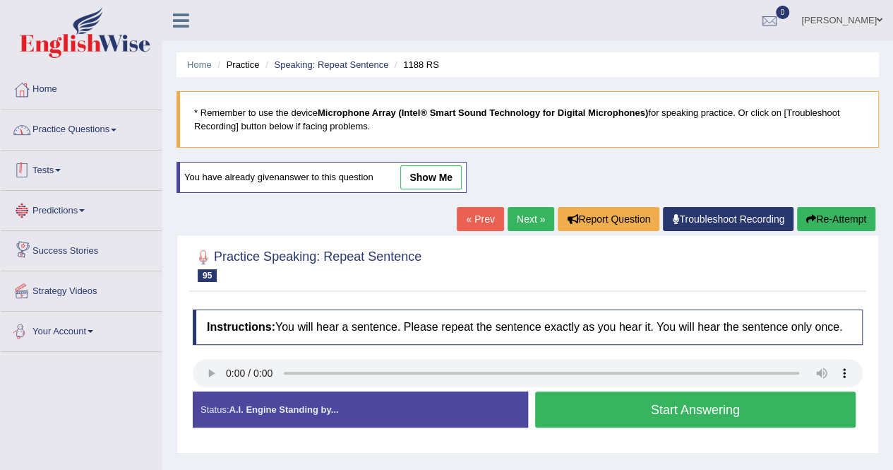
click at [66, 133] on link "Practice Questions" at bounding box center [81, 127] width 161 height 35
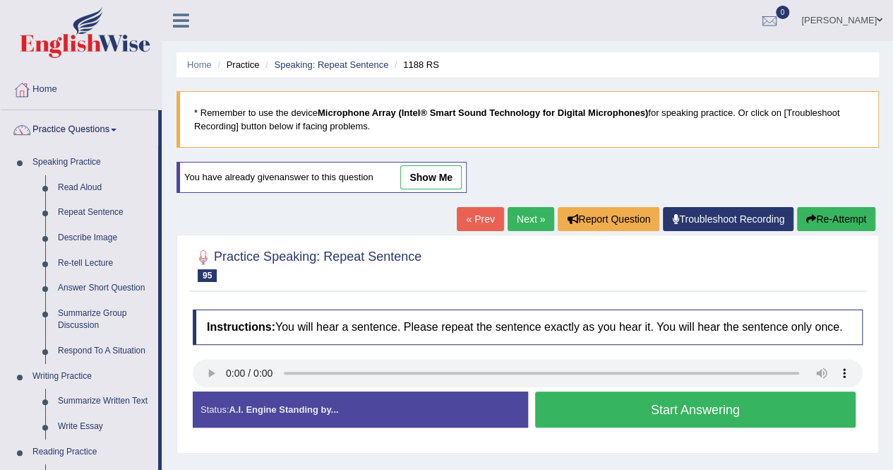
click at [96, 259] on link "Re-tell Lecture" at bounding box center [105, 263] width 107 height 25
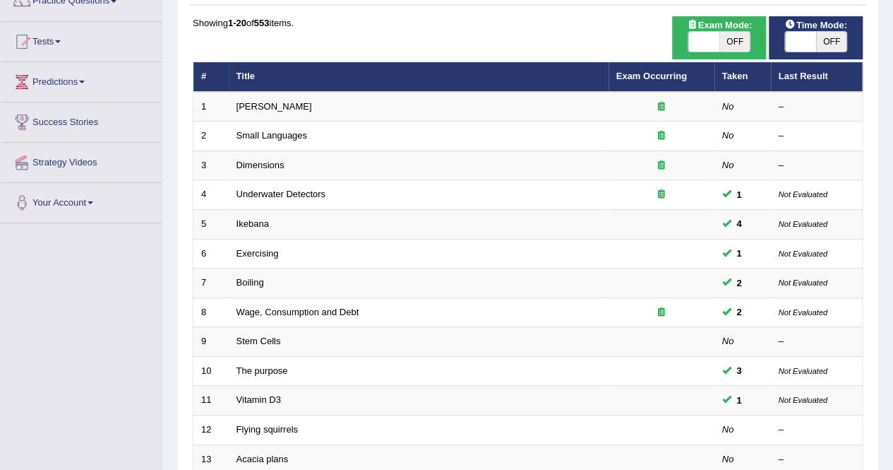
scroll to position [141, 0]
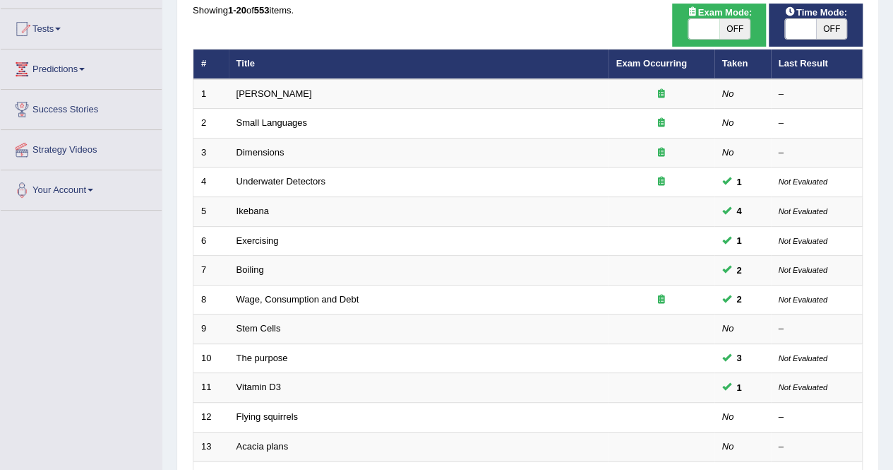
click at [253, 243] on link "Exercising" at bounding box center [258, 240] width 42 height 11
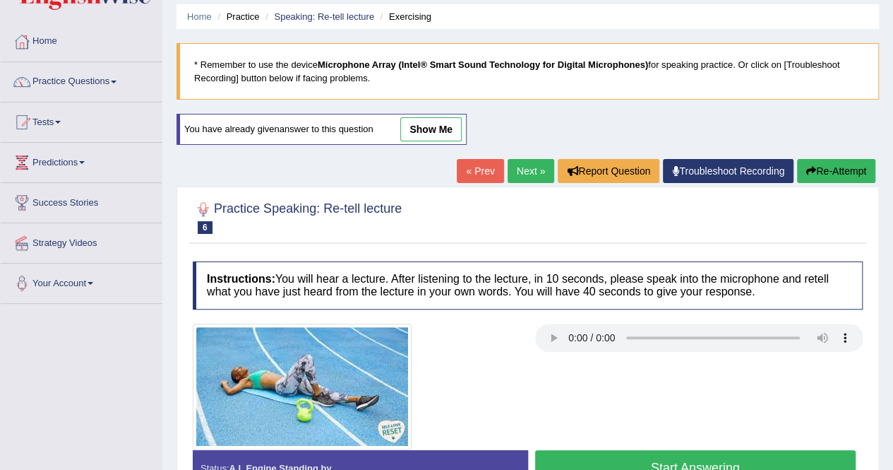
scroll to position [71, 0]
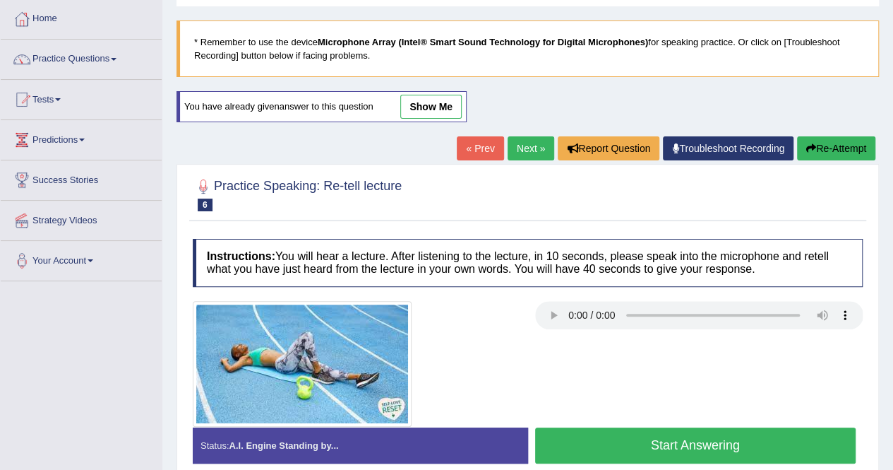
click at [516, 156] on link "Next »" at bounding box center [531, 148] width 47 height 24
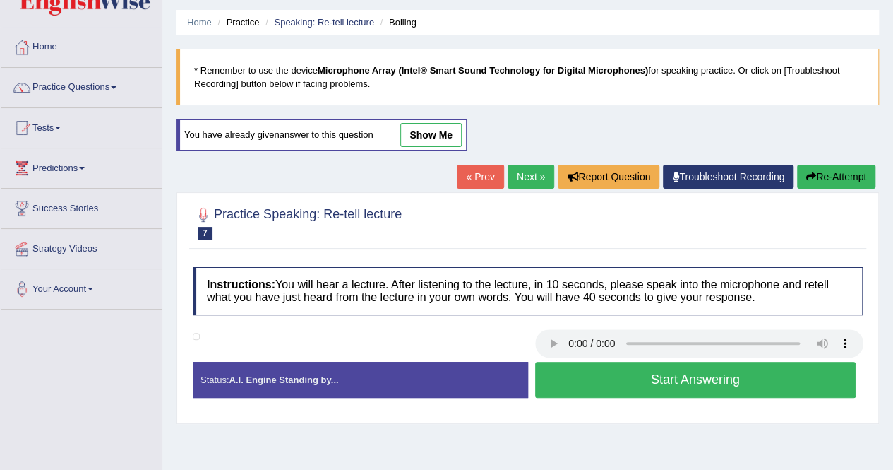
scroll to position [71, 0]
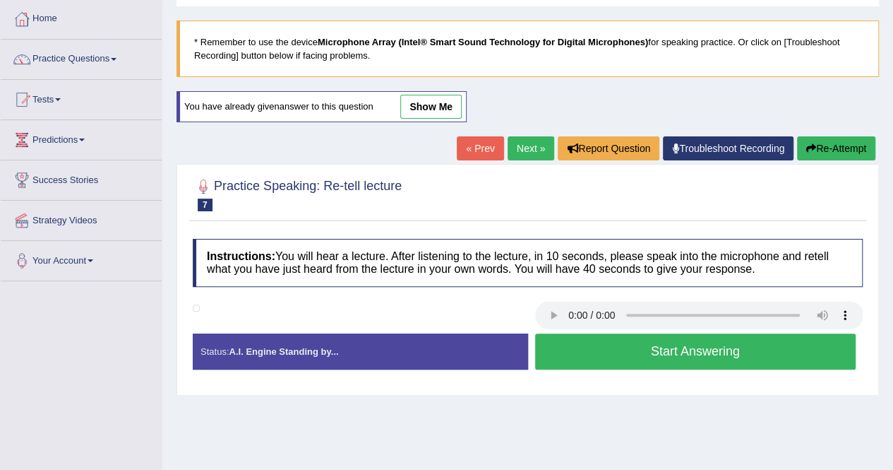
click at [518, 145] on link "Next »" at bounding box center [531, 148] width 47 height 24
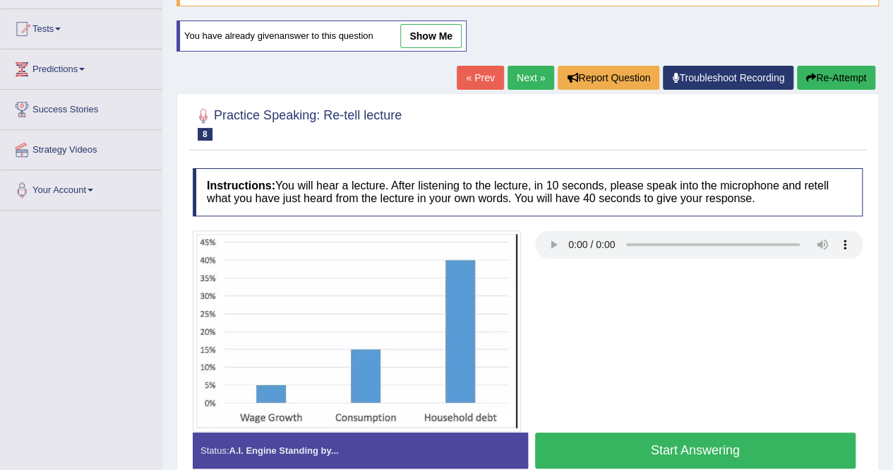
scroll to position [212, 0]
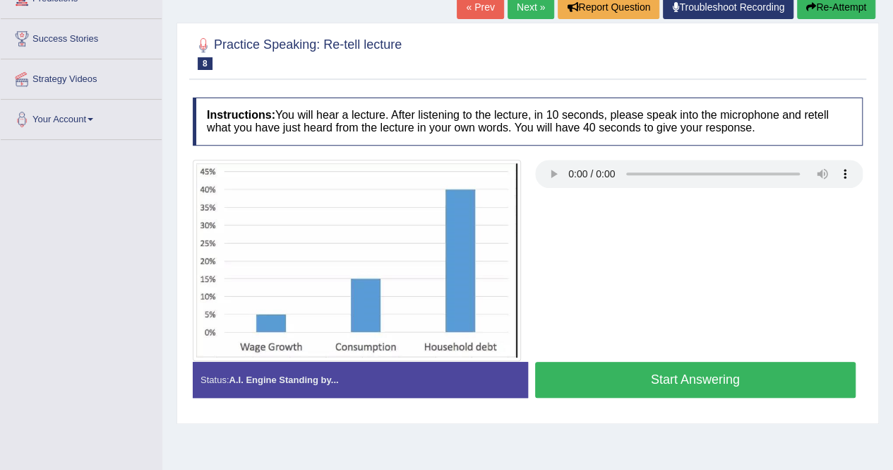
click at [622, 393] on button "Start Answering" at bounding box center [695, 380] width 321 height 36
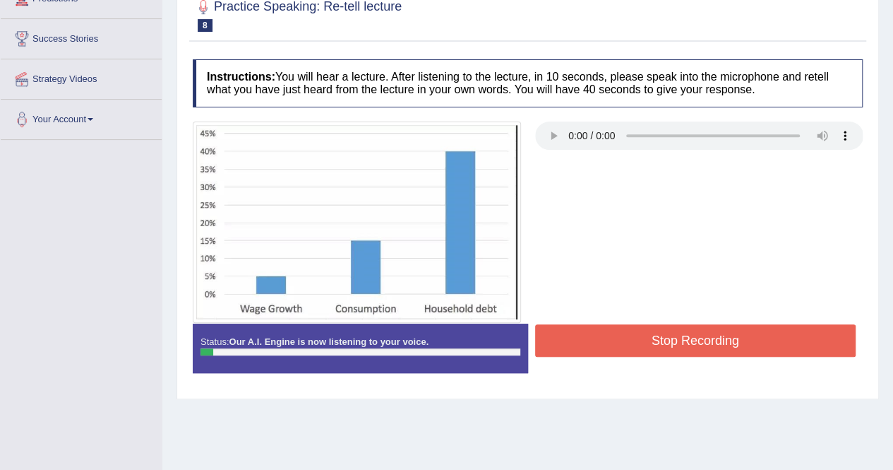
click at [638, 345] on button "Stop Recording" at bounding box center [695, 340] width 321 height 32
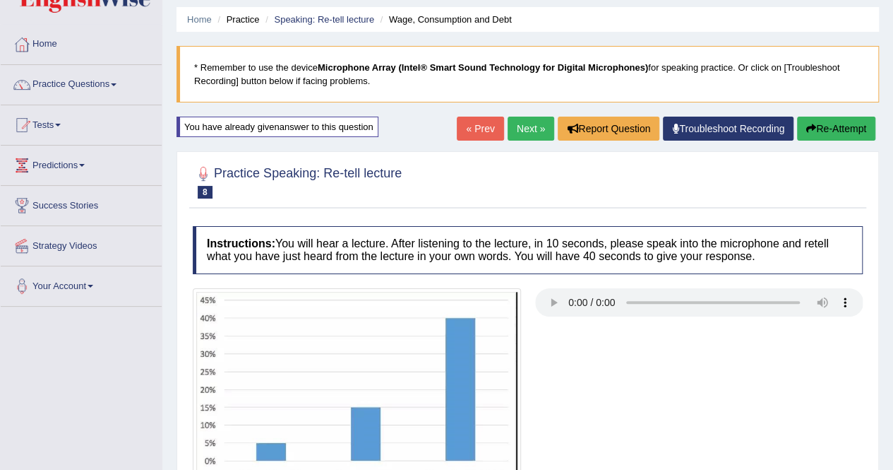
scroll to position [44, 0]
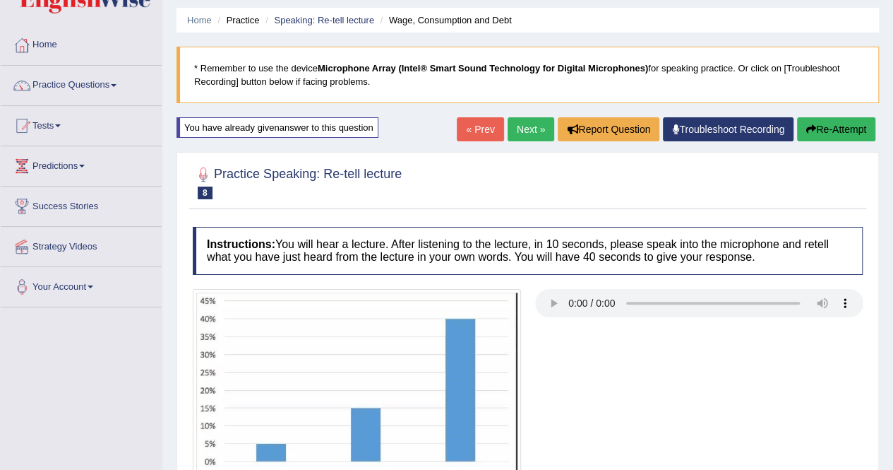
click at [811, 138] on button "Re-Attempt" at bounding box center [836, 129] width 78 height 24
click at [809, 132] on icon "button" at bounding box center [812, 129] width 10 height 10
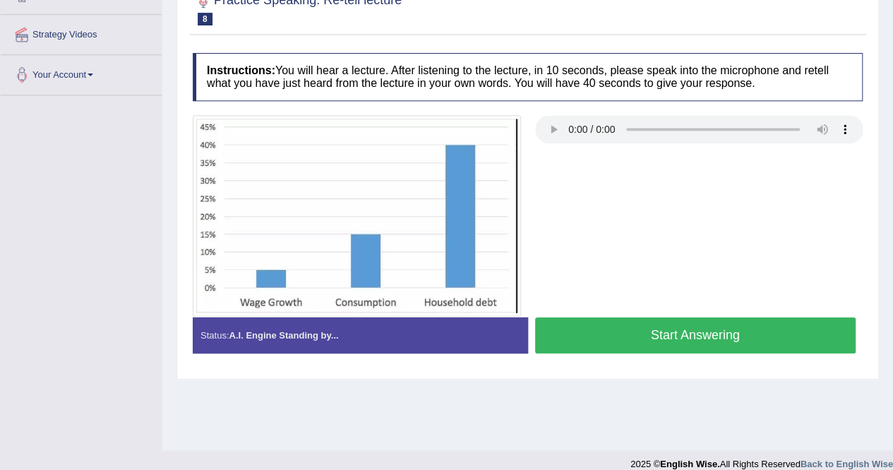
click at [629, 412] on div "Home Practice Speaking: Re-tell lecture Wage, Consumption and Debt * Remember t…" at bounding box center [527, 97] width 731 height 706
click at [633, 352] on div "Start Answering" at bounding box center [695, 337] width 335 height 40
click at [632, 344] on button "Start Answering" at bounding box center [695, 335] width 321 height 36
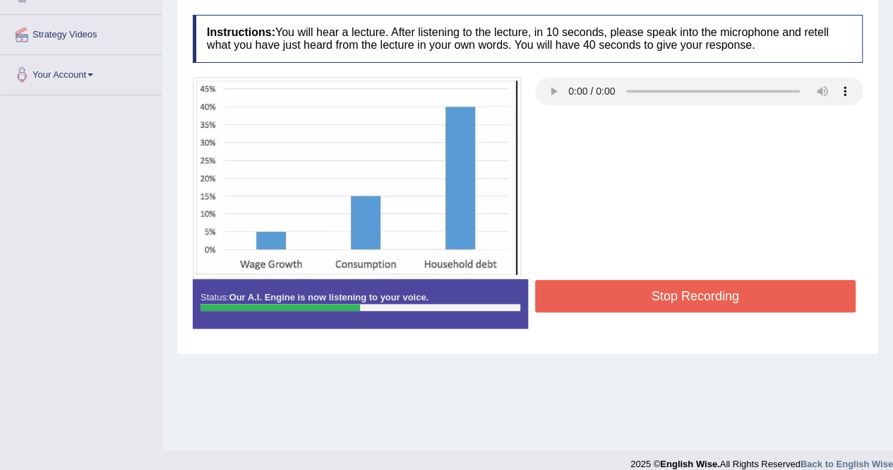
click at [737, 295] on button "Stop Recording" at bounding box center [695, 296] width 321 height 32
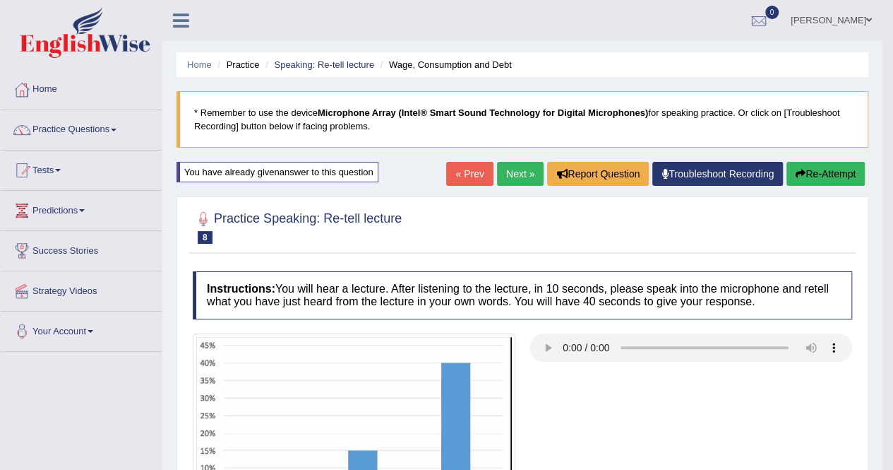
click at [804, 180] on button "Re-Attempt" at bounding box center [826, 174] width 78 height 24
